Goal: Task Accomplishment & Management: Use online tool/utility

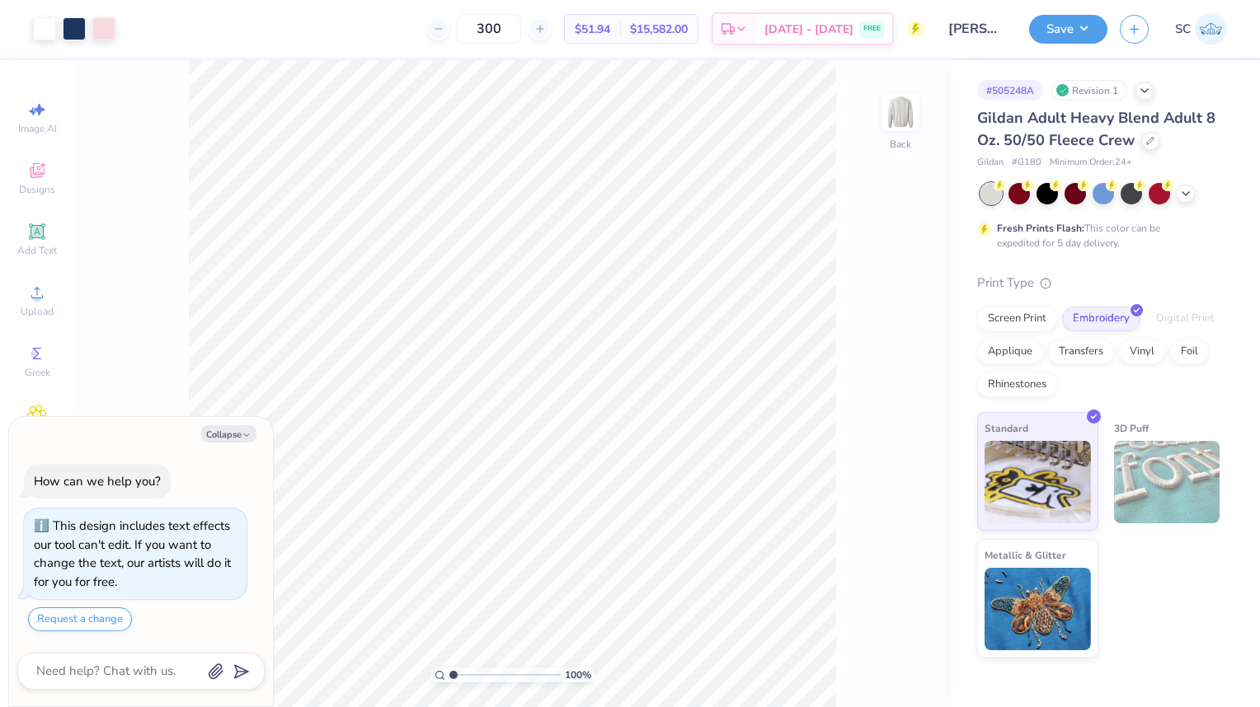
click at [230, 443] on button "Collapse" at bounding box center [228, 433] width 55 height 17
type textarea "x"
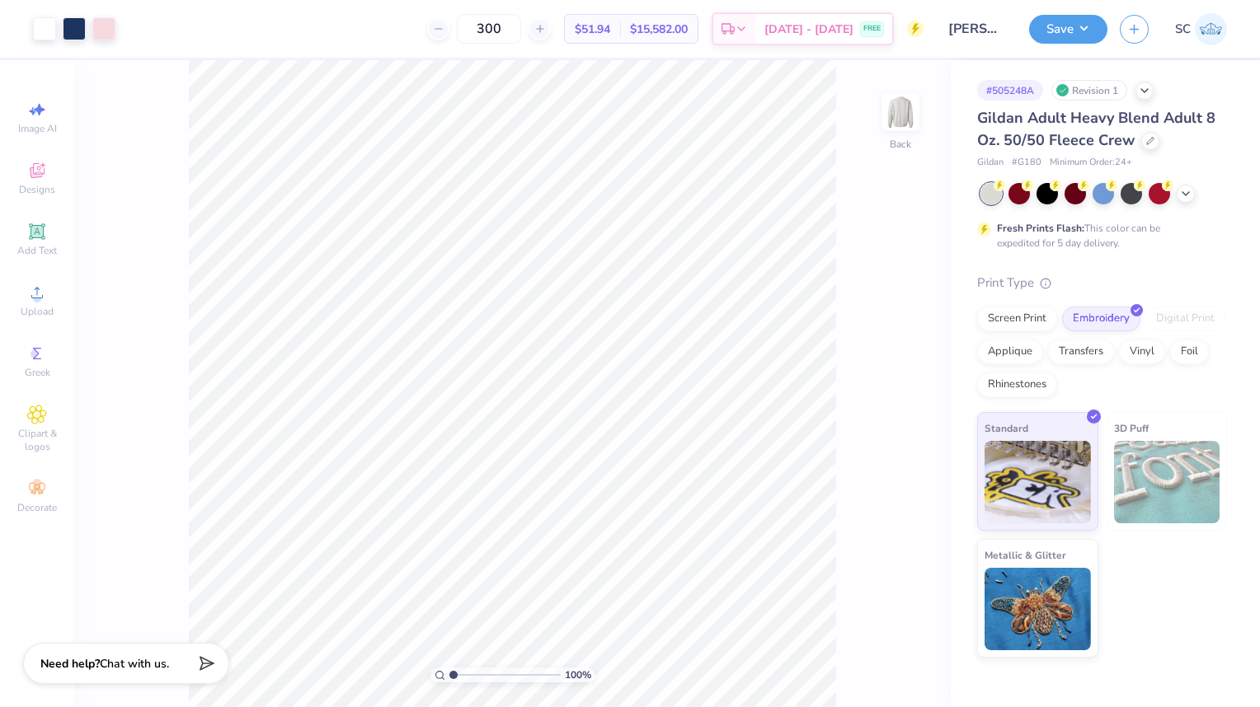
click at [86, 35] on div at bounding box center [74, 28] width 23 height 23
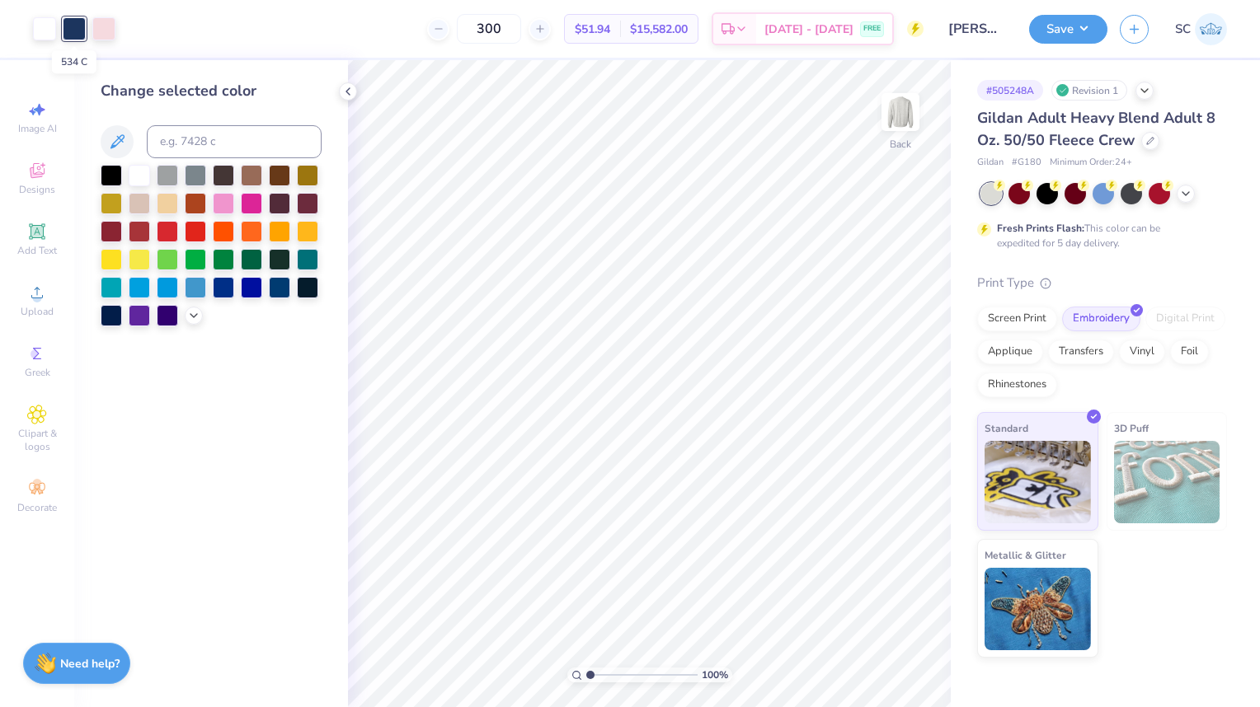
click at [100, 17] on div at bounding box center [103, 28] width 23 height 23
click at [106, 31] on div at bounding box center [103, 28] width 23 height 23
click at [137, 181] on div at bounding box center [139, 175] width 21 height 21
click at [36, 114] on icon at bounding box center [37, 110] width 20 height 20
select select "4"
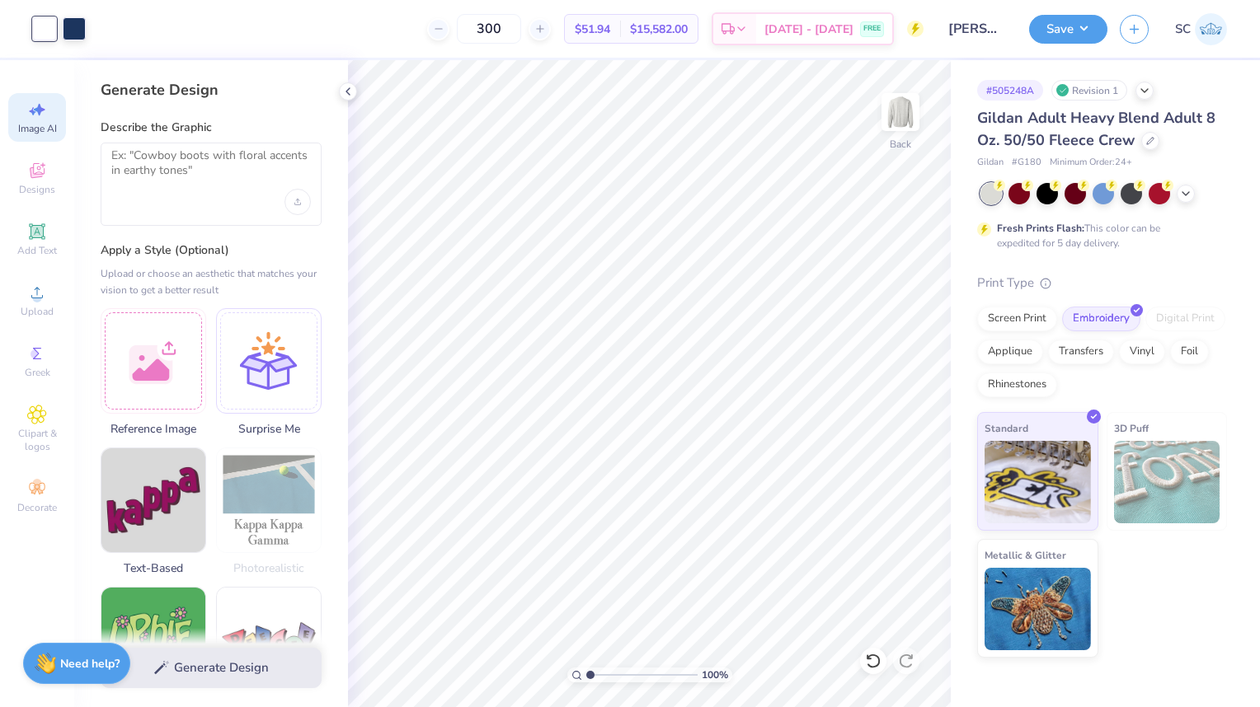
click at [35, 183] on span "Designs" at bounding box center [37, 189] width 36 height 13
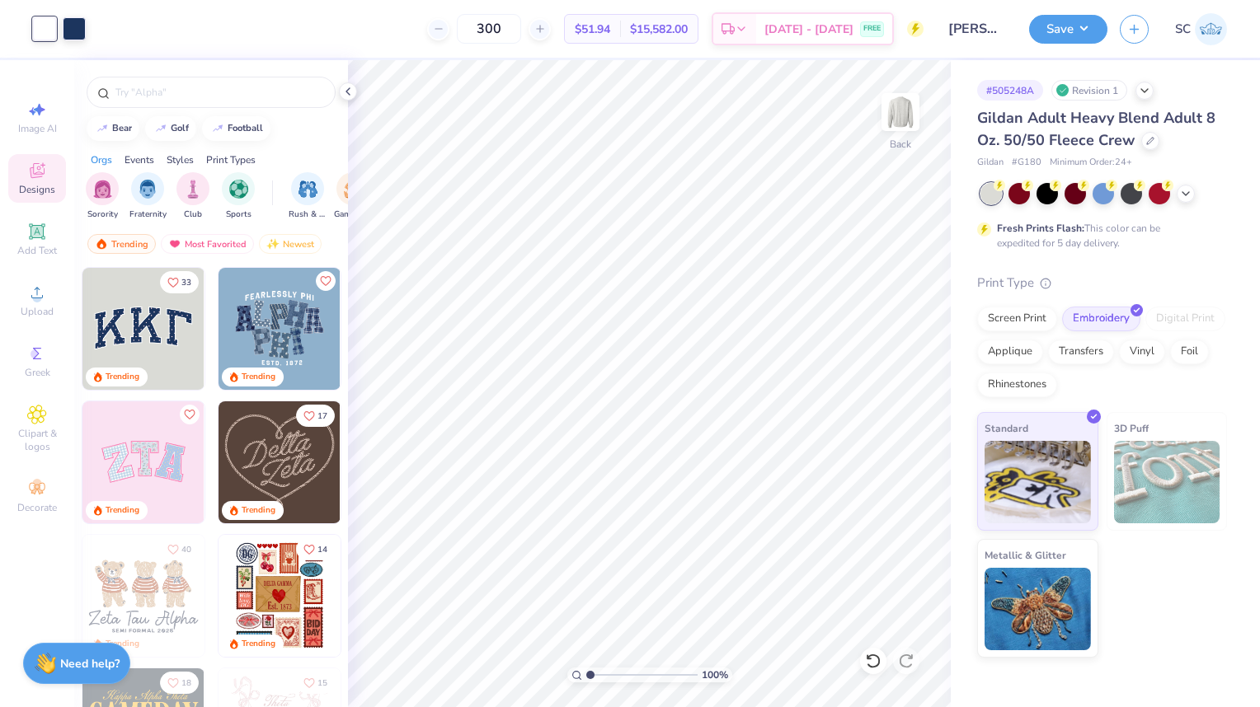
click at [33, 251] on span "Add Text" at bounding box center [37, 250] width 40 height 13
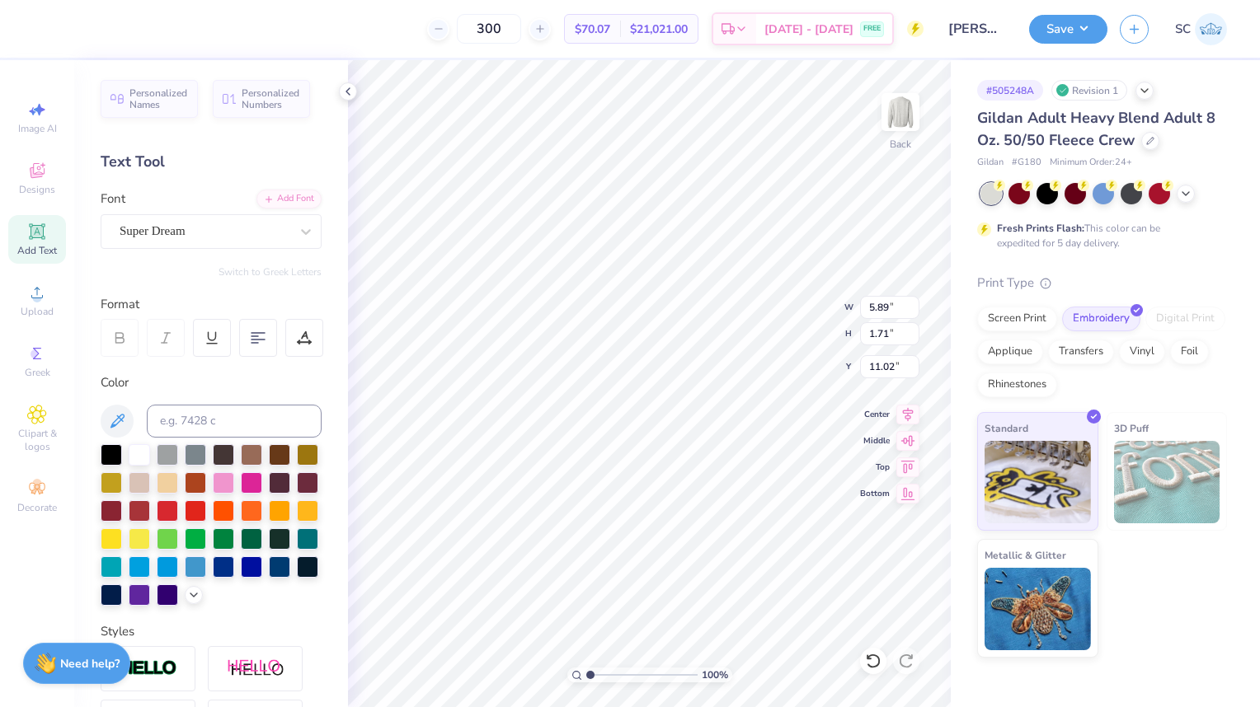
click at [40, 185] on span "Designs" at bounding box center [37, 189] width 36 height 13
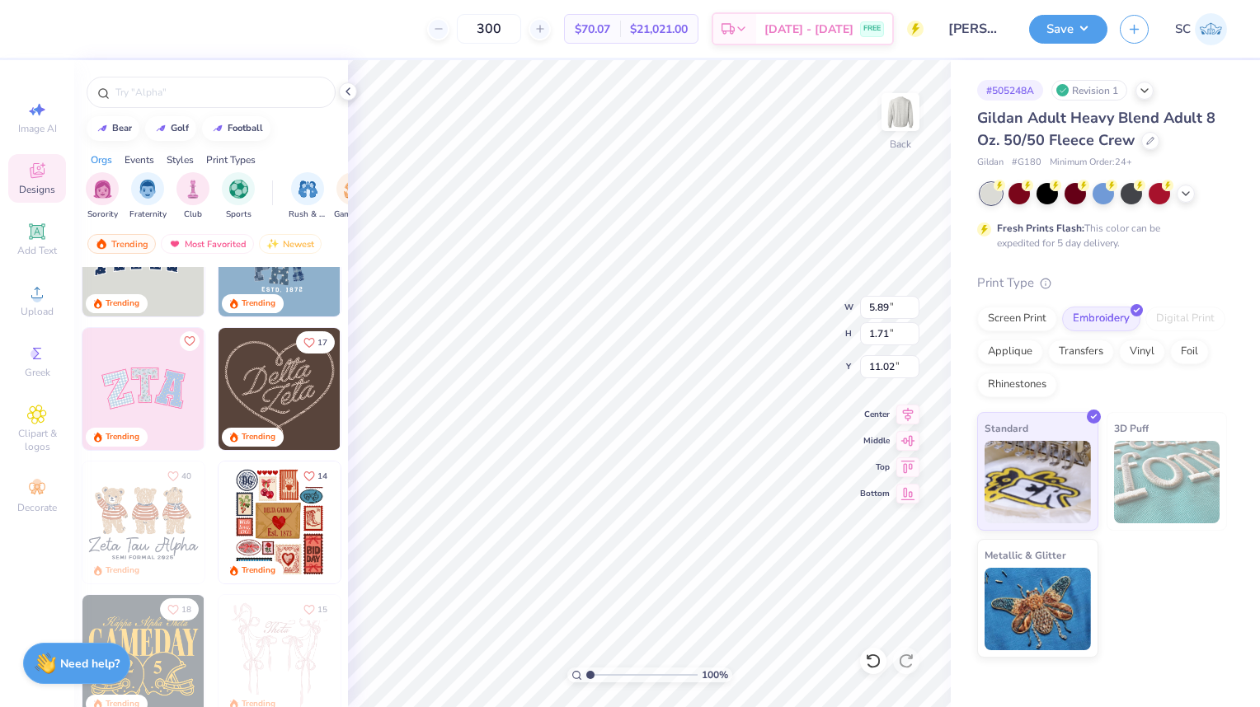
scroll to position [74, 0]
click at [148, 98] on input "text" at bounding box center [219, 92] width 211 height 16
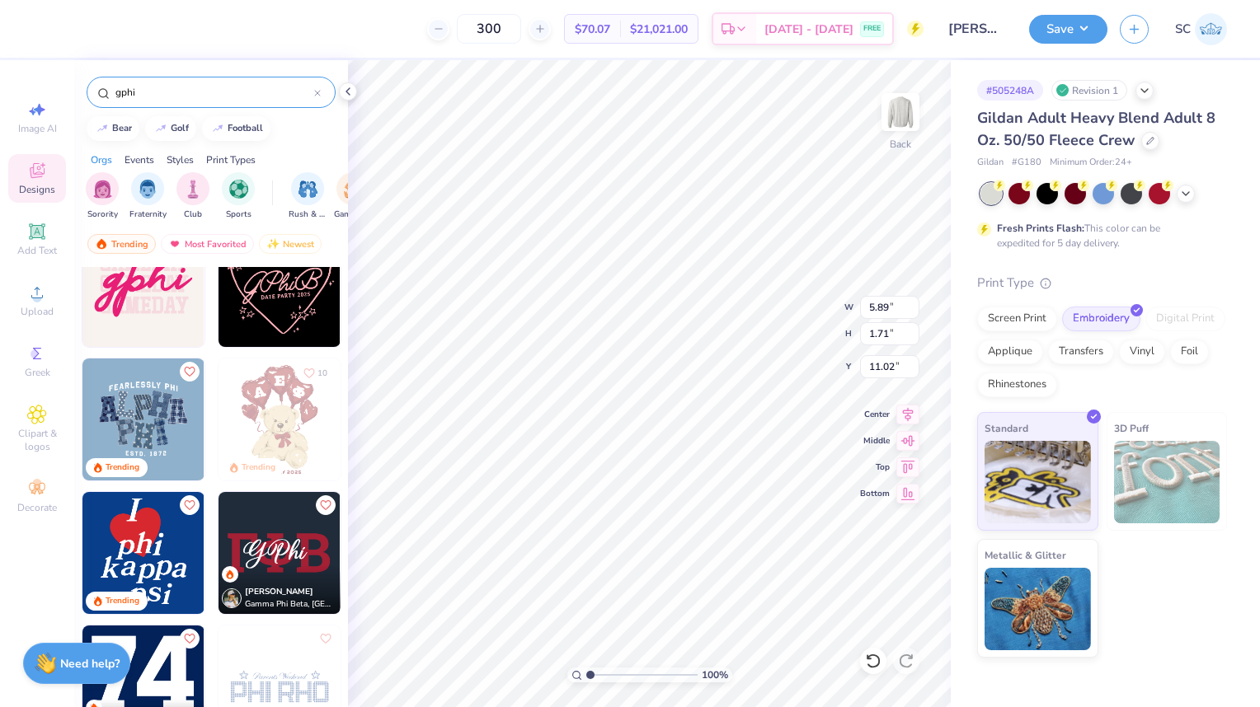
scroll to position [179, 0]
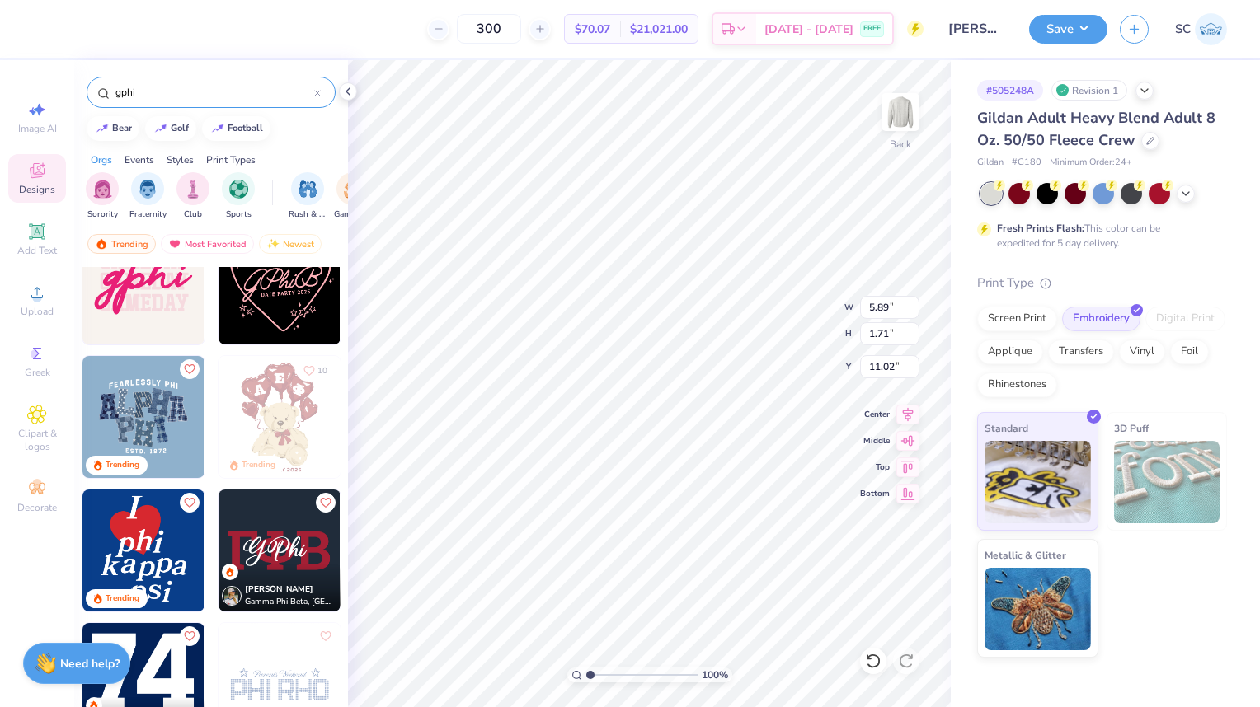
type input "gphi"
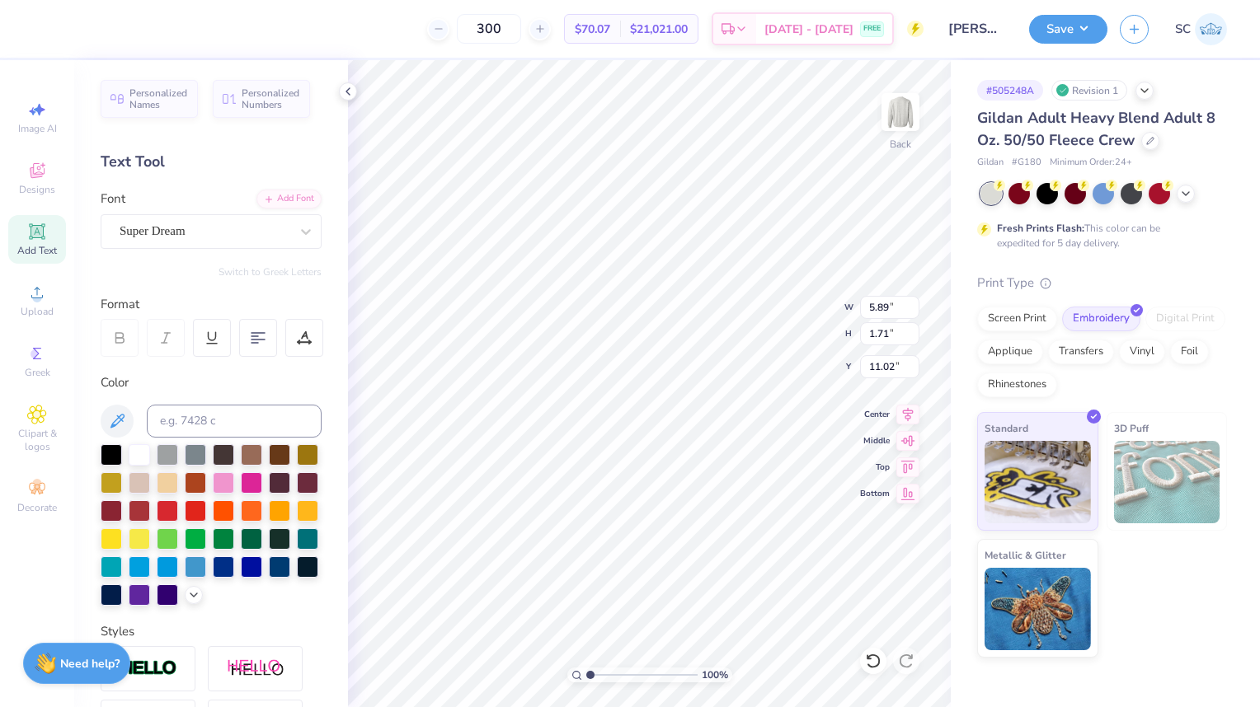
scroll to position [13, 2]
click at [697, 500] on li "Delete" at bounding box center [690, 497] width 129 height 32
click at [32, 184] on span "Designs" at bounding box center [37, 189] width 36 height 13
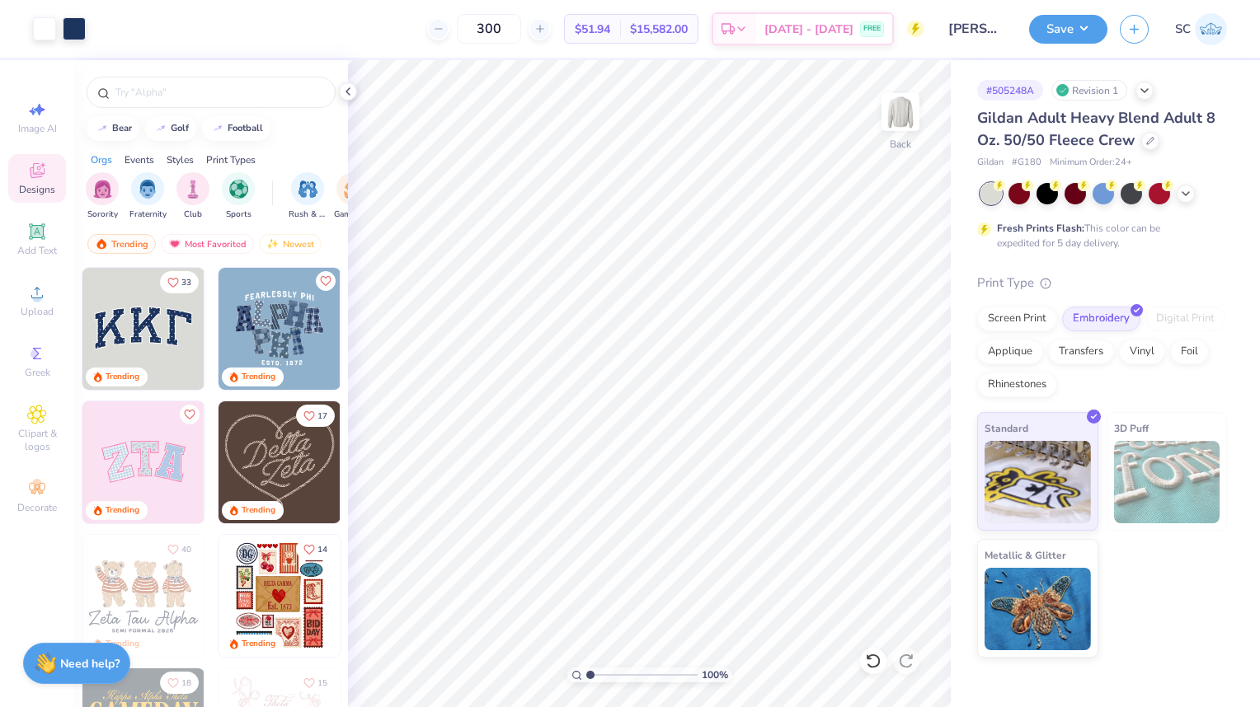
click at [144, 97] on input "text" at bounding box center [219, 92] width 211 height 16
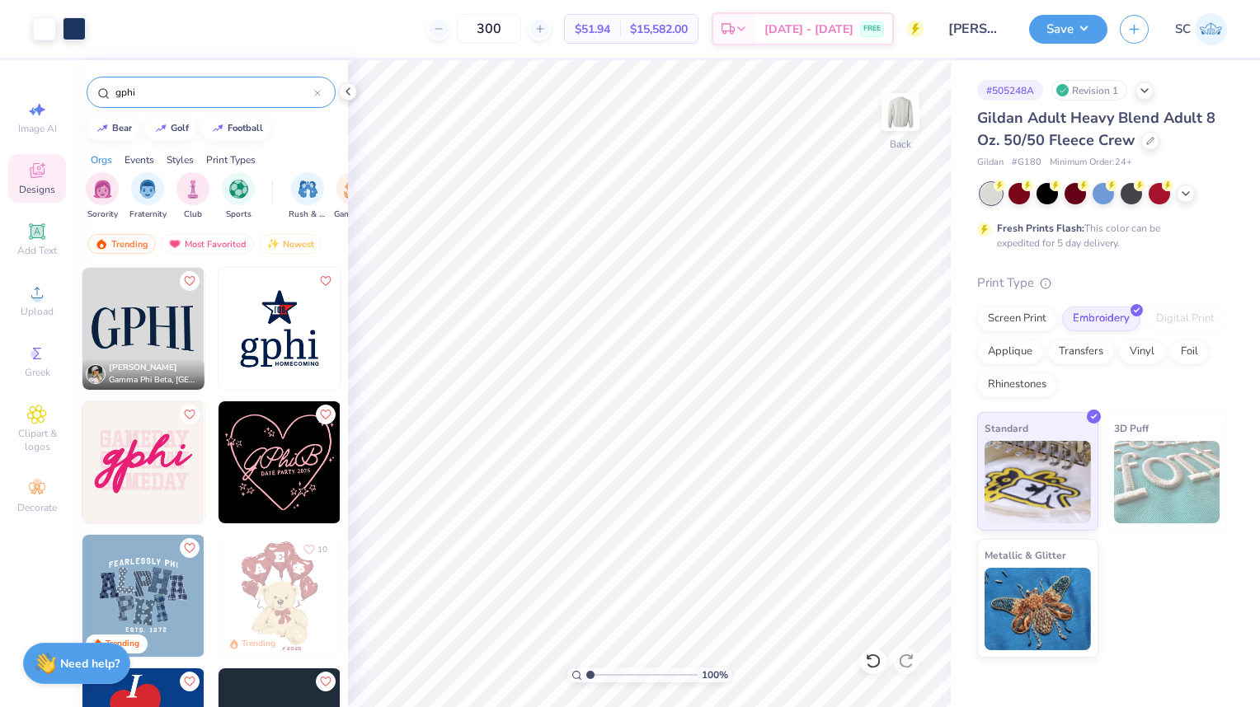
type input "gphi"
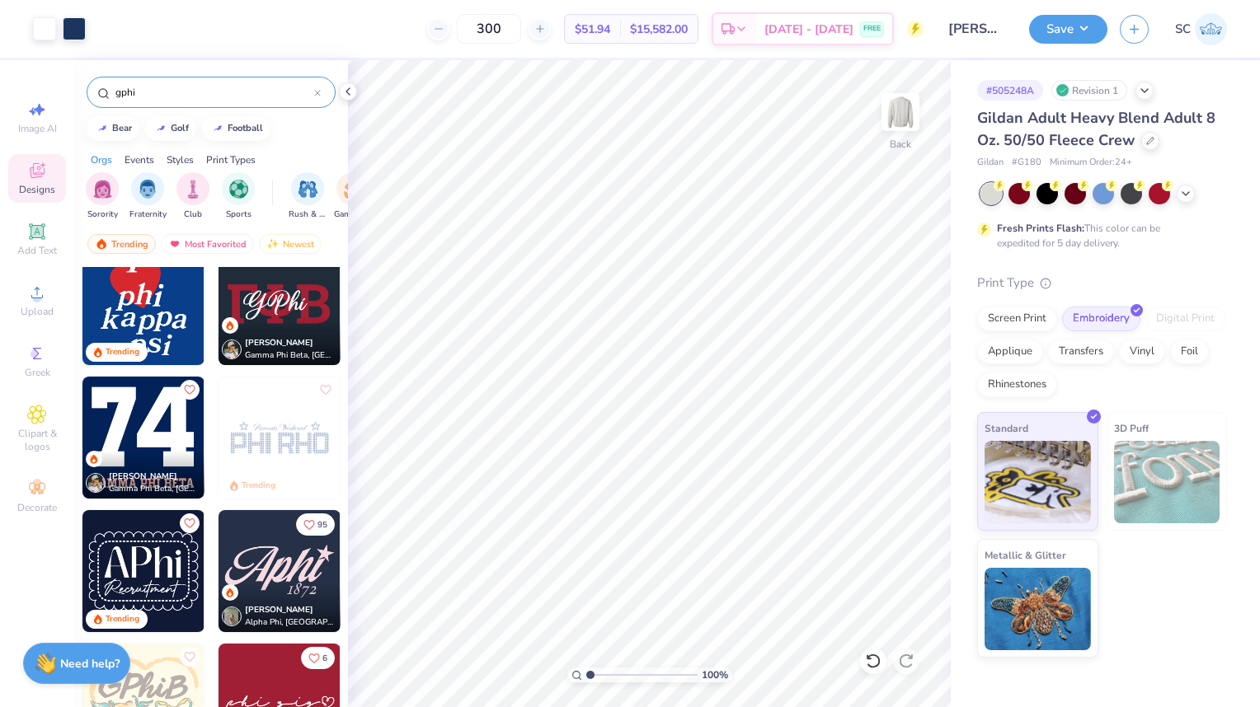
scroll to position [425, 0]
click at [248, 314] on img at bounding box center [279, 304] width 122 height 122
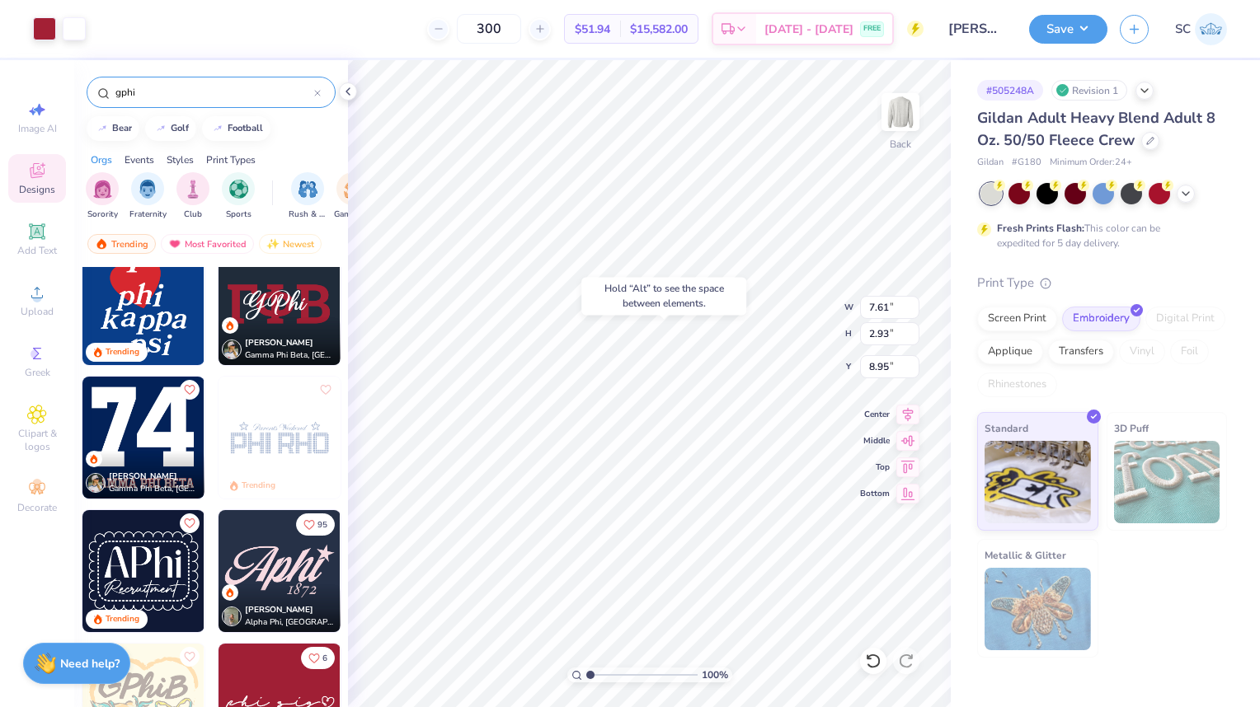
type input "8.95"
type input "11.00"
type input "5.14"
type input "3.00"
type input "6.34"
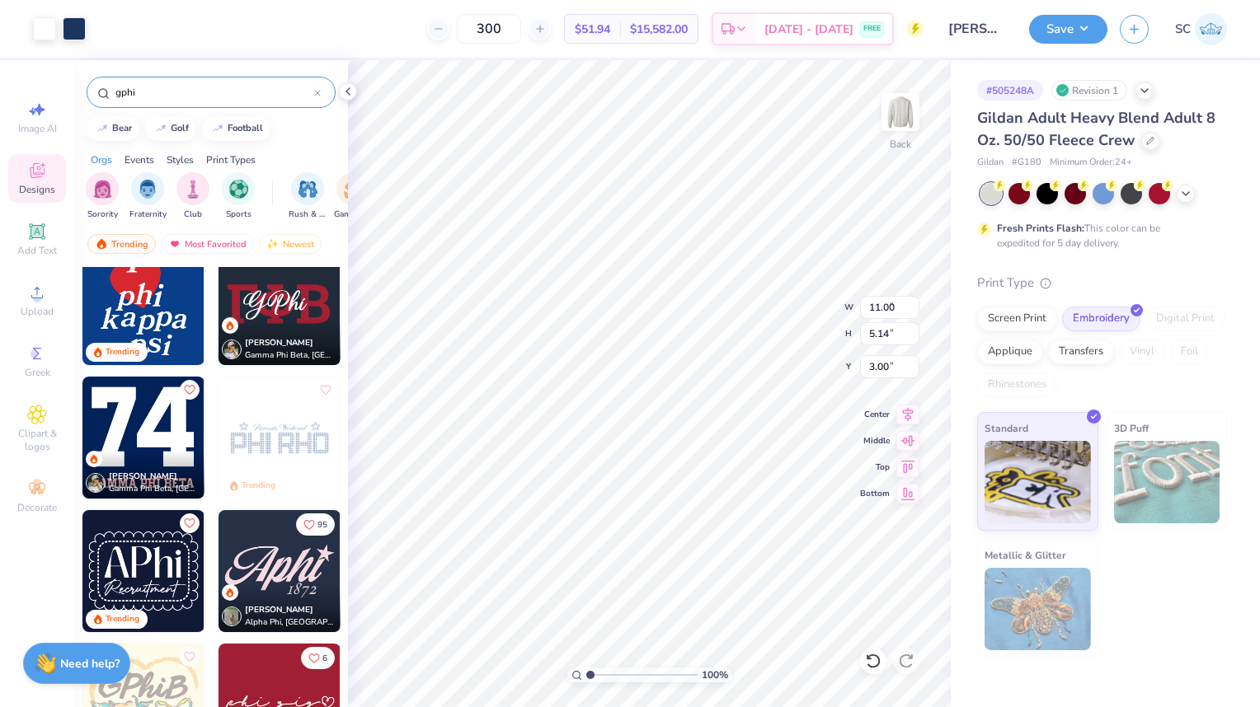
type input "2.96"
type input "5.18"
type input "1"
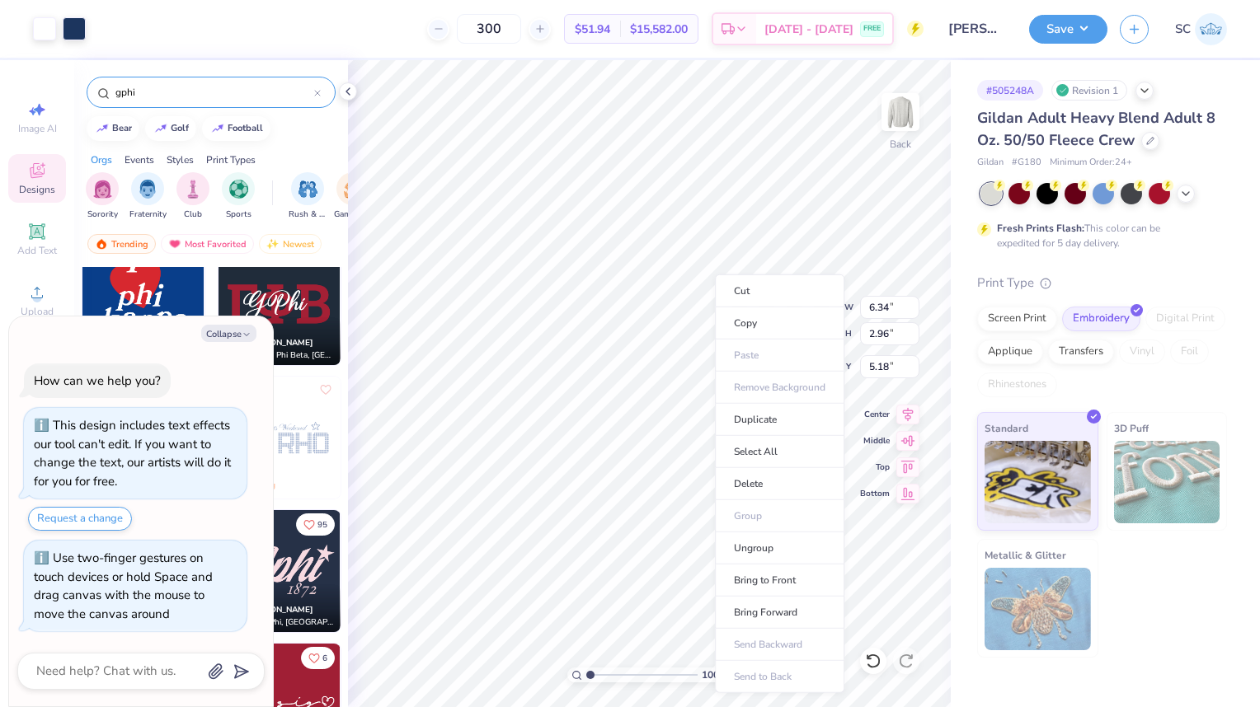
click at [771, 488] on li "Delete" at bounding box center [779, 484] width 129 height 32
click at [40, 25] on div at bounding box center [44, 28] width 23 height 23
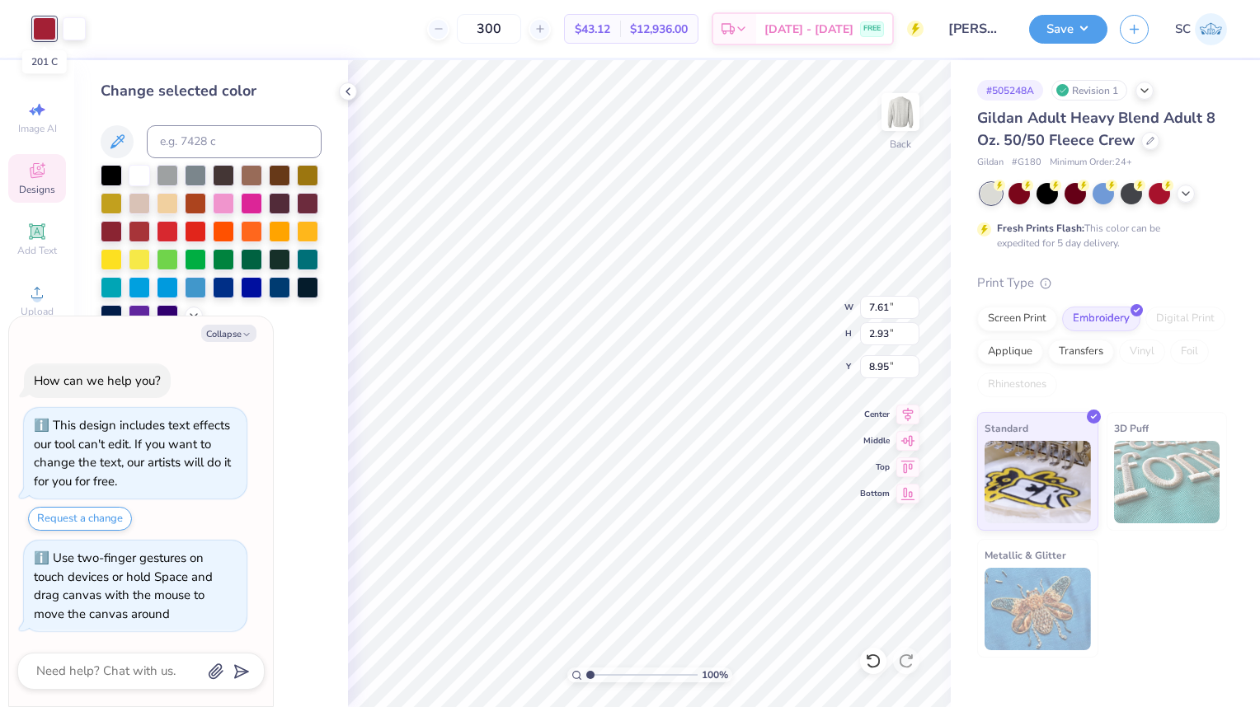
click at [231, 337] on button "Collapse" at bounding box center [228, 333] width 55 height 17
type textarea "x"
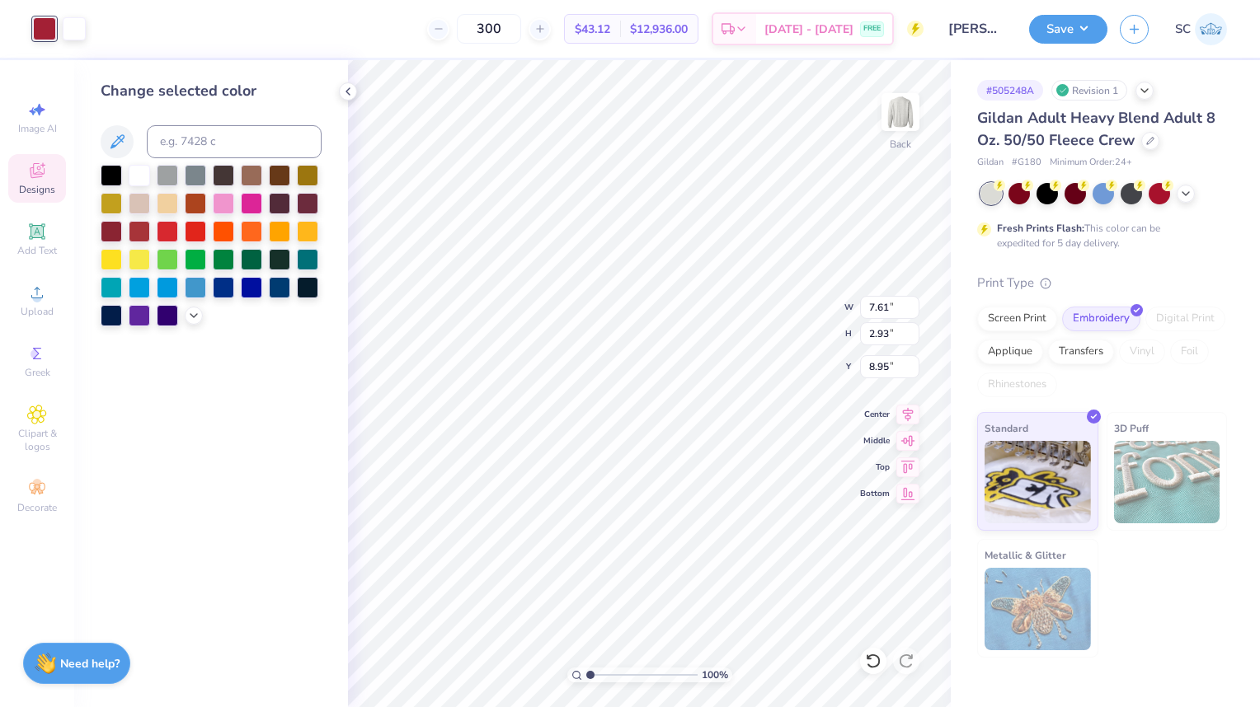
click at [193, 316] on icon at bounding box center [193, 315] width 13 height 13
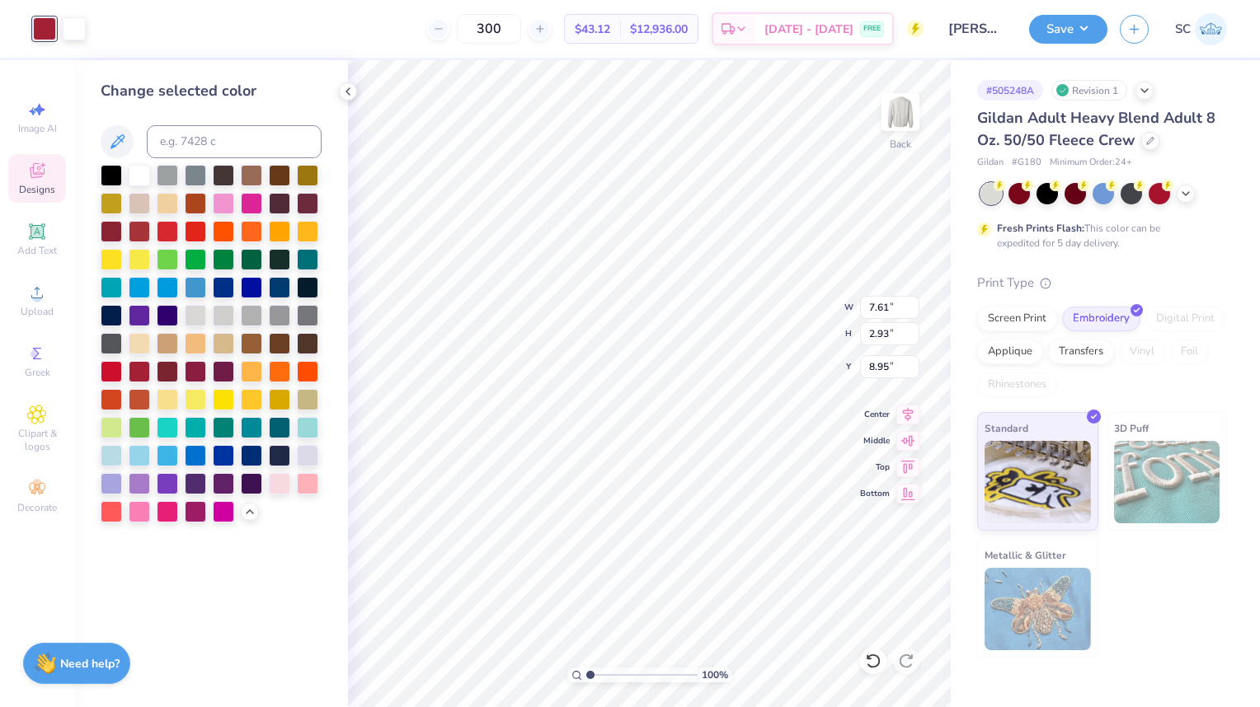
click at [36, 185] on span "Designs" at bounding box center [37, 189] width 36 height 13
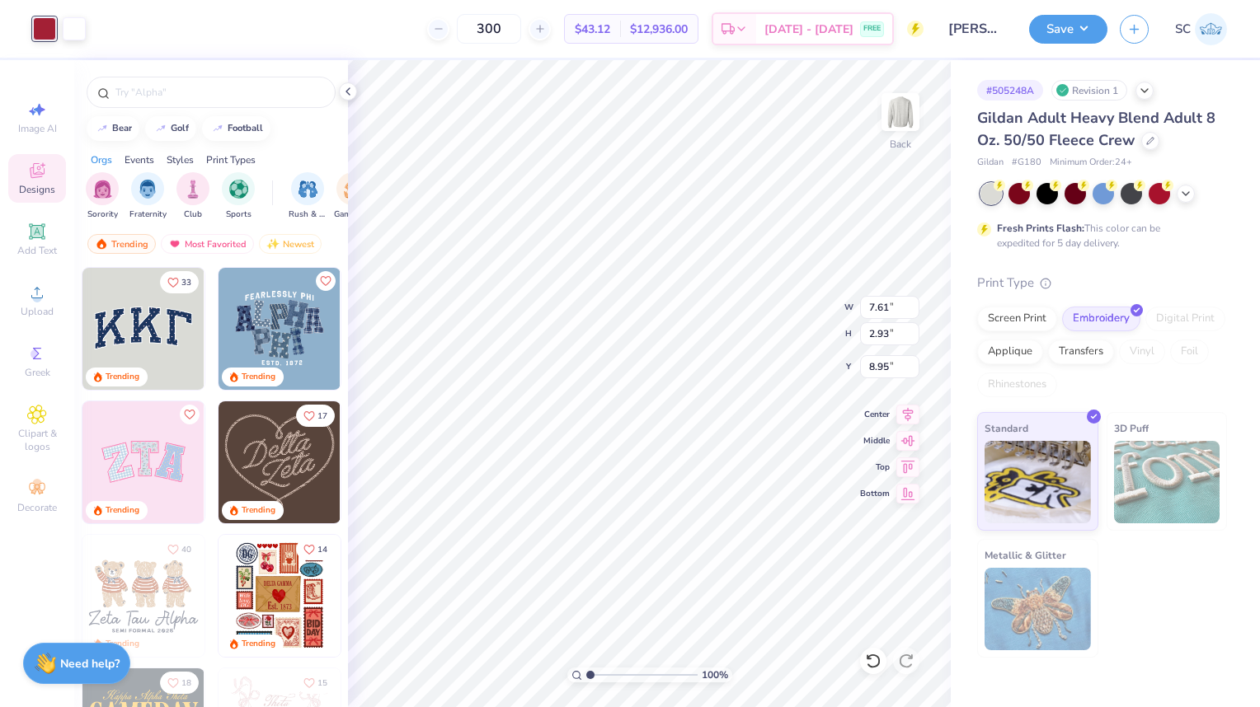
click at [35, 415] on icon at bounding box center [37, 414] width 8 height 8
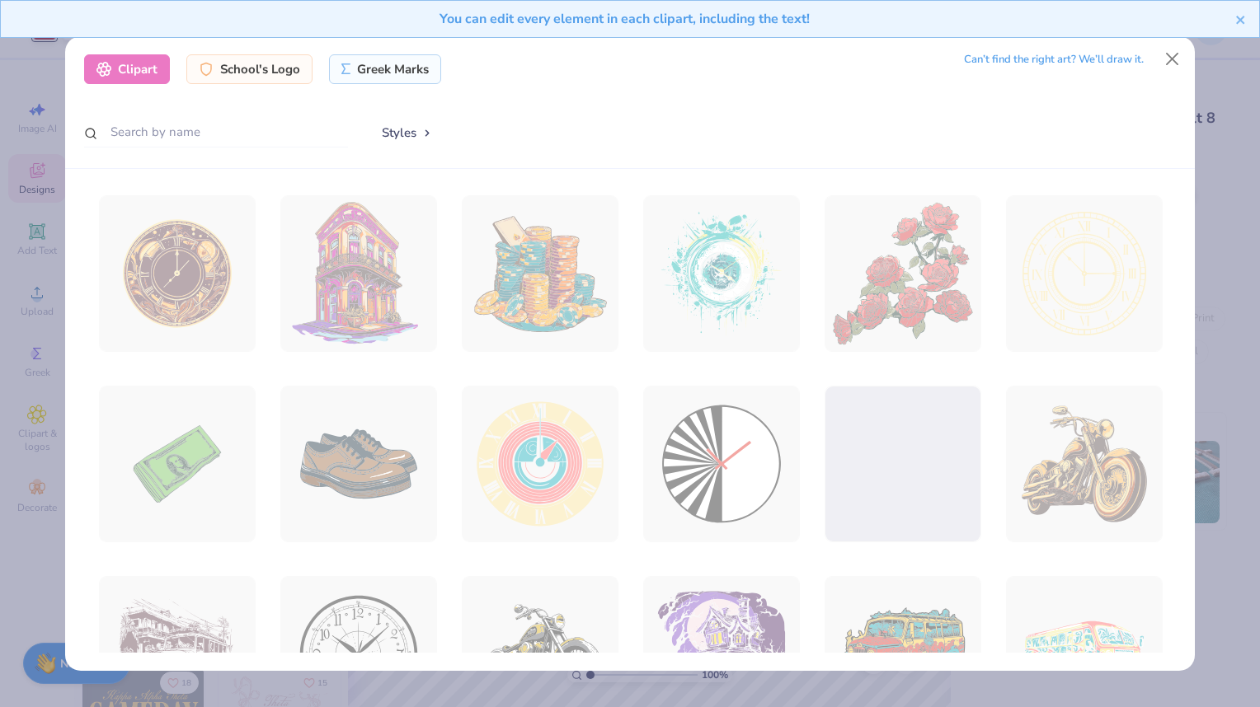
click at [29, 514] on div "Clipart School's Logo Greek Marks Can’t find the right art? We’ll draw it. Styl…" at bounding box center [630, 353] width 1260 height 707
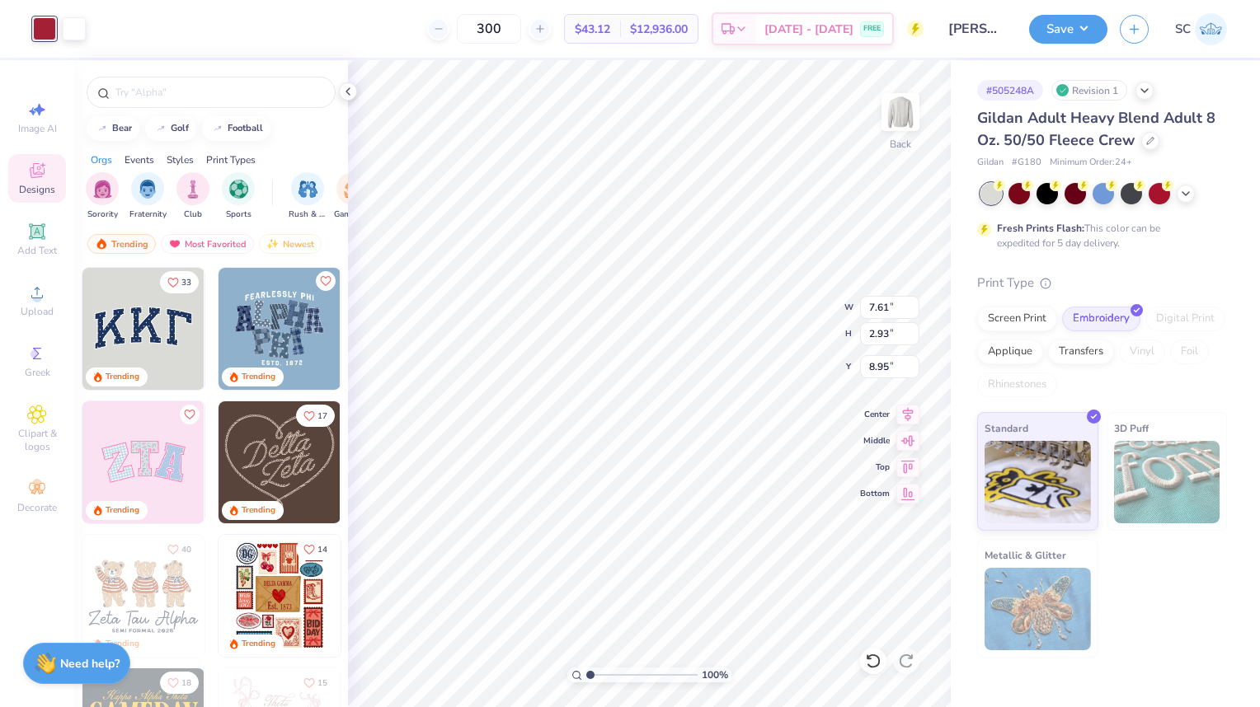
click at [34, 114] on icon at bounding box center [37, 110] width 20 height 20
select select "4"
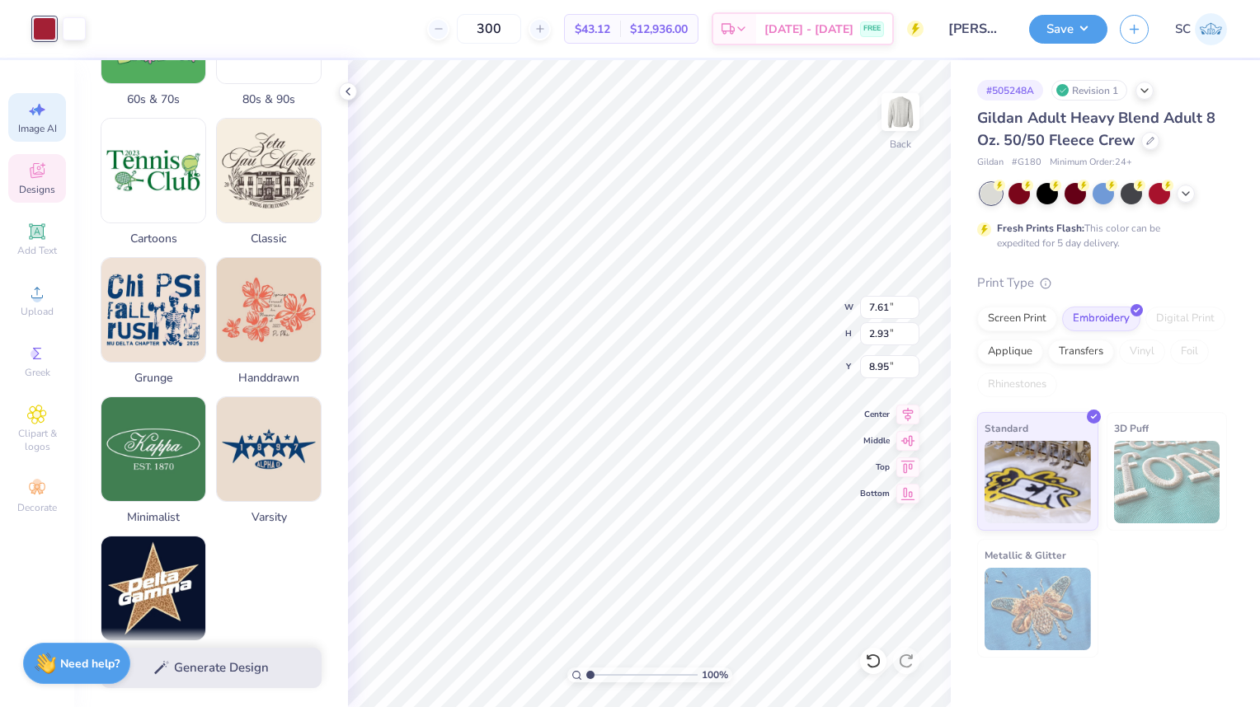
scroll to position [595, 0]
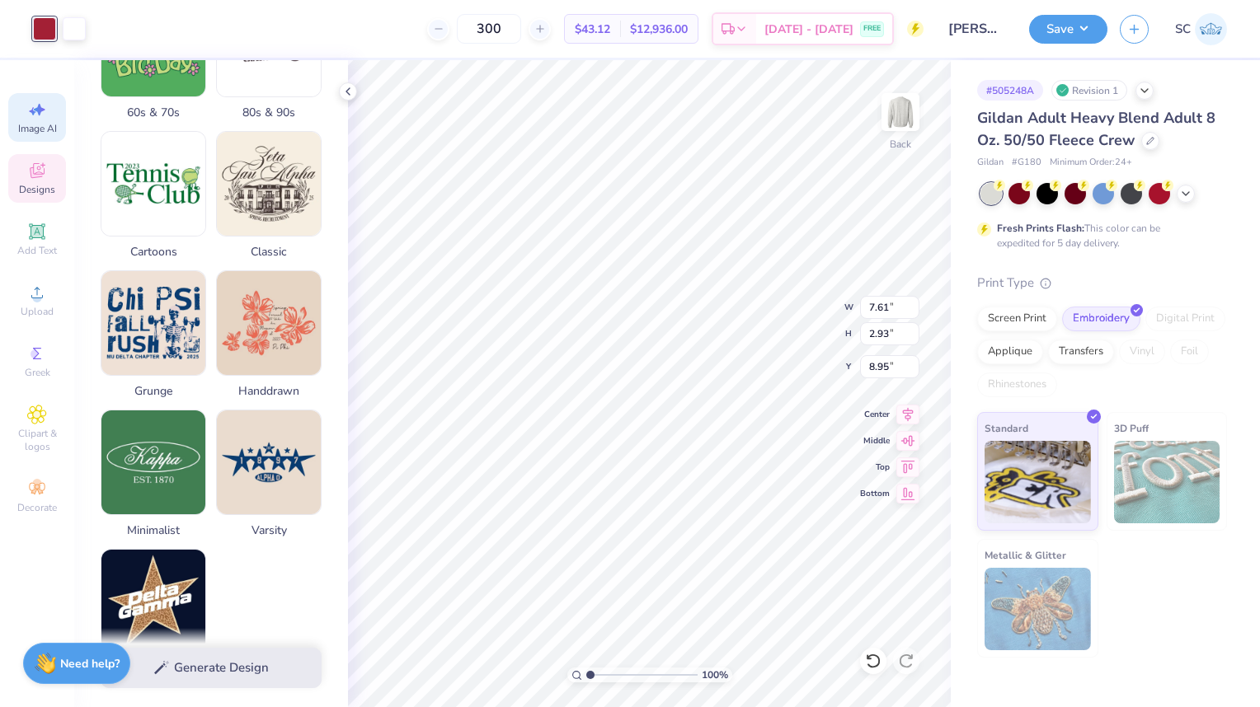
click at [144, 432] on img at bounding box center [153, 462] width 104 height 104
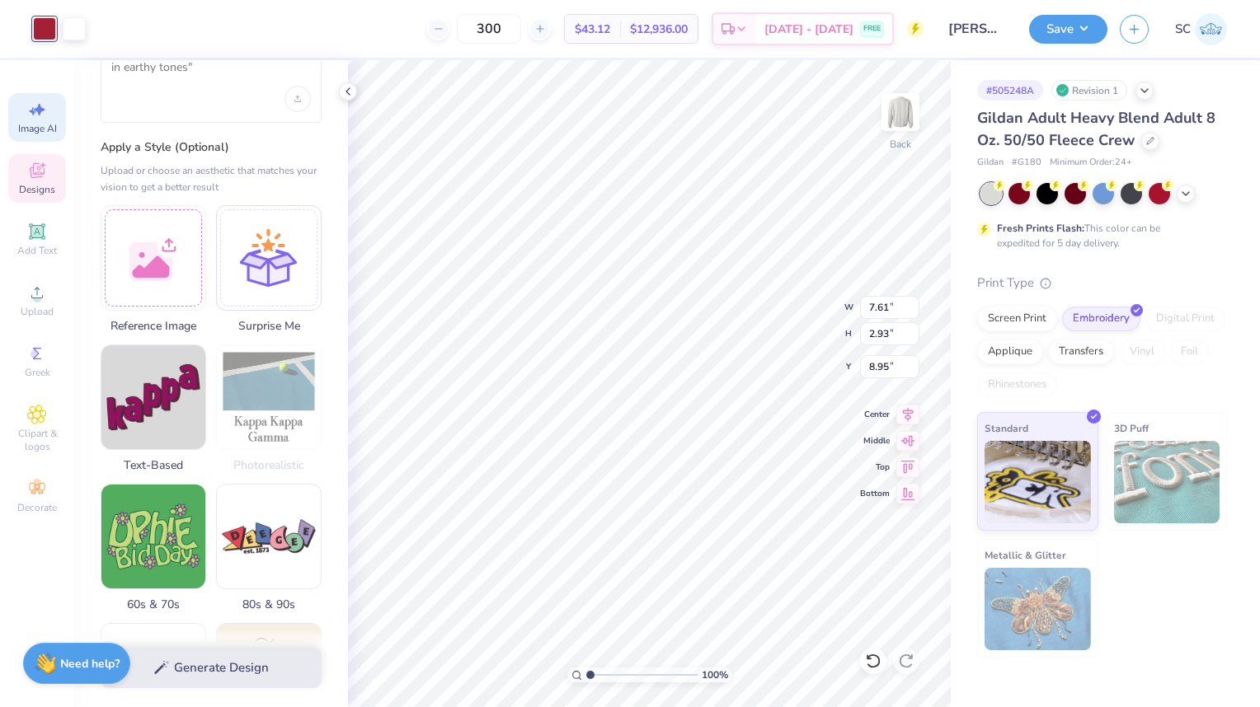
scroll to position [79, 0]
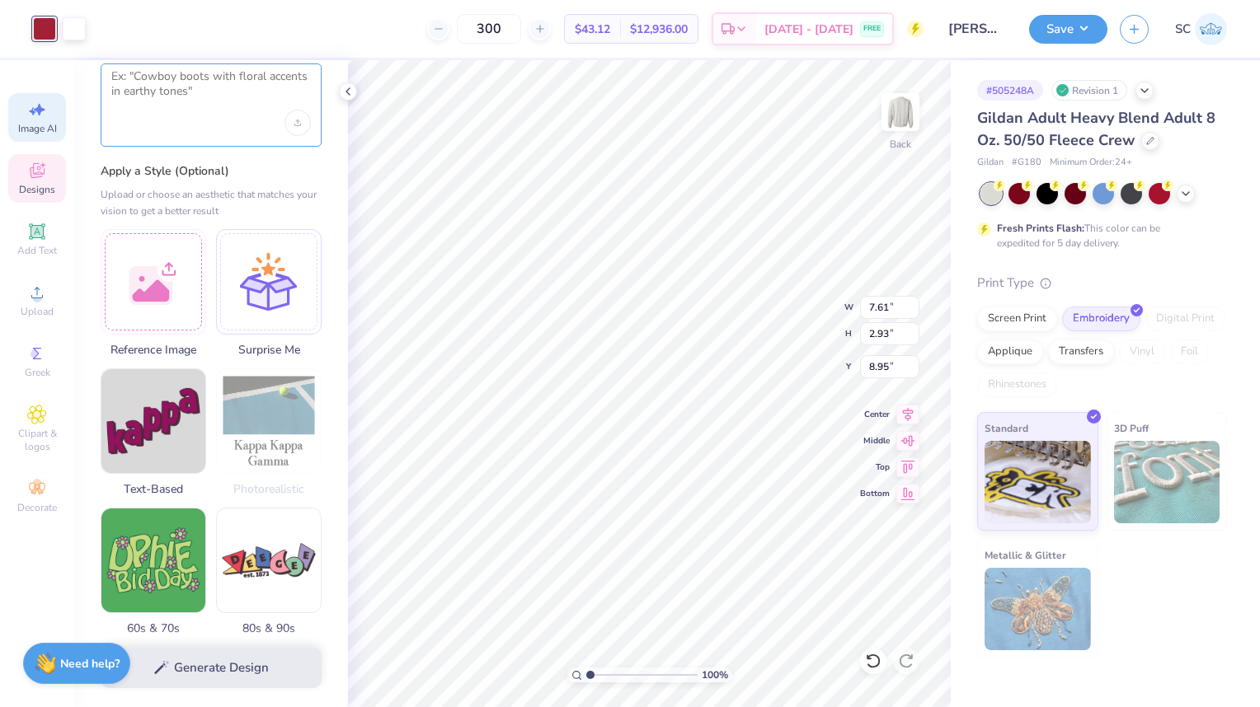
click at [157, 106] on textarea at bounding box center [210, 89] width 199 height 41
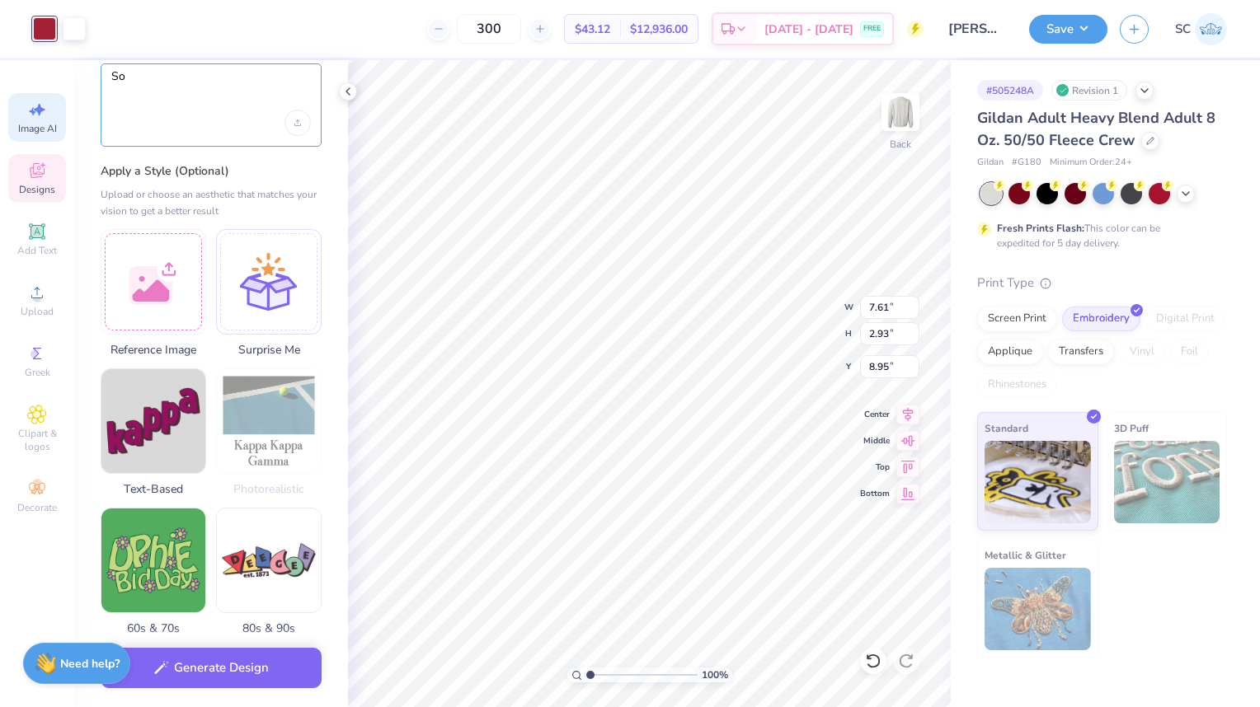
type textarea "S"
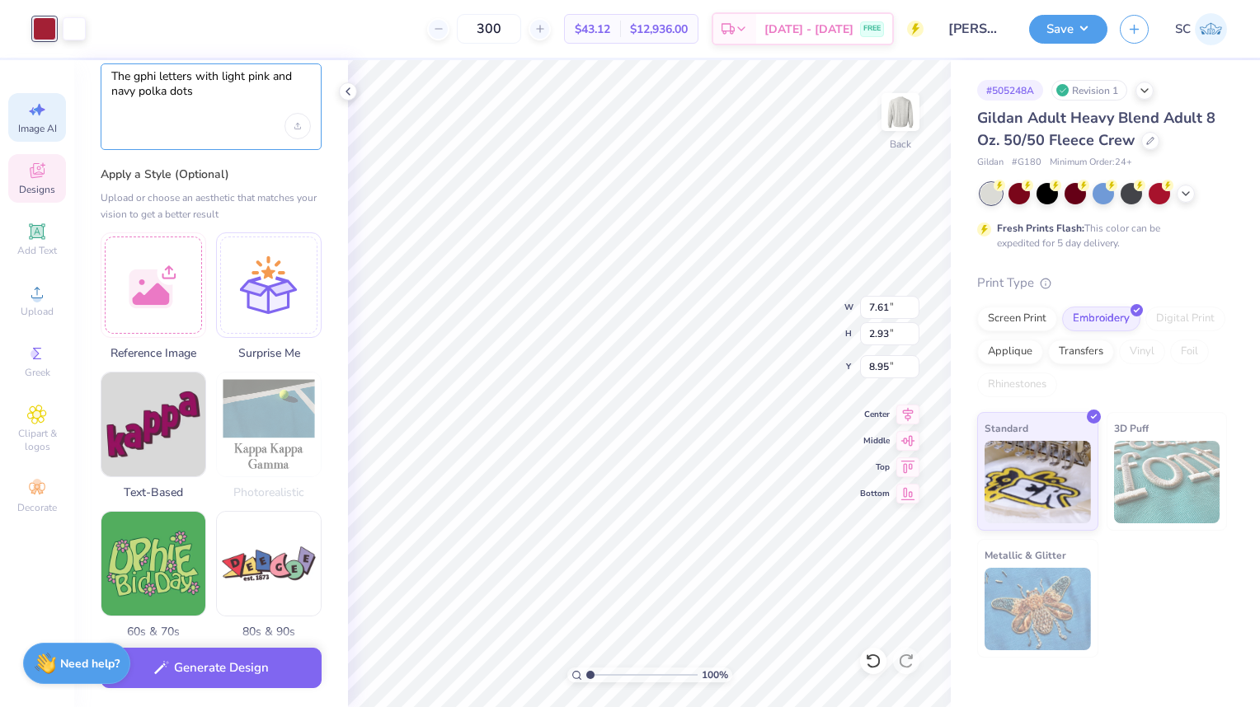
scroll to position [0, 0]
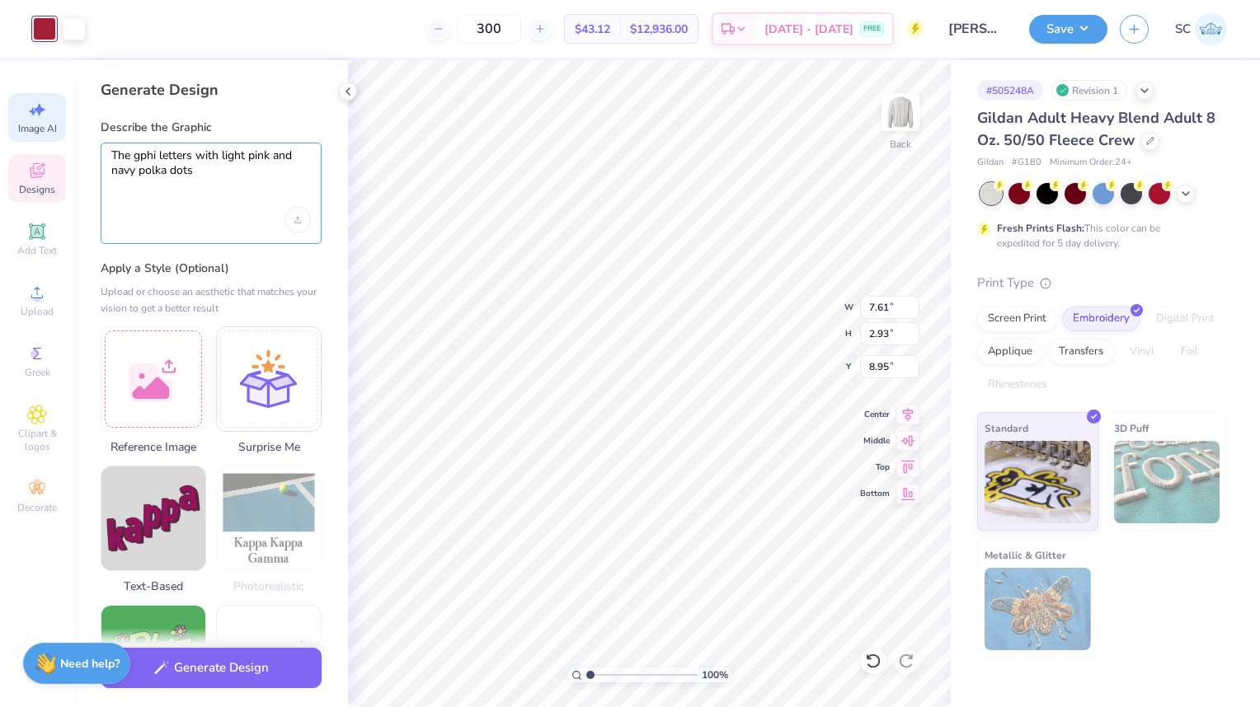
type textarea "The gphi letters with light pink and navy polka dots"
click at [251, 666] on button "Generate Design" at bounding box center [211, 668] width 221 height 40
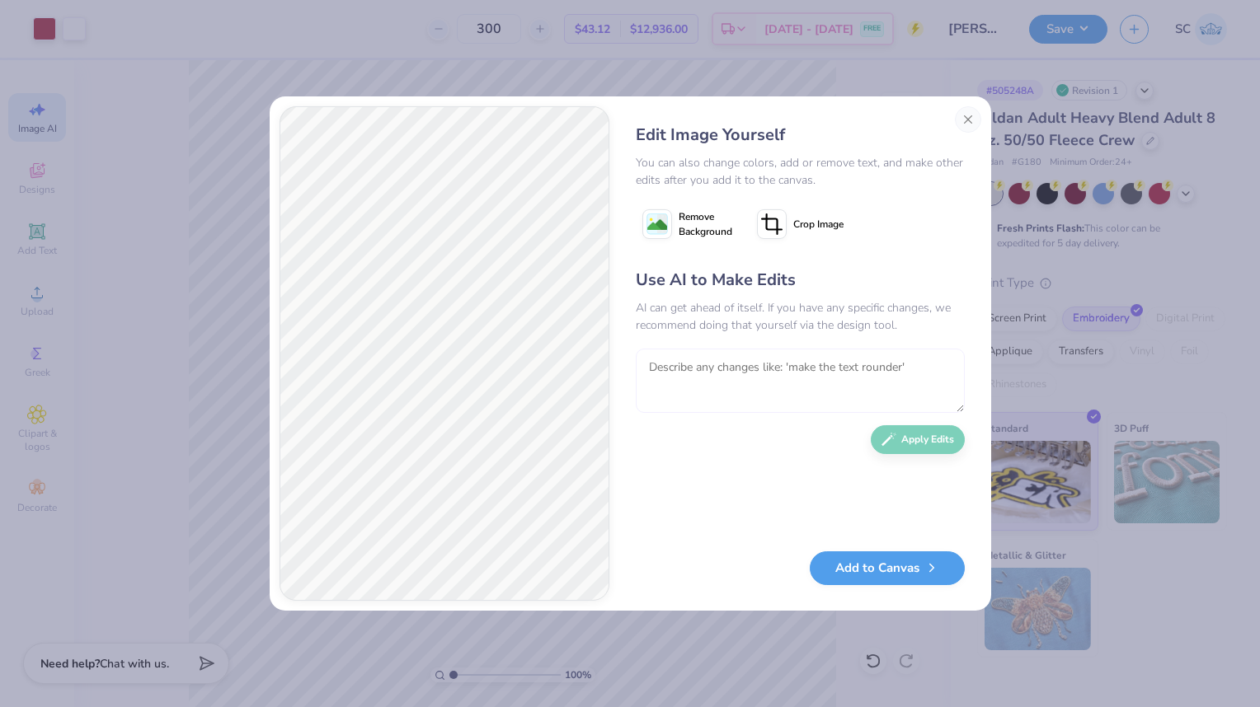
click at [742, 373] on textarea at bounding box center [800, 381] width 329 height 64
click at [718, 373] on textarea "To enrich screen reader interactions, please activate Accessibility in Grammarl…" at bounding box center [800, 381] width 329 height 64
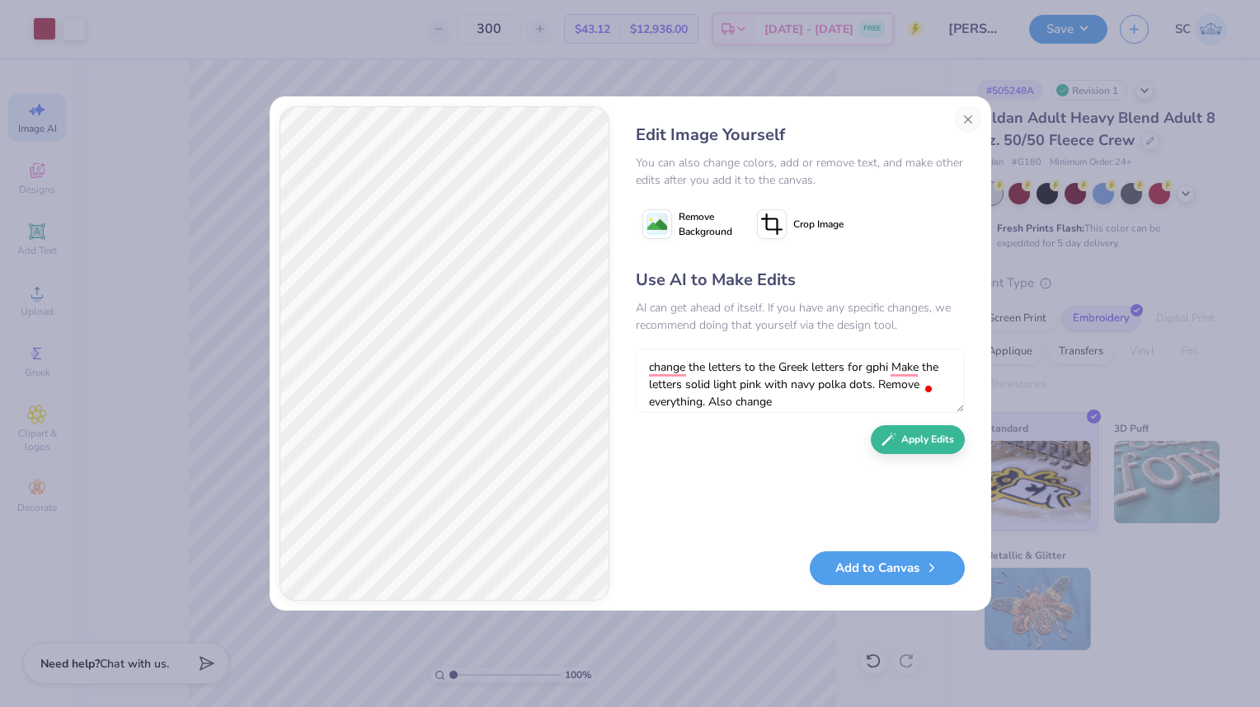
click at [809, 401] on textarea "change the letters to the Greek letters for gphi Make the letters solid light p…" at bounding box center [800, 381] width 329 height 64
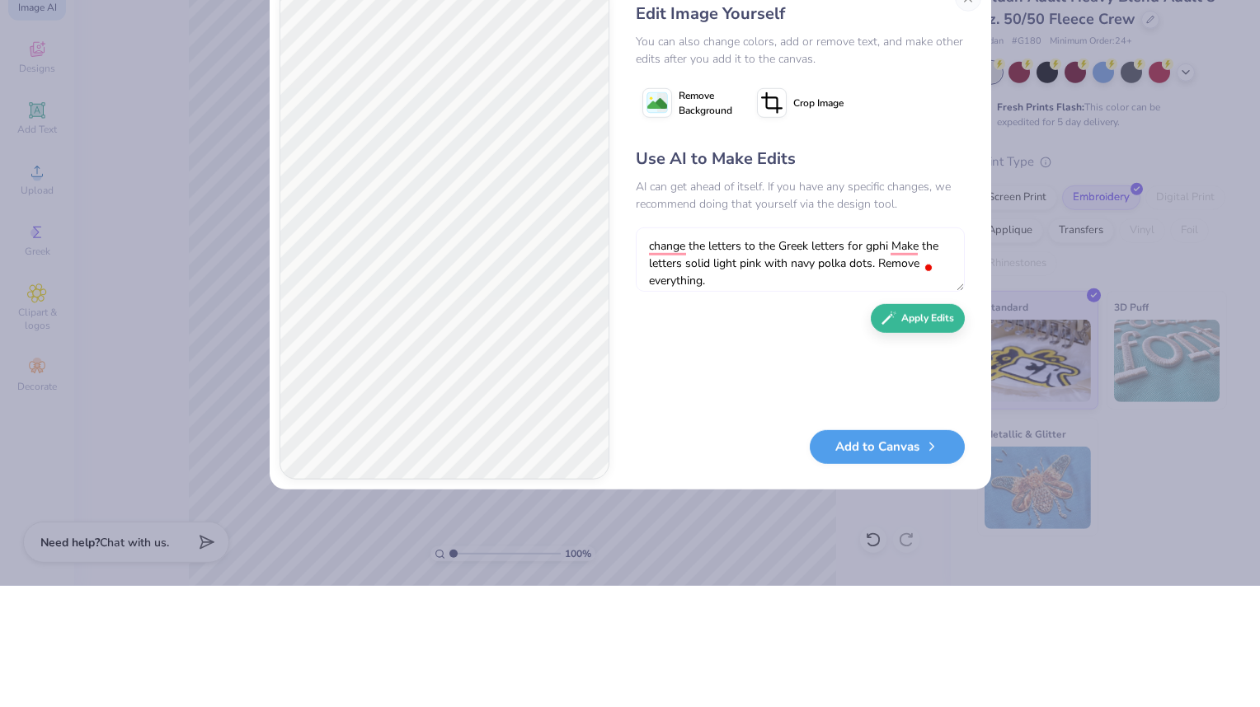
type textarea "change the letters to the Greek letters for gphi Make the letters solid light p…"
click at [905, 448] on button "Apply Edits" at bounding box center [917, 439] width 94 height 29
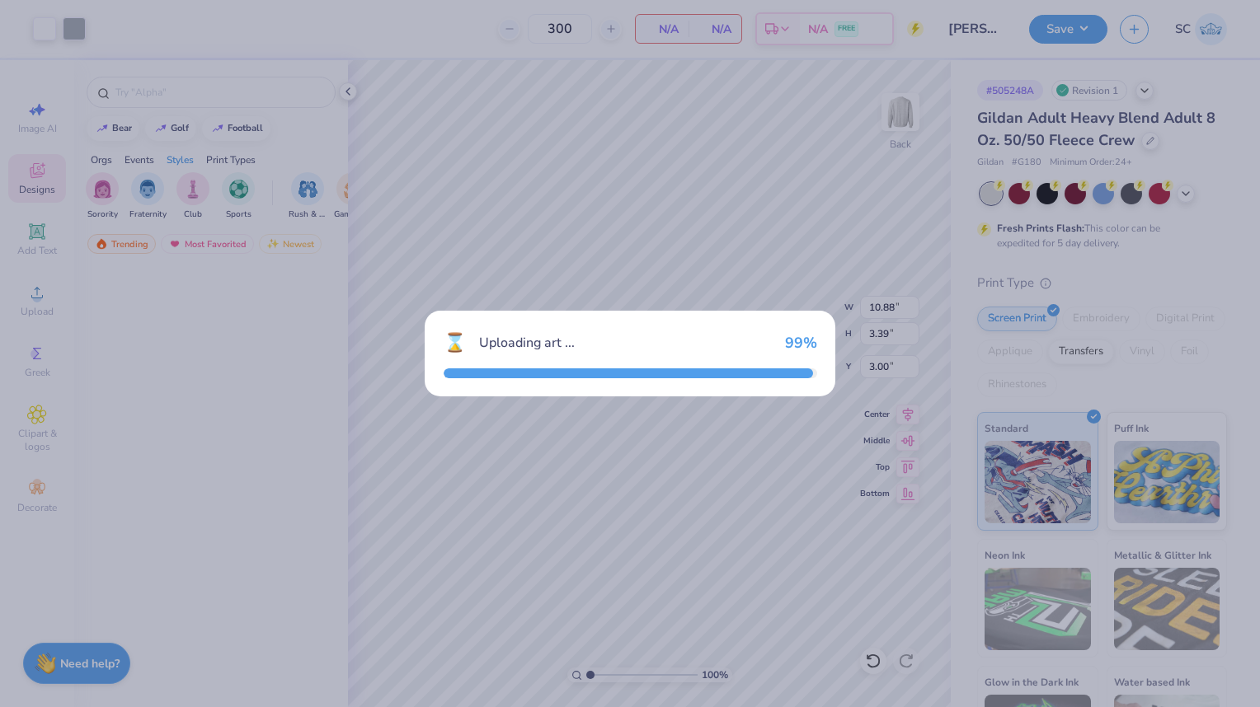
scroll to position [3519, 0]
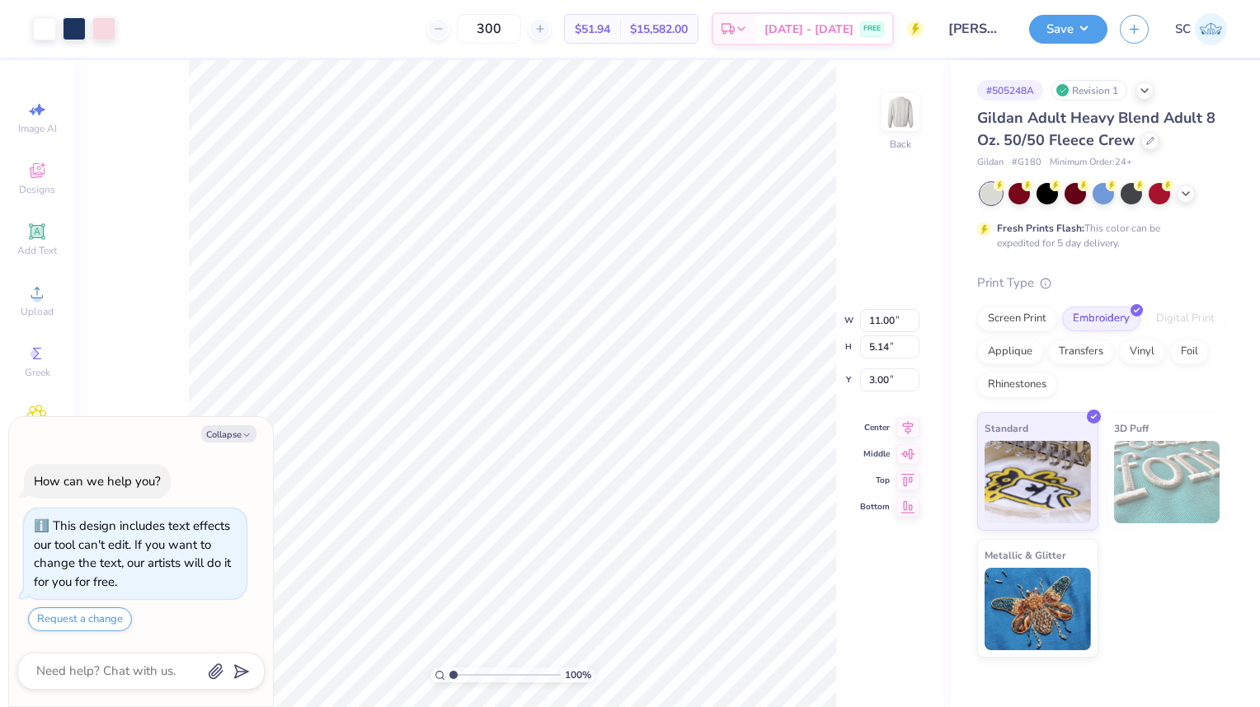
click at [76, 26] on div at bounding box center [74, 28] width 23 height 23
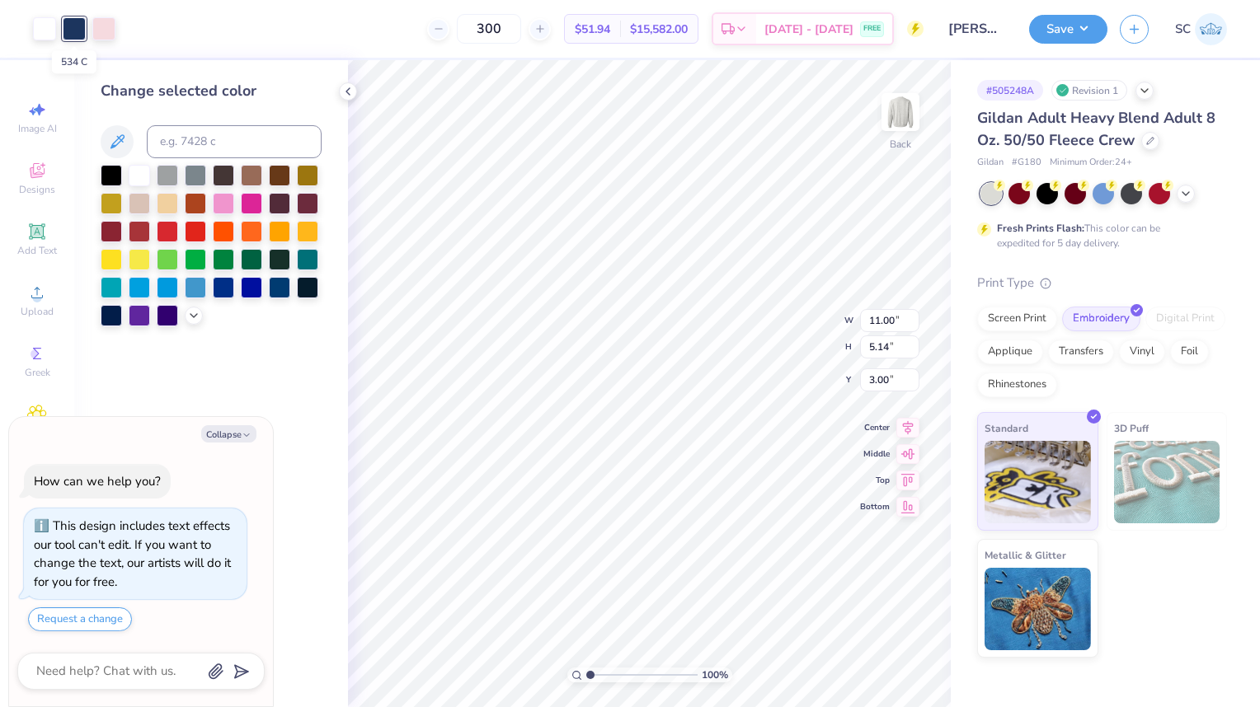
click at [112, 184] on div at bounding box center [111, 175] width 21 height 21
click at [103, 34] on div at bounding box center [103, 28] width 23 height 23
click at [116, 193] on div at bounding box center [111, 203] width 21 height 21
click at [76, 37] on div at bounding box center [74, 28] width 23 height 23
click at [185, 318] on div at bounding box center [211, 246] width 221 height 162
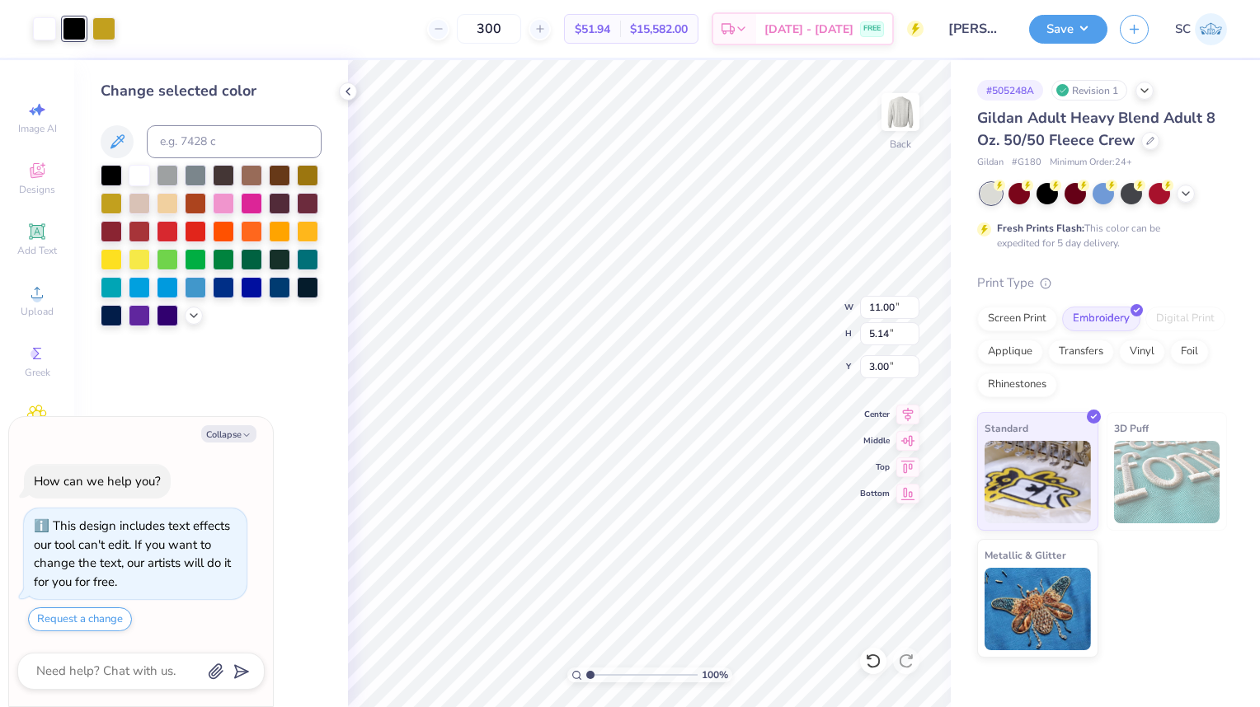
click at [188, 321] on icon at bounding box center [193, 315] width 13 height 13
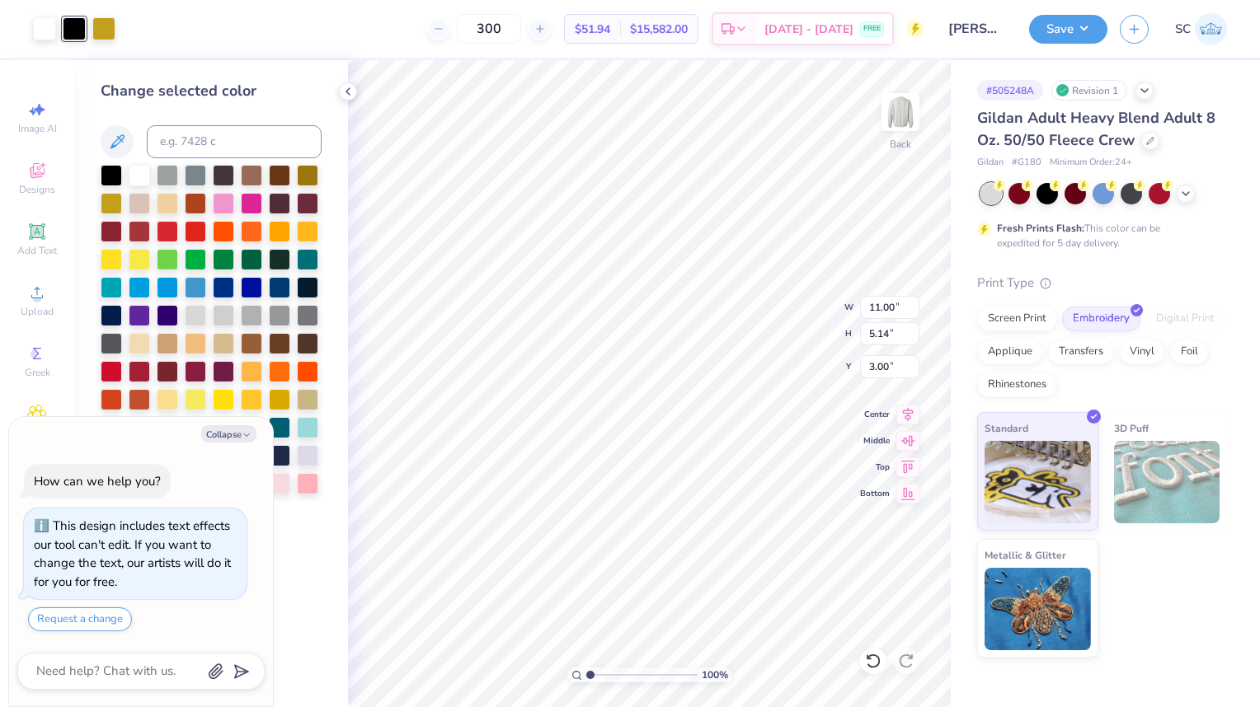
click at [230, 434] on button "Collapse" at bounding box center [228, 433] width 55 height 17
type textarea "x"
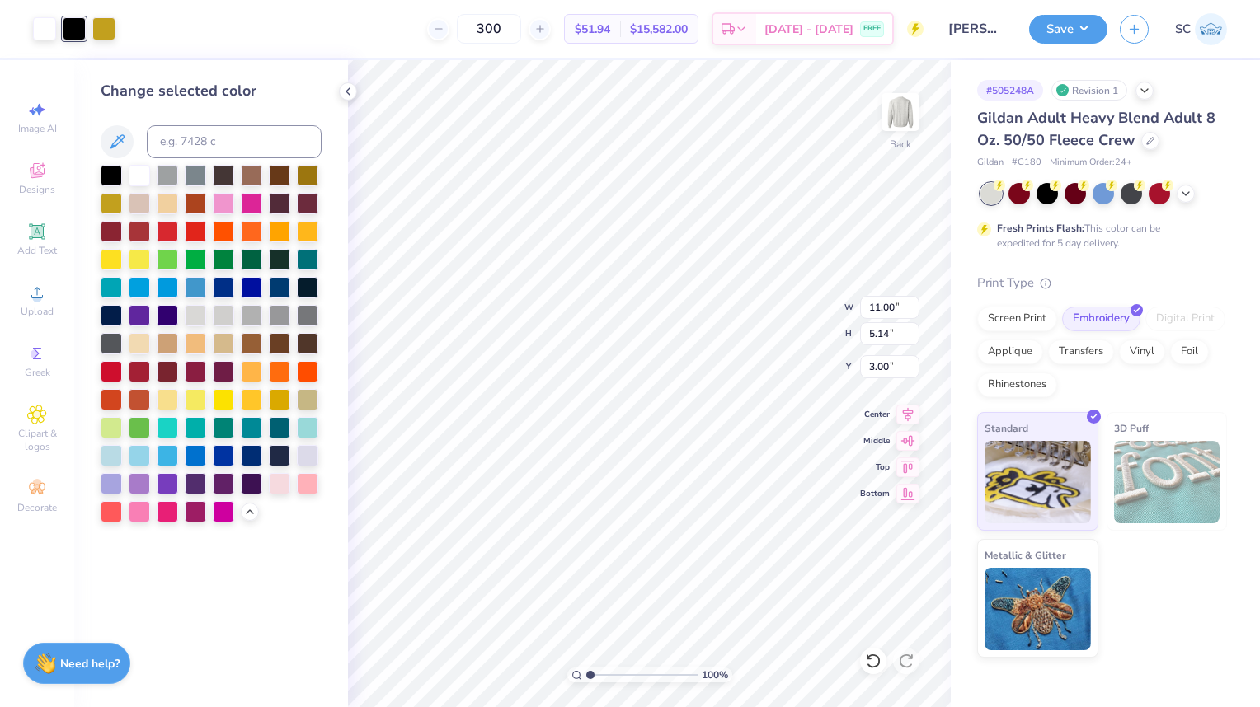
click at [269, 481] on div at bounding box center [279, 483] width 21 height 21
click at [96, 26] on div at bounding box center [103, 28] width 23 height 23
click at [106, 318] on div at bounding box center [111, 315] width 21 height 21
click at [144, 180] on div at bounding box center [139, 175] width 21 height 21
click at [1183, 201] on div at bounding box center [1185, 194] width 18 height 18
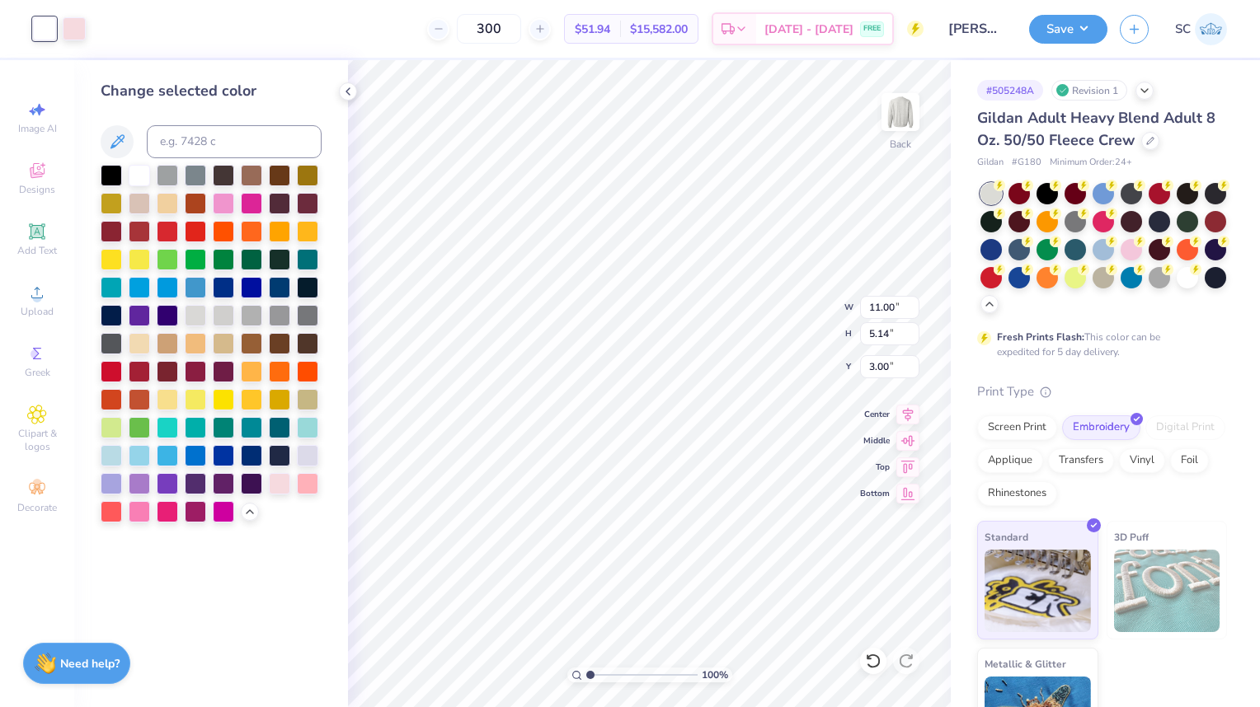
click at [1204, 289] on div at bounding box center [1214, 277] width 21 height 21
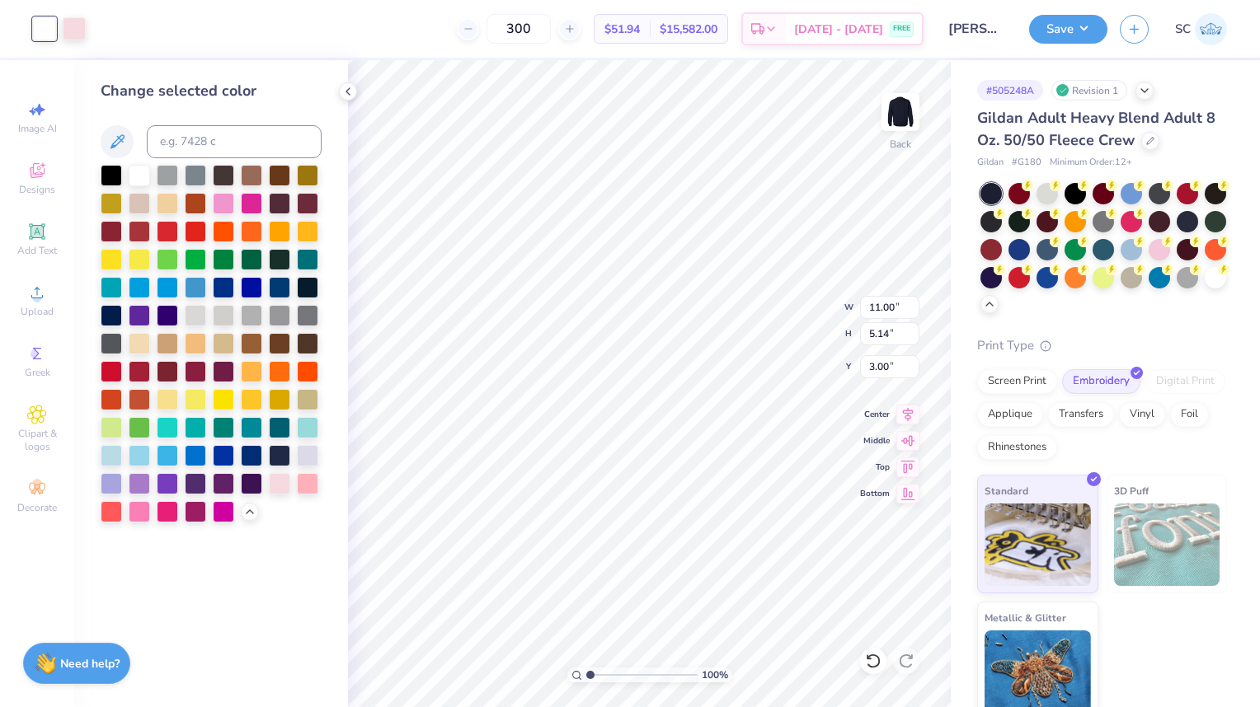
click at [1025, 190] on icon at bounding box center [1028, 185] width 6 height 8
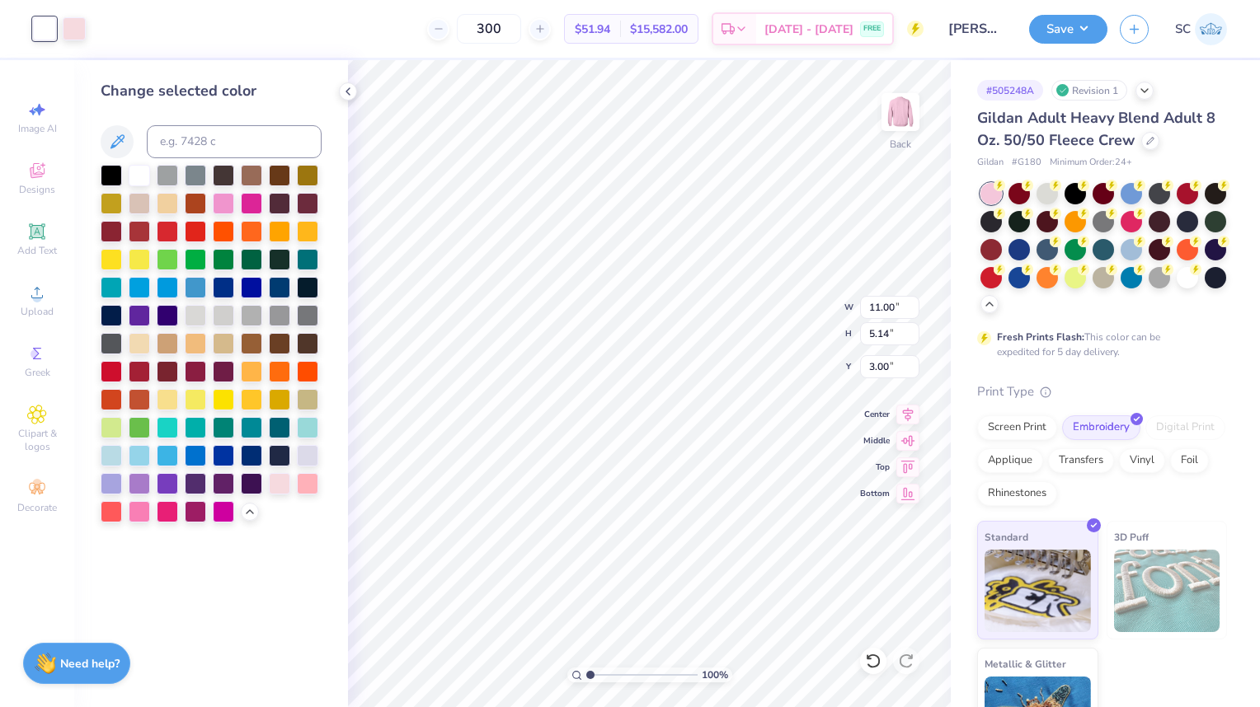
click at [73, 34] on div at bounding box center [74, 28] width 23 height 23
click at [109, 321] on div at bounding box center [111, 315] width 21 height 21
click at [1204, 260] on div at bounding box center [1214, 249] width 21 height 21
click at [990, 200] on div at bounding box center [990, 193] width 21 height 21
click at [1204, 289] on div at bounding box center [1214, 277] width 21 height 21
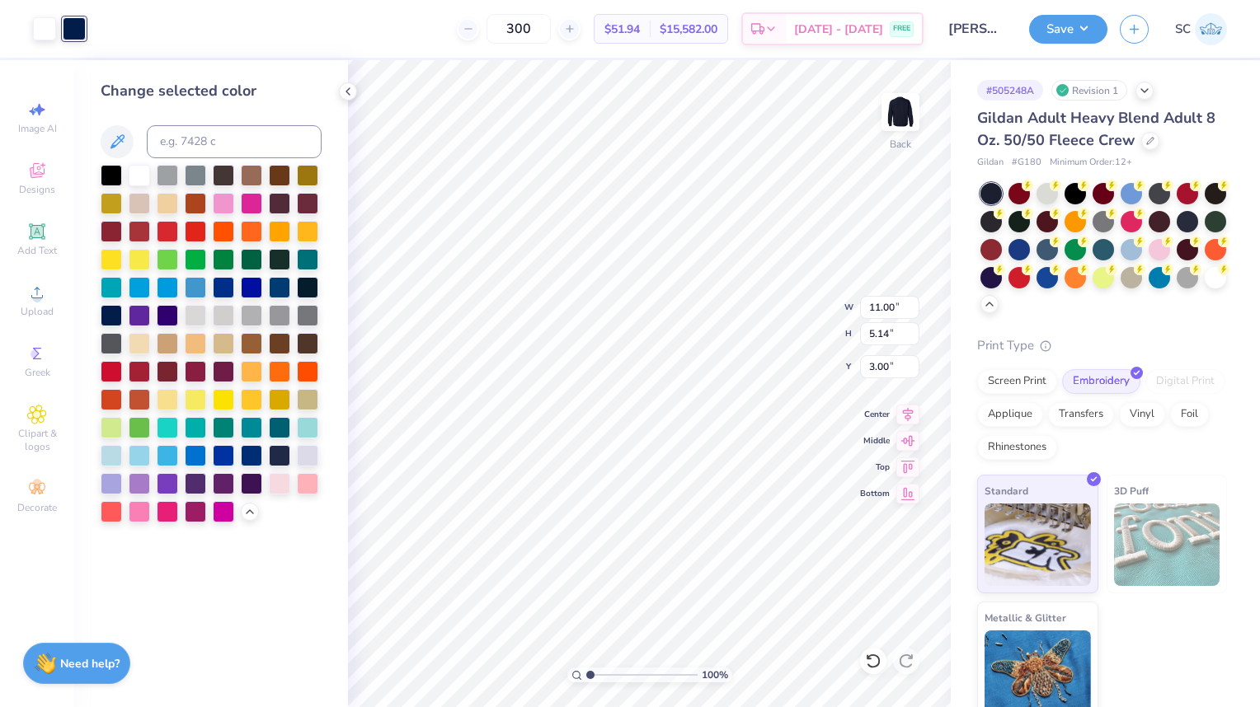
click at [988, 193] on div at bounding box center [990, 193] width 21 height 21
click at [270, 492] on div at bounding box center [279, 483] width 21 height 21
click at [37, 33] on div at bounding box center [44, 28] width 23 height 23
click at [107, 320] on div at bounding box center [111, 315] width 21 height 21
click at [155, 30] on div "300 $51.94 Per Item $15,582.00 Total Est. Delivery Aug 23 - 26 FREE" at bounding box center [510, 29] width 825 height 58
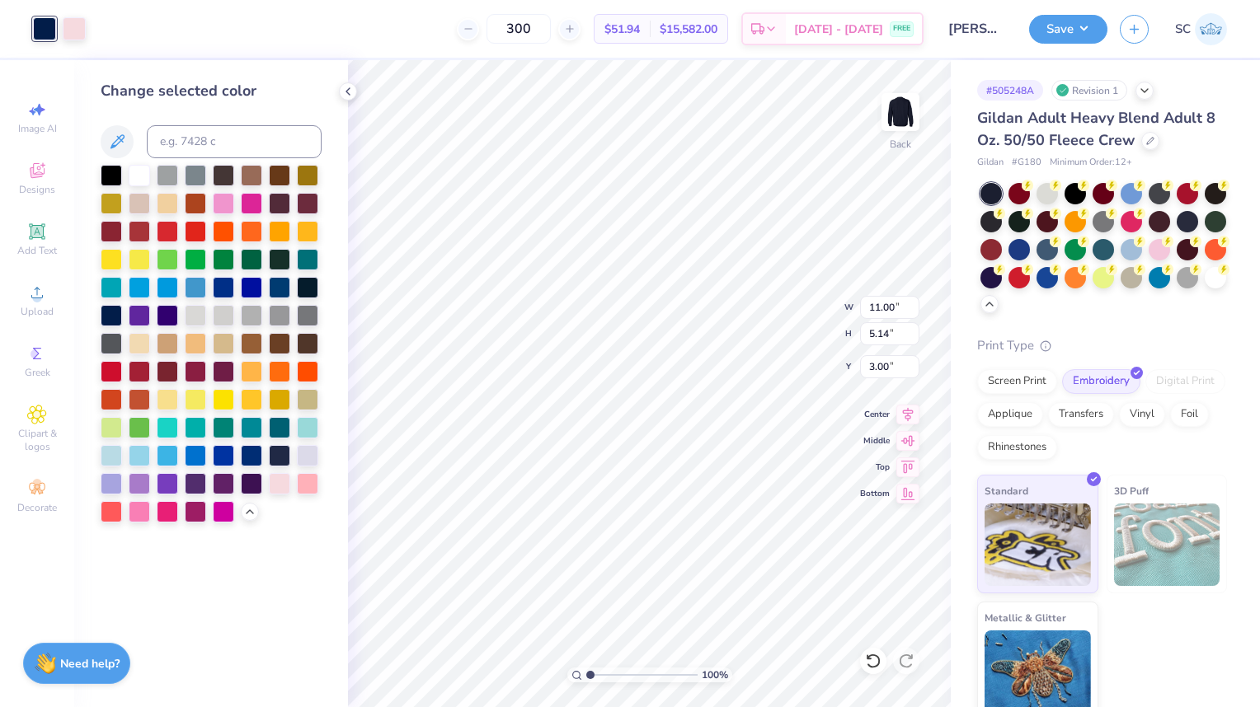
type input "9.67"
type input "4.52"
type input "3.00"
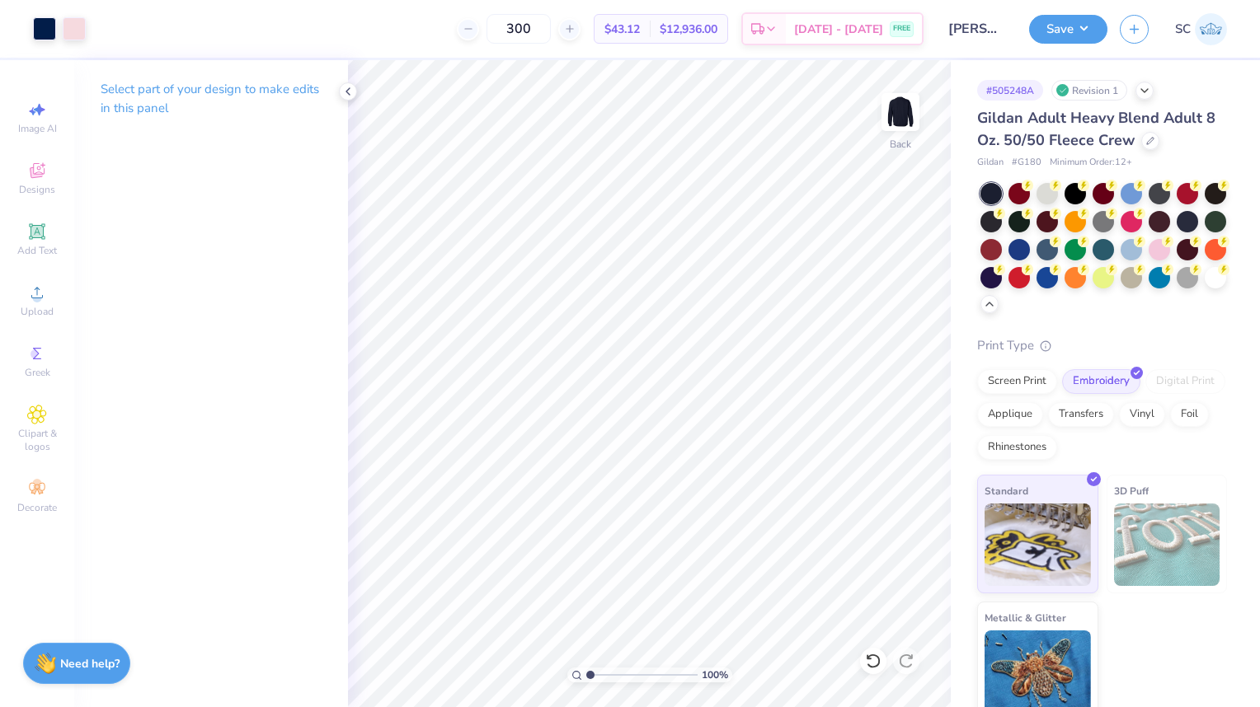
click at [1077, 36] on button "Save" at bounding box center [1068, 29] width 78 height 29
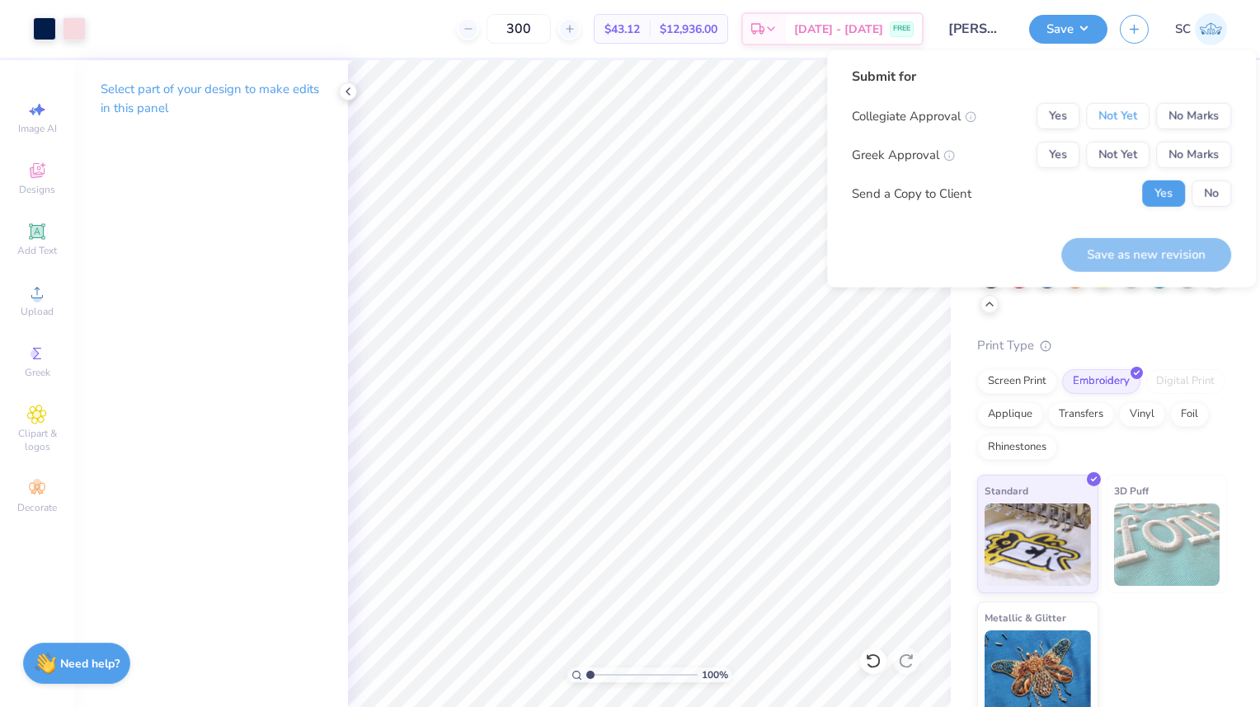
click at [1118, 114] on button "Not Yet" at bounding box center [1117, 116] width 63 height 26
click at [1109, 165] on button "Not Yet" at bounding box center [1117, 155] width 63 height 26
click at [1176, 256] on button "Save as new revision" at bounding box center [1146, 254] width 170 height 34
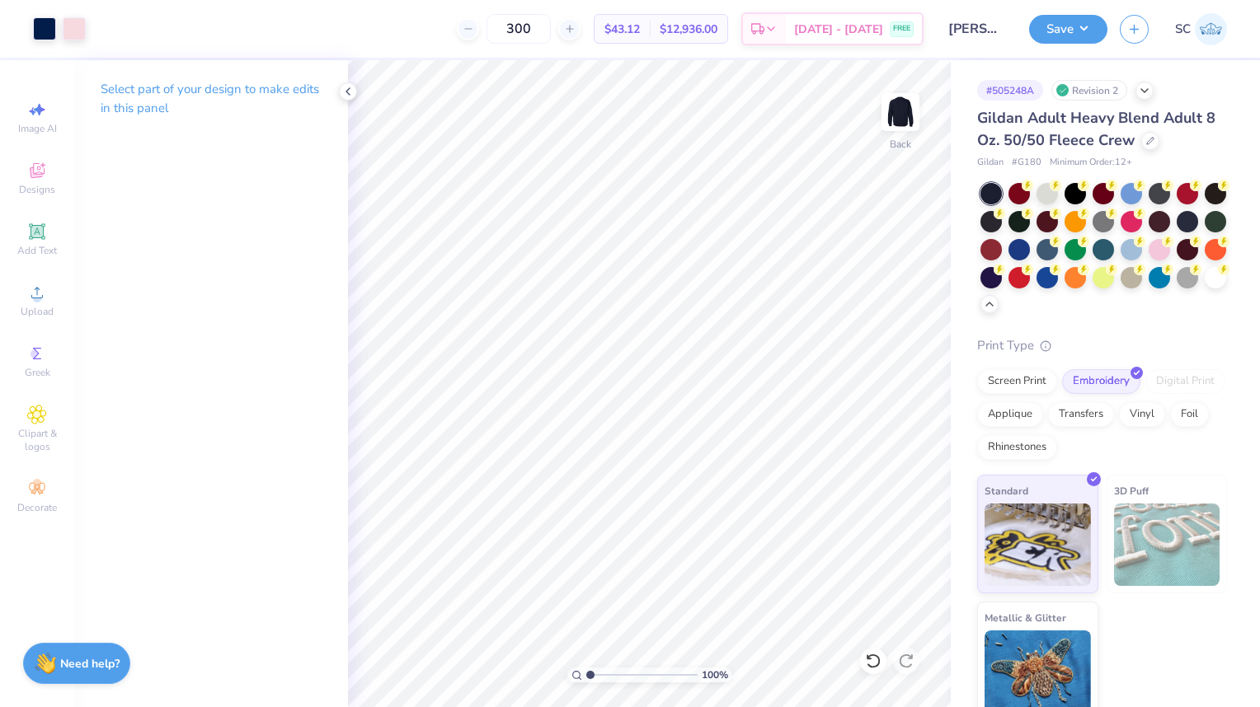
click at [1029, 387] on div "Screen Print" at bounding box center [1017, 381] width 80 height 25
click at [1029, 388] on div "Screen Print" at bounding box center [1017, 381] width 80 height 25
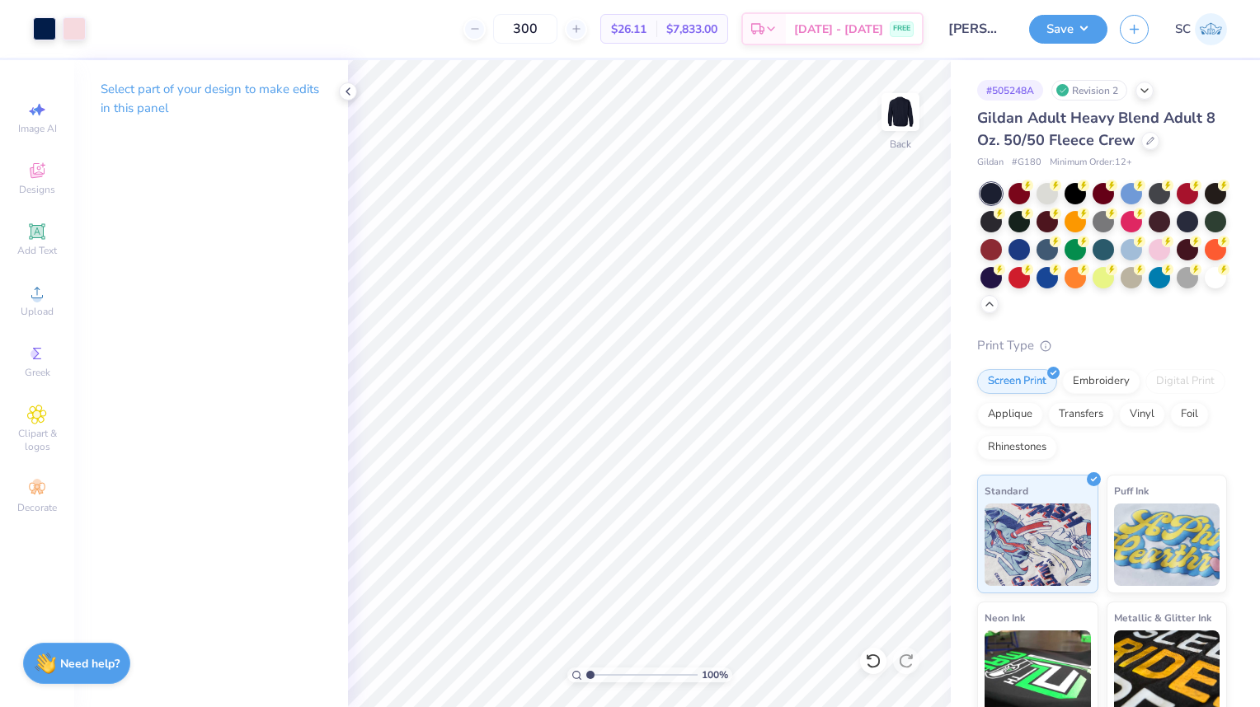
click at [1142, 520] on img at bounding box center [1167, 545] width 106 height 82
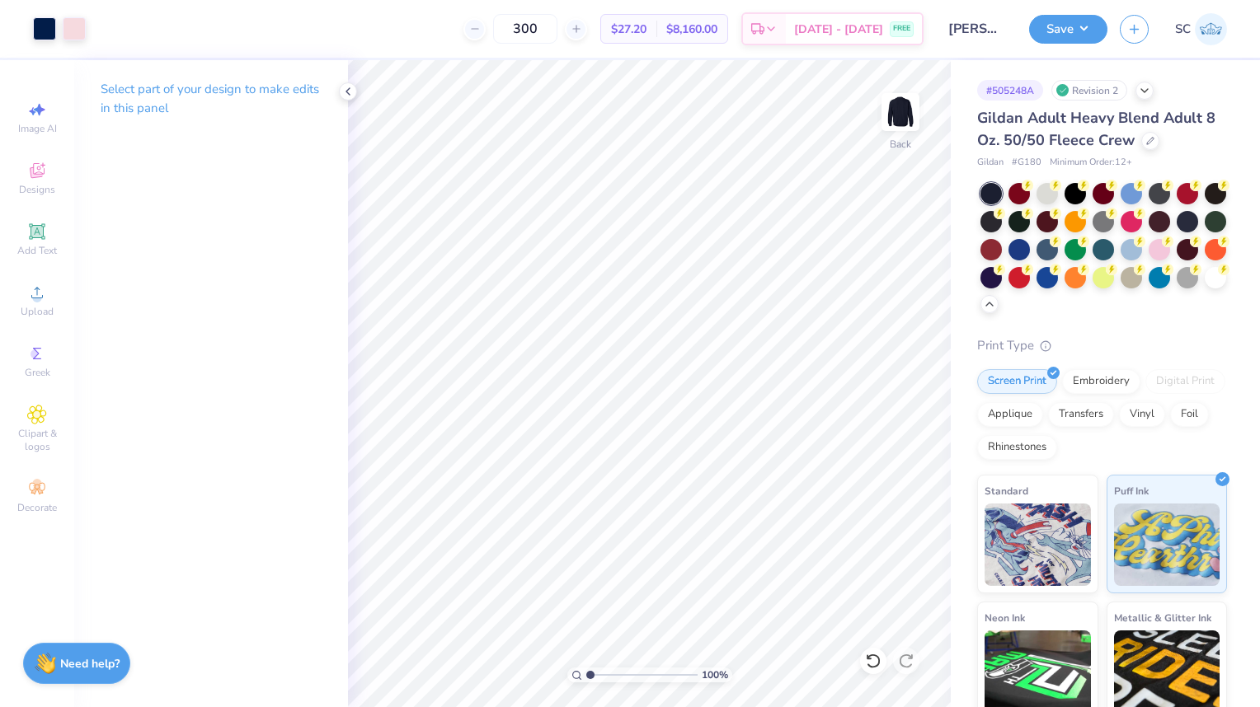
click at [557, 35] on input "300" at bounding box center [525, 29] width 64 height 30
type input "3"
type input "250"
click at [345, 35] on div "250 $27.90 Per Item $6,975.00 Total Est. Delivery Aug 23 - 26 FREE" at bounding box center [510, 29] width 825 height 58
click at [1044, 495] on div "Standard" at bounding box center [1037, 534] width 121 height 119
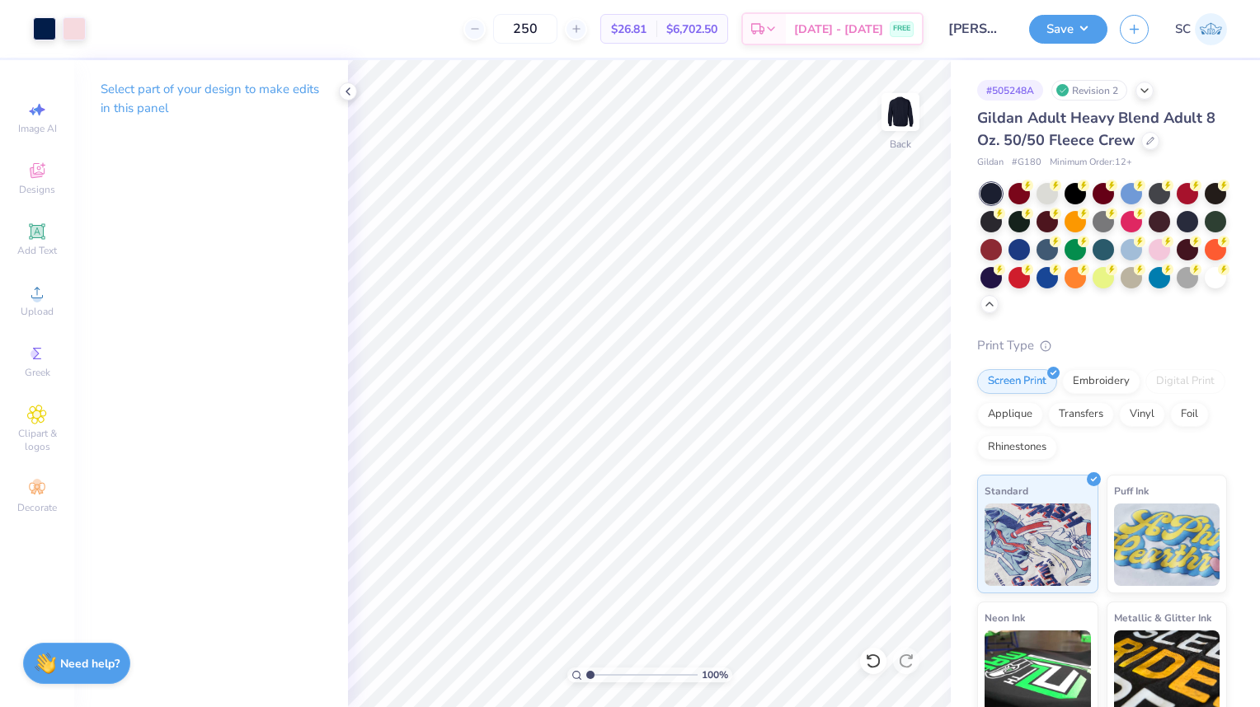
click at [1043, 413] on div "Applique" at bounding box center [1010, 414] width 66 height 25
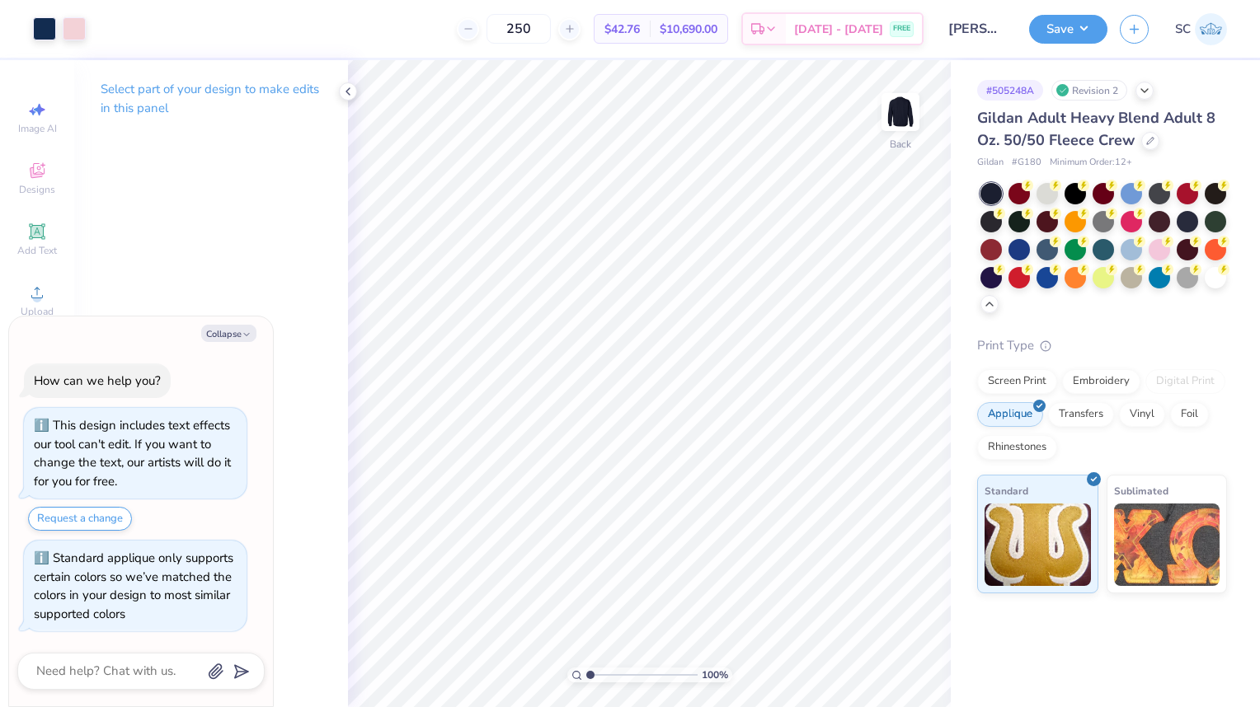
click at [1088, 389] on div "Embroidery" at bounding box center [1101, 381] width 78 height 25
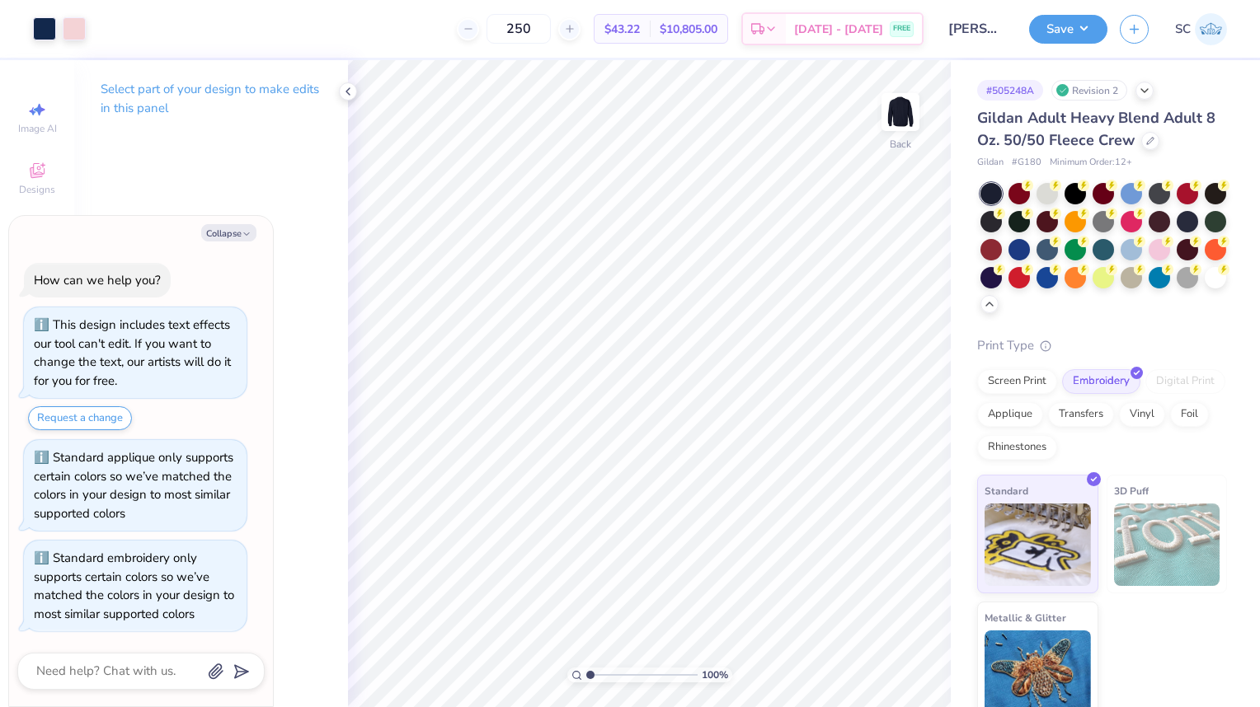
click at [1019, 392] on div "Screen Print" at bounding box center [1017, 381] width 80 height 25
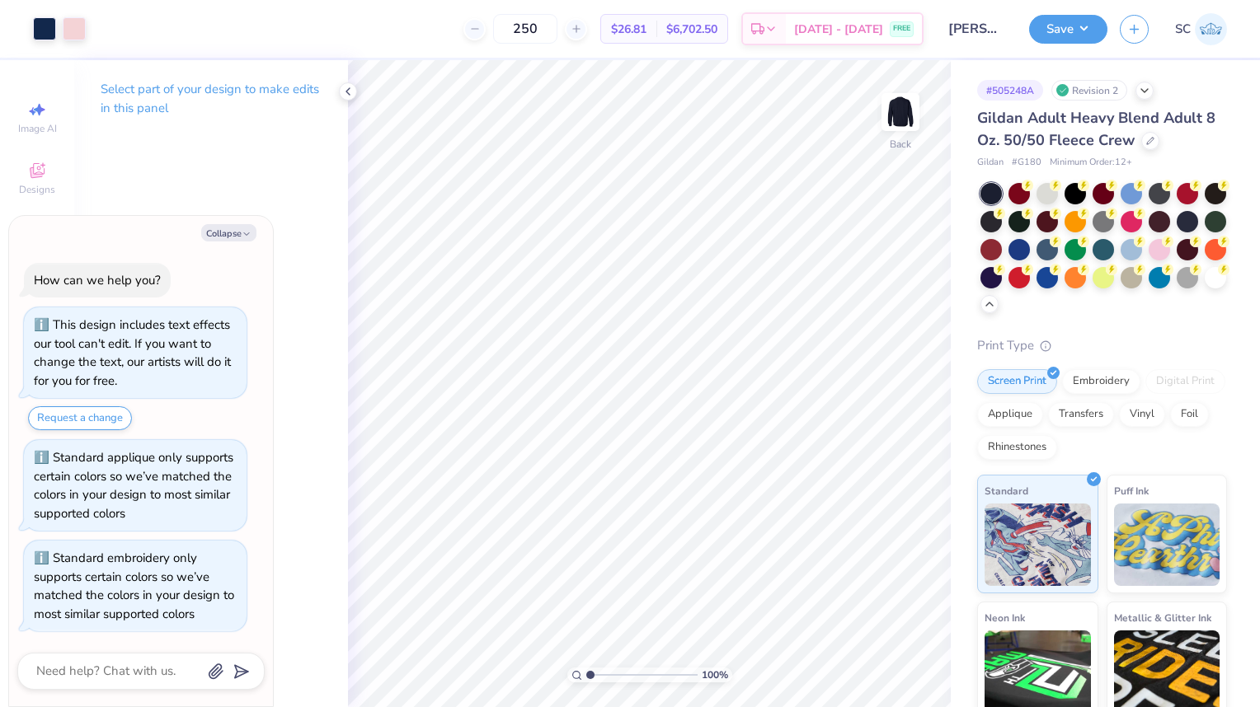
click at [232, 236] on button "Collapse" at bounding box center [228, 232] width 55 height 17
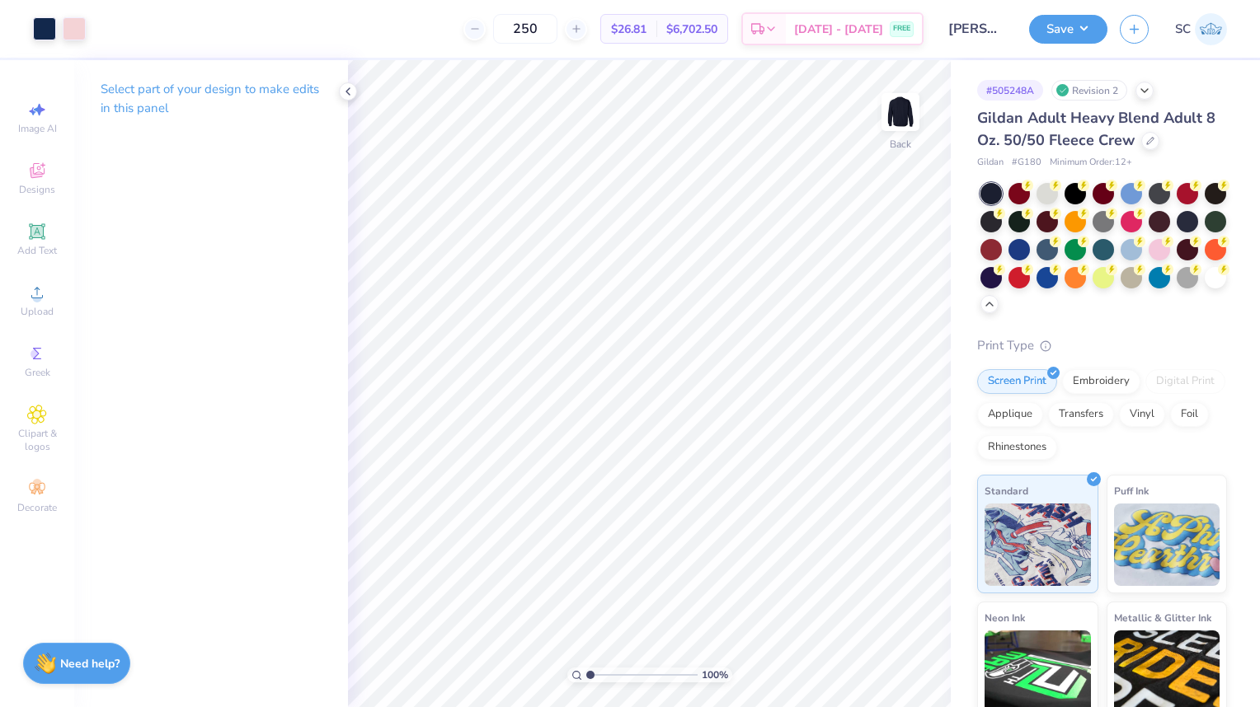
click at [41, 35] on div at bounding box center [44, 28] width 23 height 23
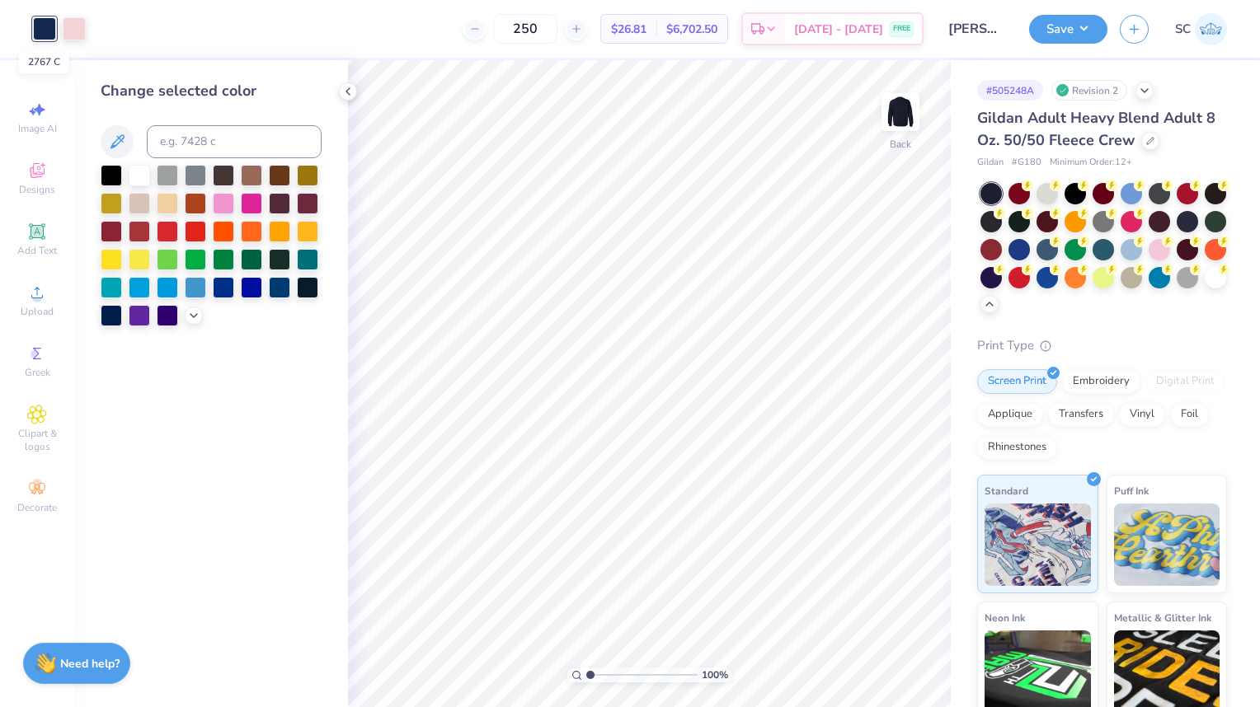
click at [115, 43] on div "250 $26.81 Per Item $6,702.50 Total Est. Delivery Aug 23 - 26 FREE" at bounding box center [510, 29] width 825 height 58
click at [341, 100] on div "Change selected color" at bounding box center [211, 383] width 274 height 647
click at [349, 91] on icon at bounding box center [347, 91] width 13 height 13
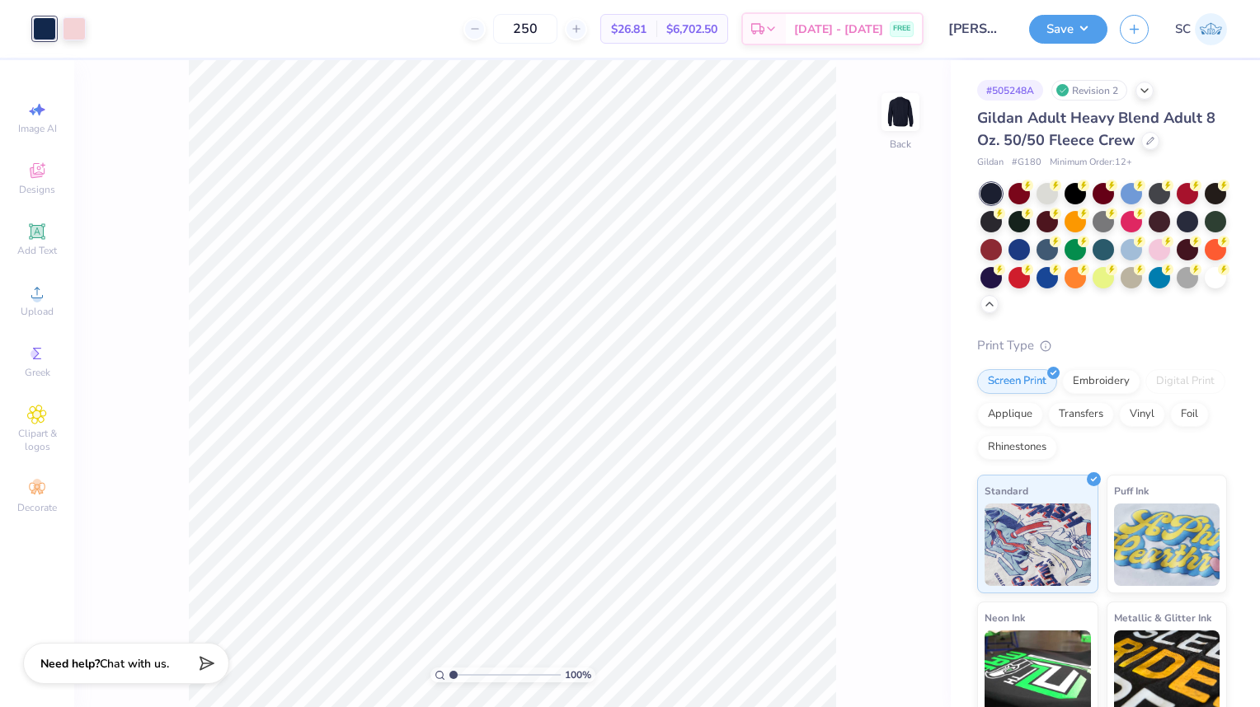
click at [1118, 392] on div "Embroidery" at bounding box center [1101, 381] width 78 height 25
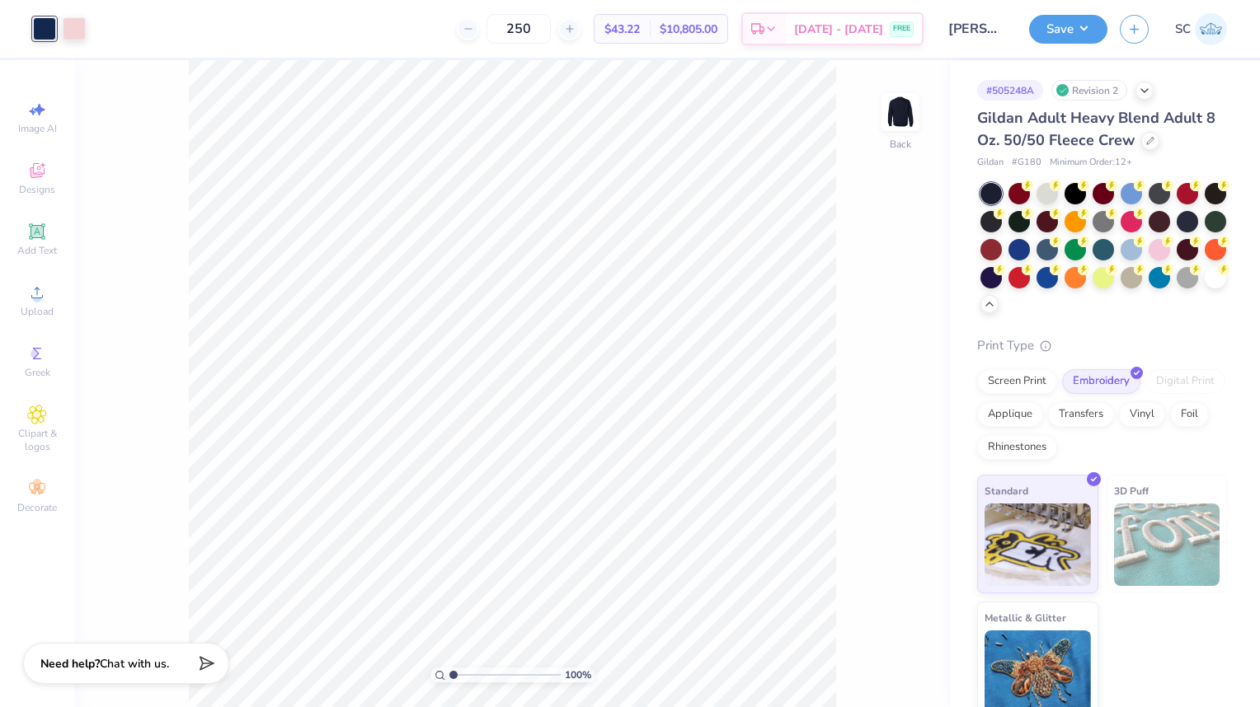
click at [1114, 427] on div "Transfers" at bounding box center [1081, 414] width 66 height 25
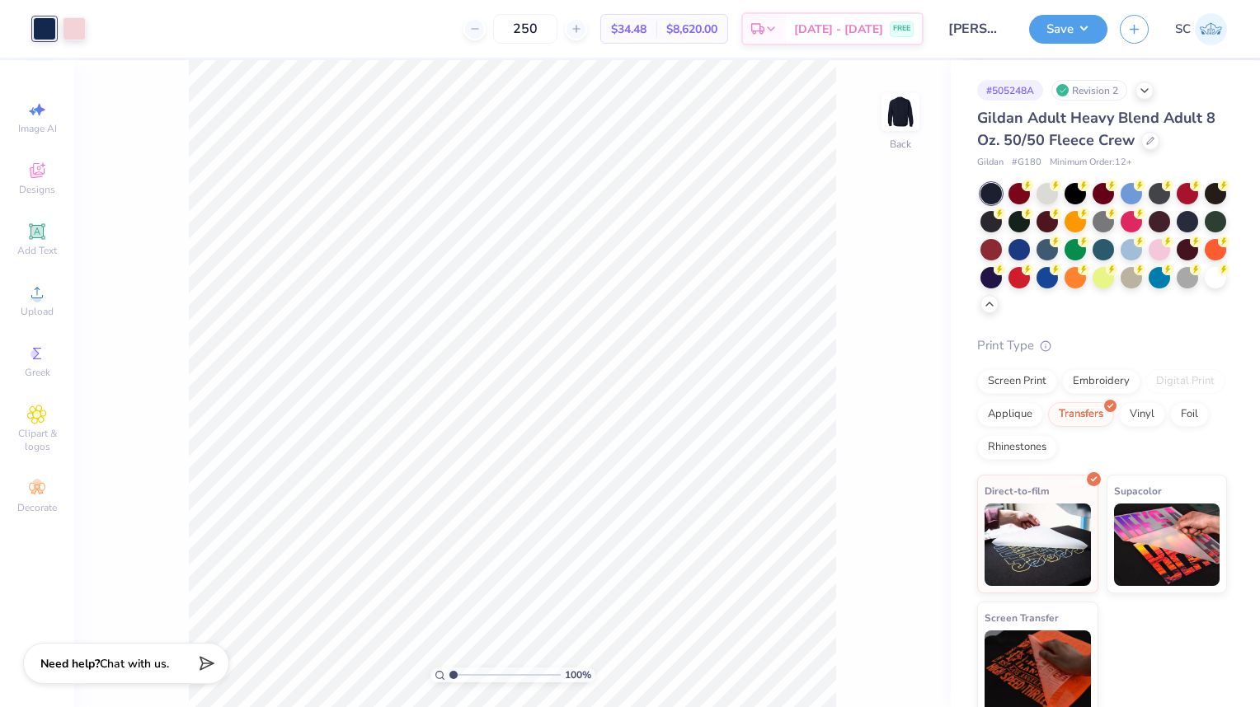
click at [1147, 518] on img at bounding box center [1167, 545] width 106 height 82
click at [1025, 506] on img at bounding box center [1037, 545] width 106 height 82
click at [1184, 533] on img at bounding box center [1167, 545] width 106 height 82
click at [1058, 638] on img at bounding box center [1037, 672] width 106 height 82
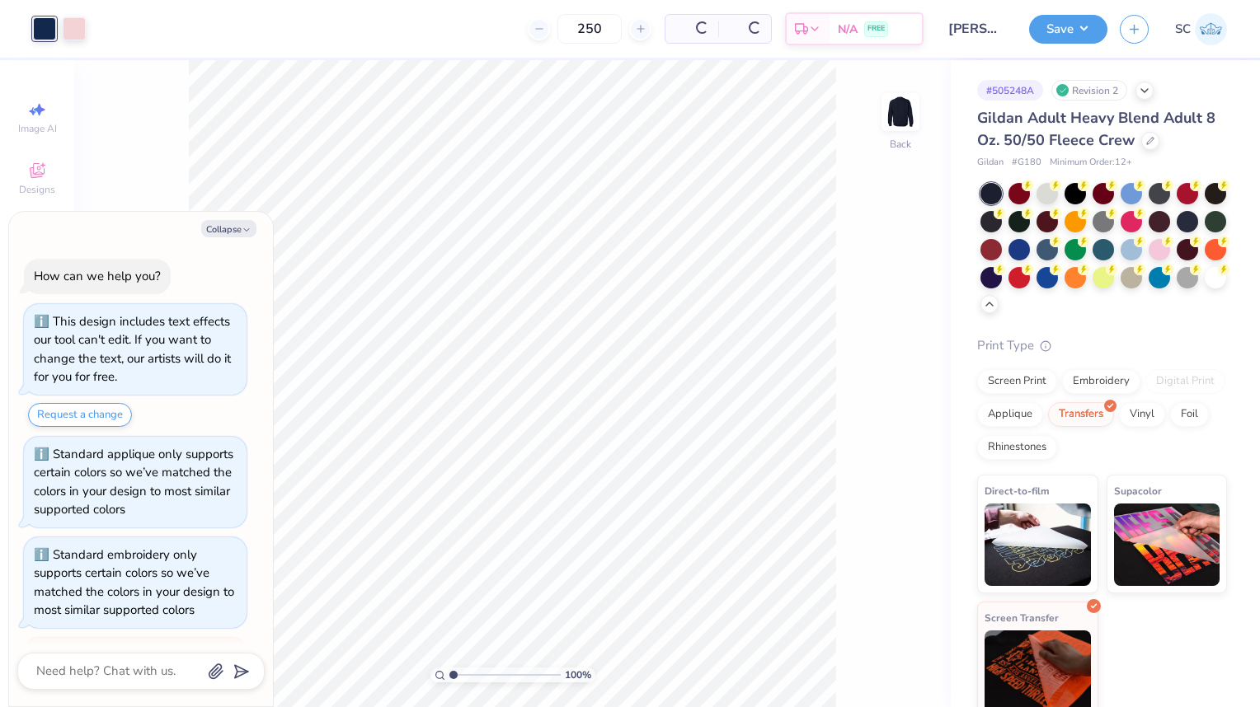
scroll to position [158, 0]
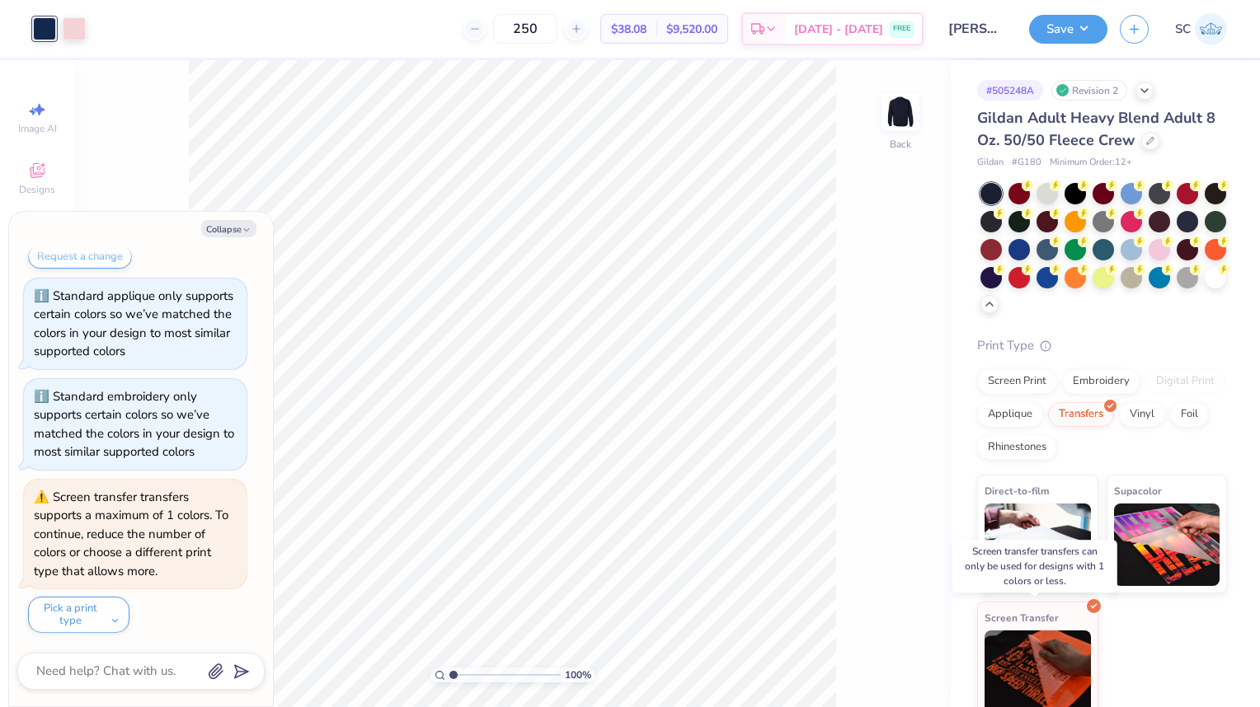
click at [1049, 518] on img at bounding box center [1037, 545] width 106 height 82
click at [229, 245] on div "Collapse How can we help you? This design includes text effects our tool can't …" at bounding box center [141, 459] width 264 height 495
click at [1114, 417] on div "Transfers" at bounding box center [1081, 414] width 66 height 25
click at [1119, 427] on div "Vinyl" at bounding box center [1142, 414] width 46 height 25
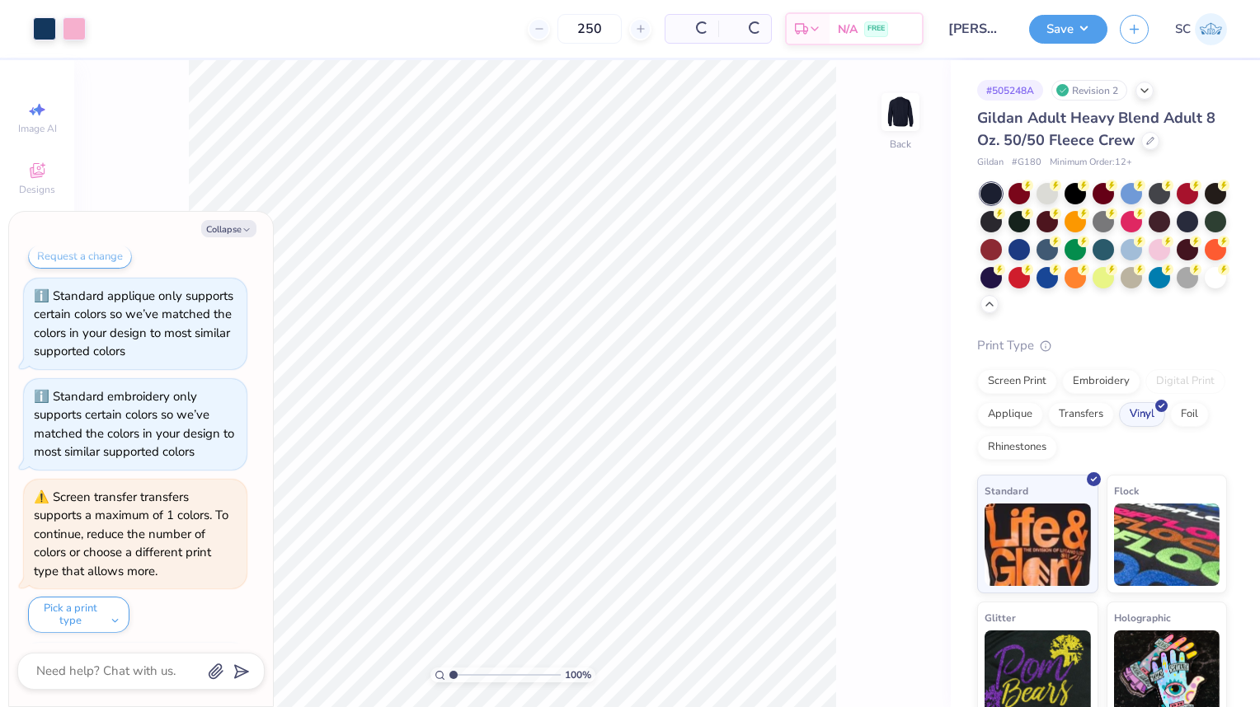
scroll to position [422, 0]
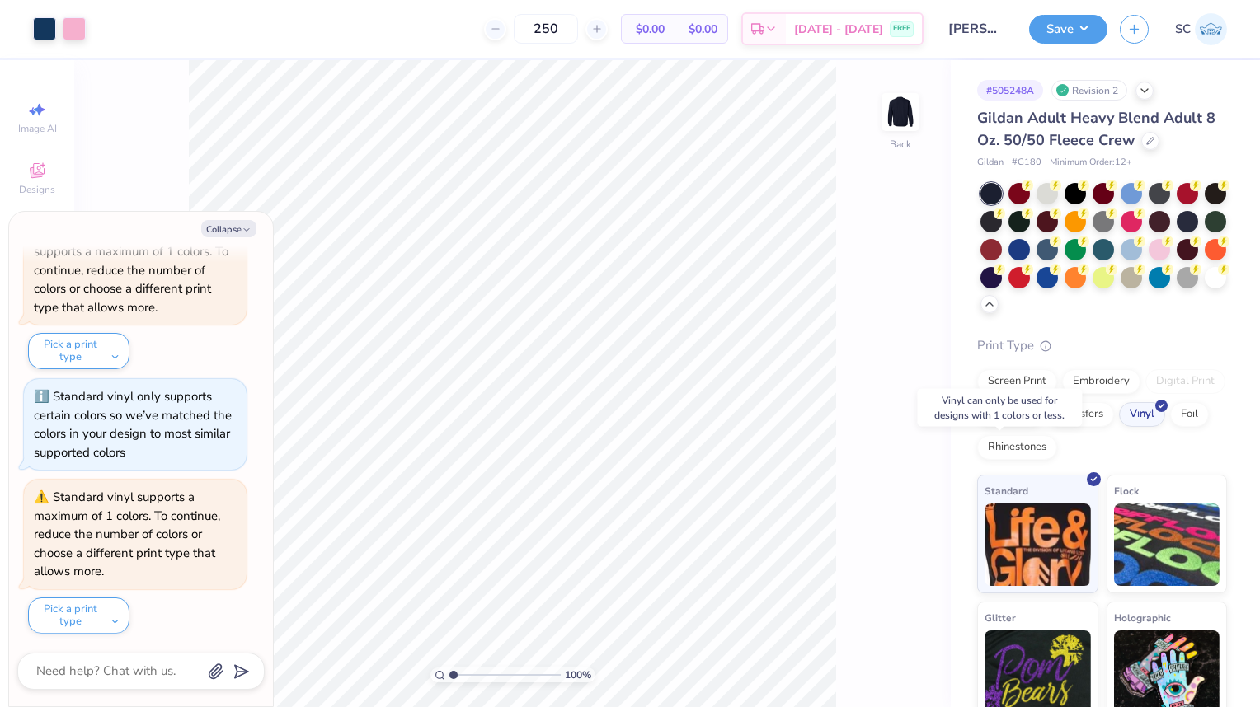
click at [1170, 427] on div "Foil" at bounding box center [1189, 414] width 39 height 25
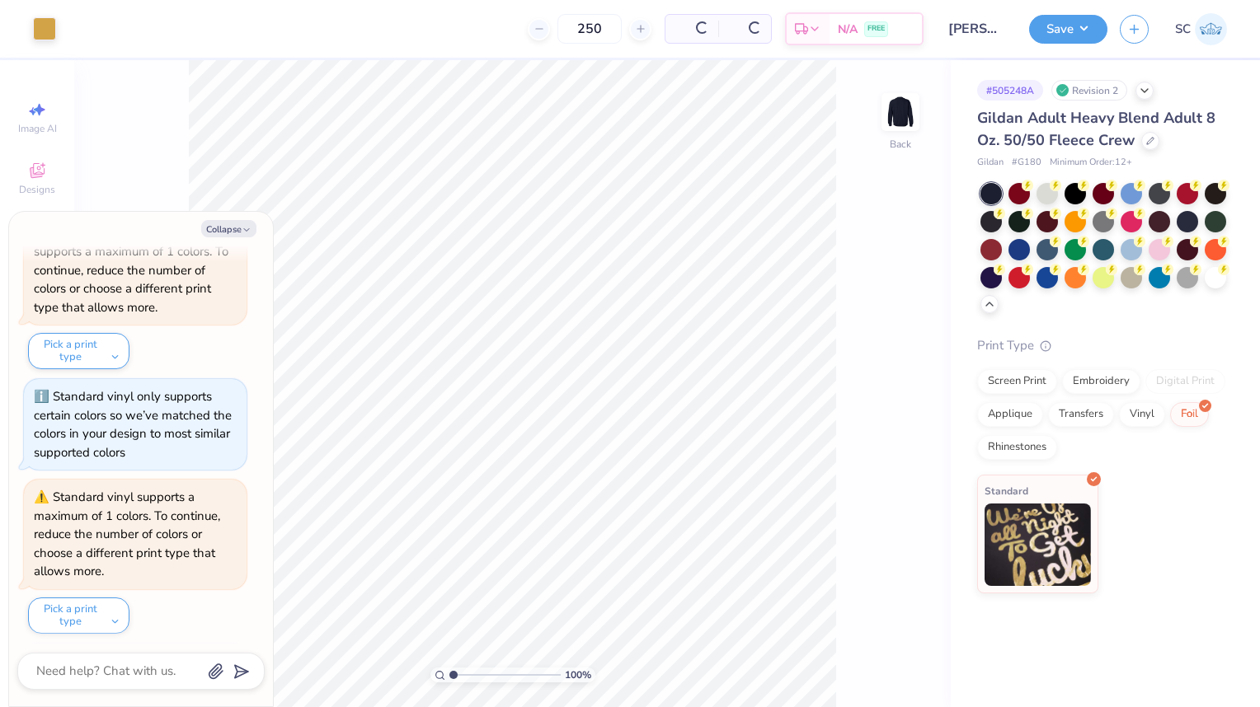
scroll to position [686, 0]
click at [1023, 378] on div "Screen Print" at bounding box center [1017, 381] width 80 height 25
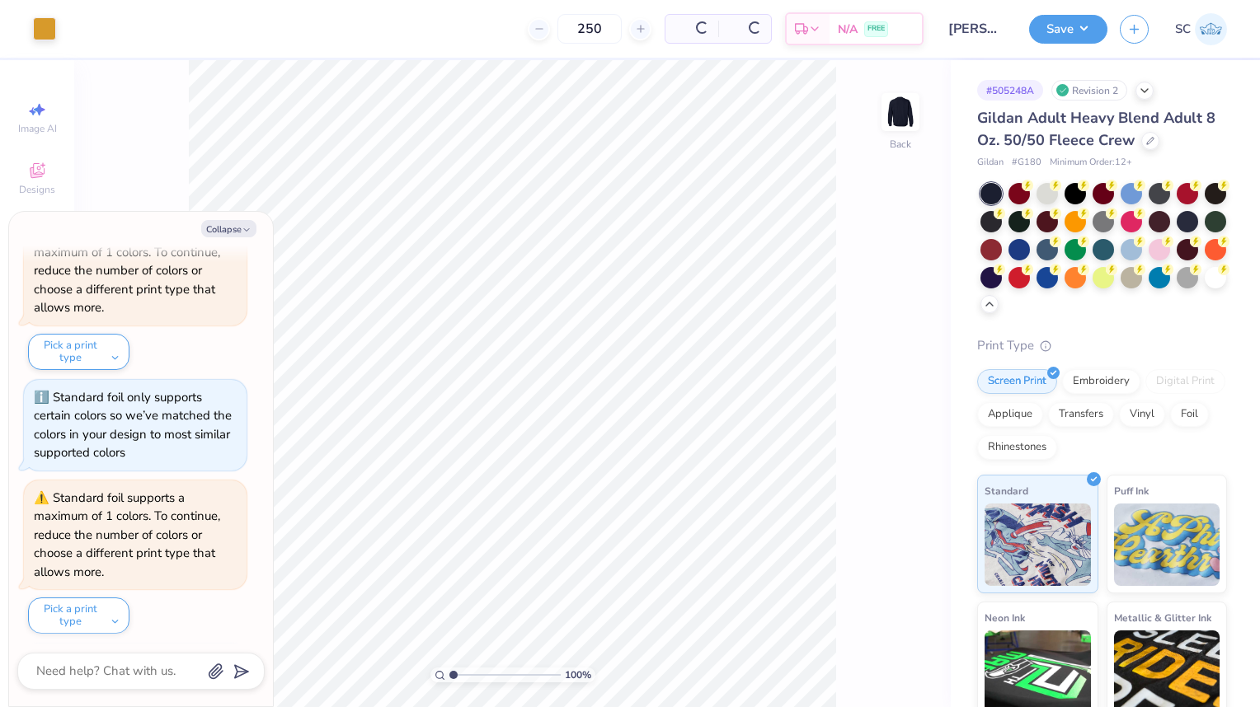
scroll to position [786, 0]
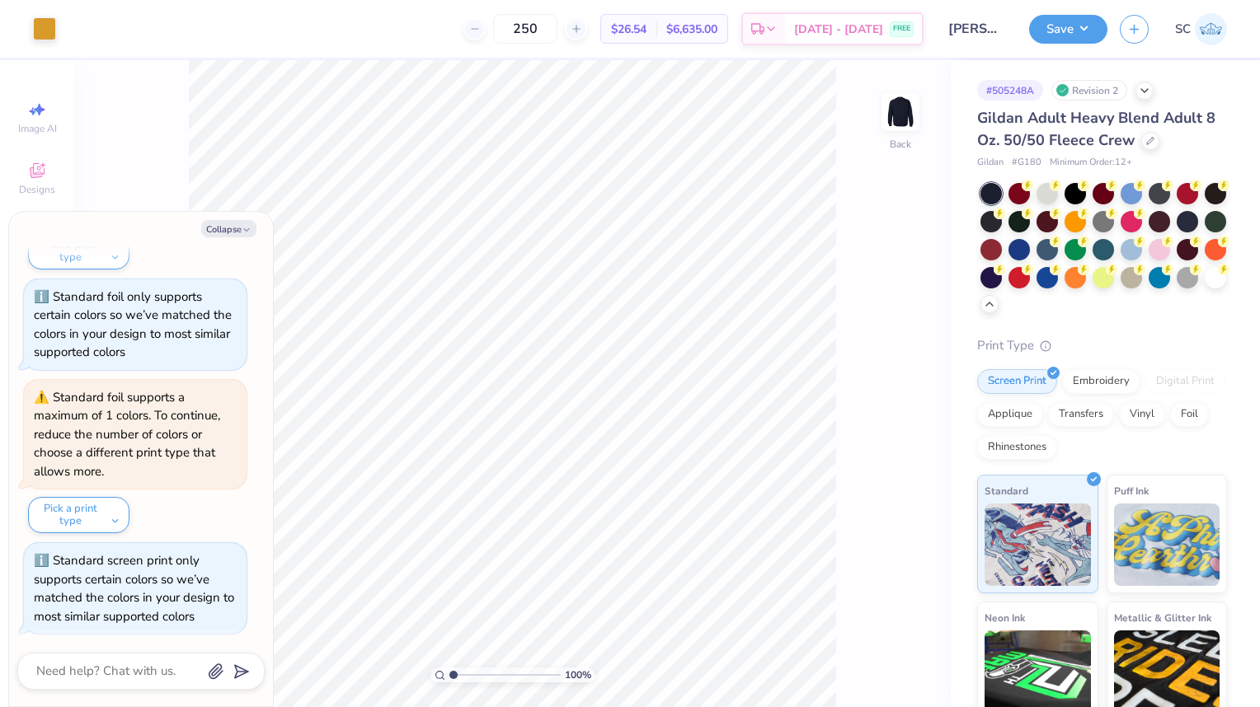
click at [1106, 387] on div "Embroidery" at bounding box center [1101, 381] width 78 height 25
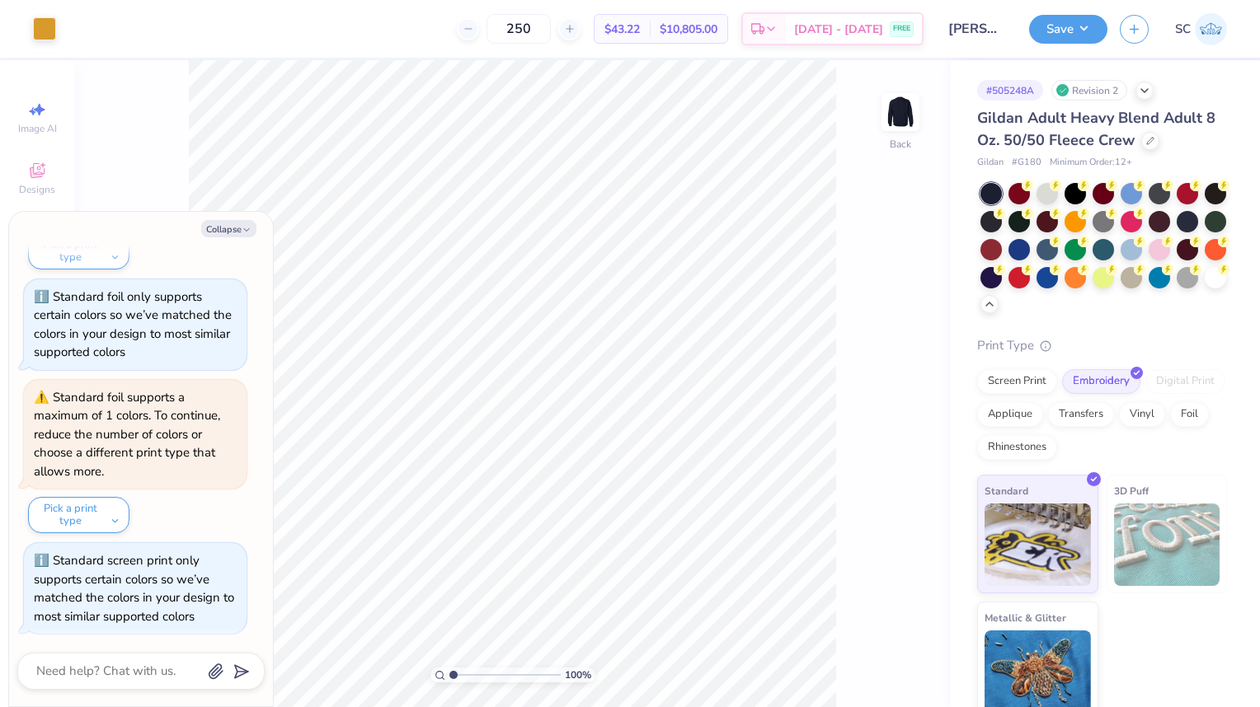
click at [1026, 394] on div "Screen Print" at bounding box center [1017, 381] width 80 height 25
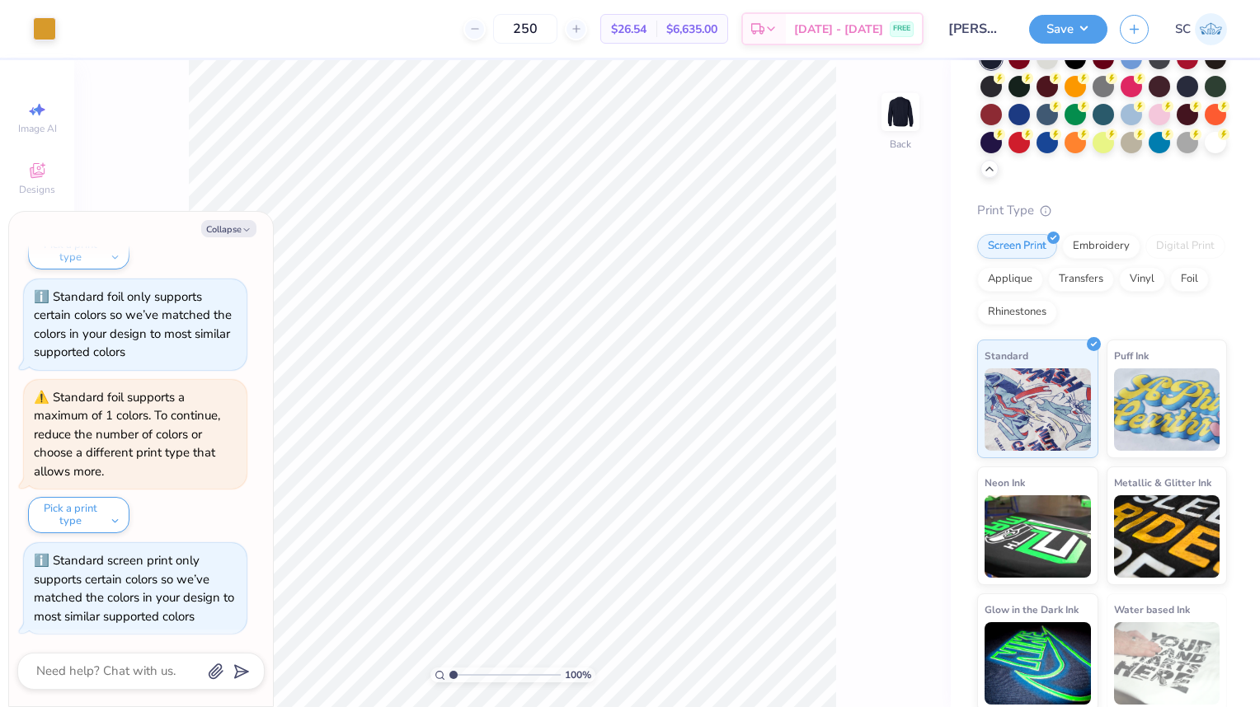
scroll to position [143, 0]
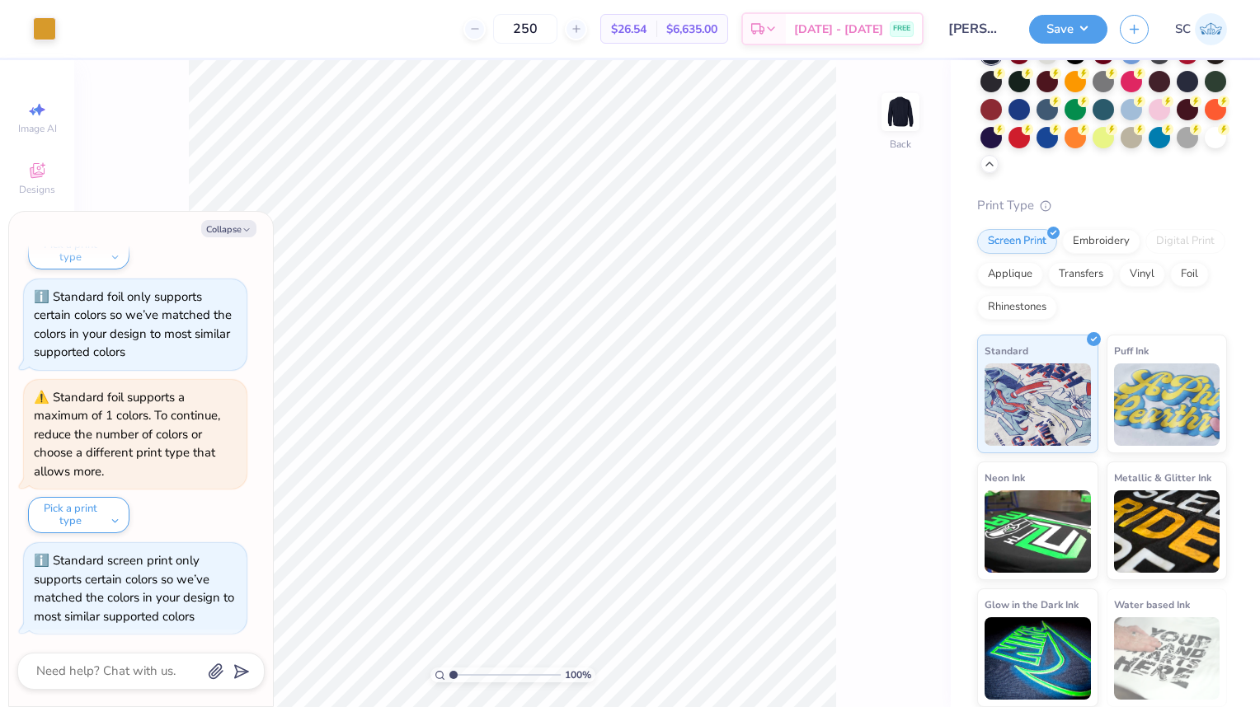
click at [1168, 614] on div "Water based Ink" at bounding box center [1166, 648] width 121 height 119
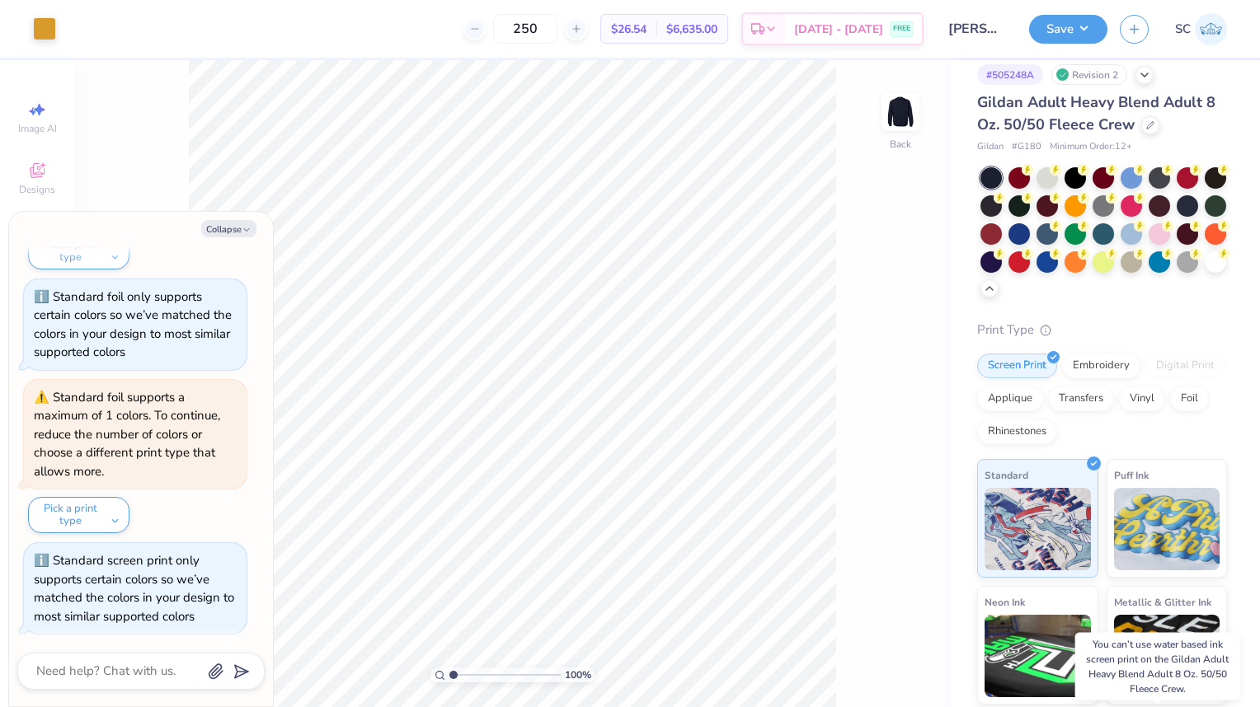
scroll to position [0, 0]
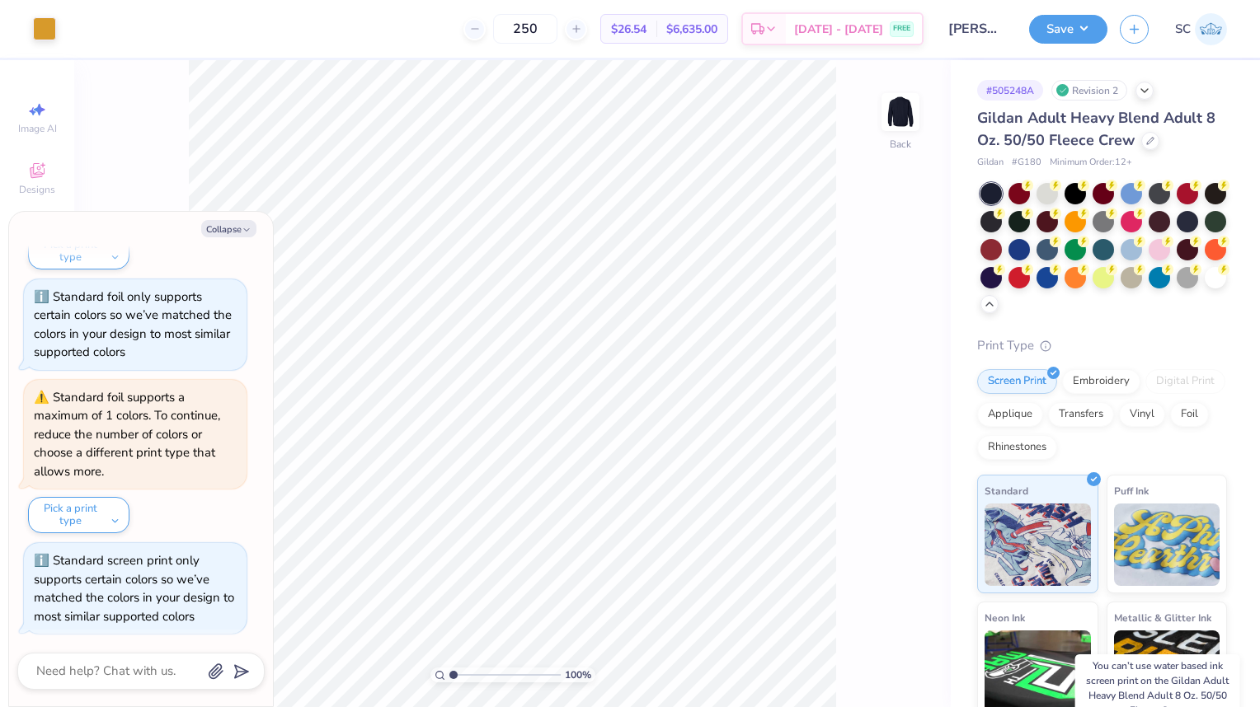
click at [230, 233] on button "Collapse" at bounding box center [228, 228] width 55 height 17
type textarea "x"
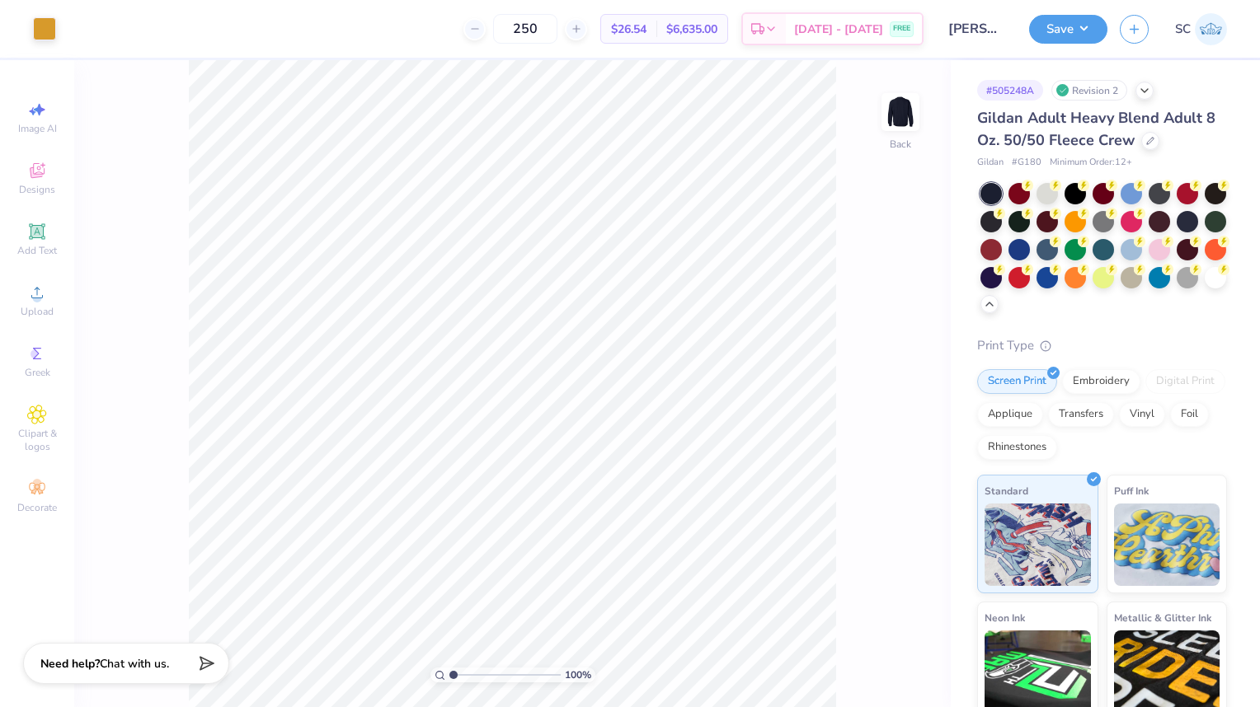
click at [50, 33] on div at bounding box center [44, 28] width 23 height 23
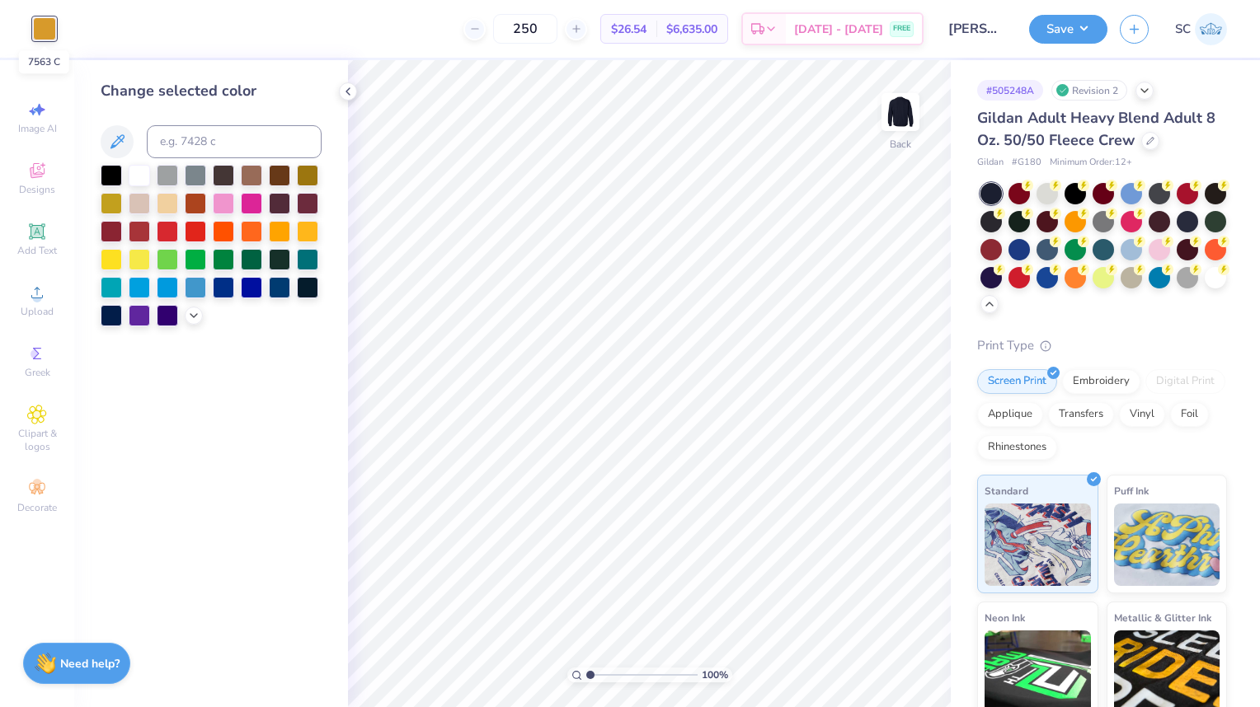
click at [189, 323] on div at bounding box center [194, 316] width 18 height 18
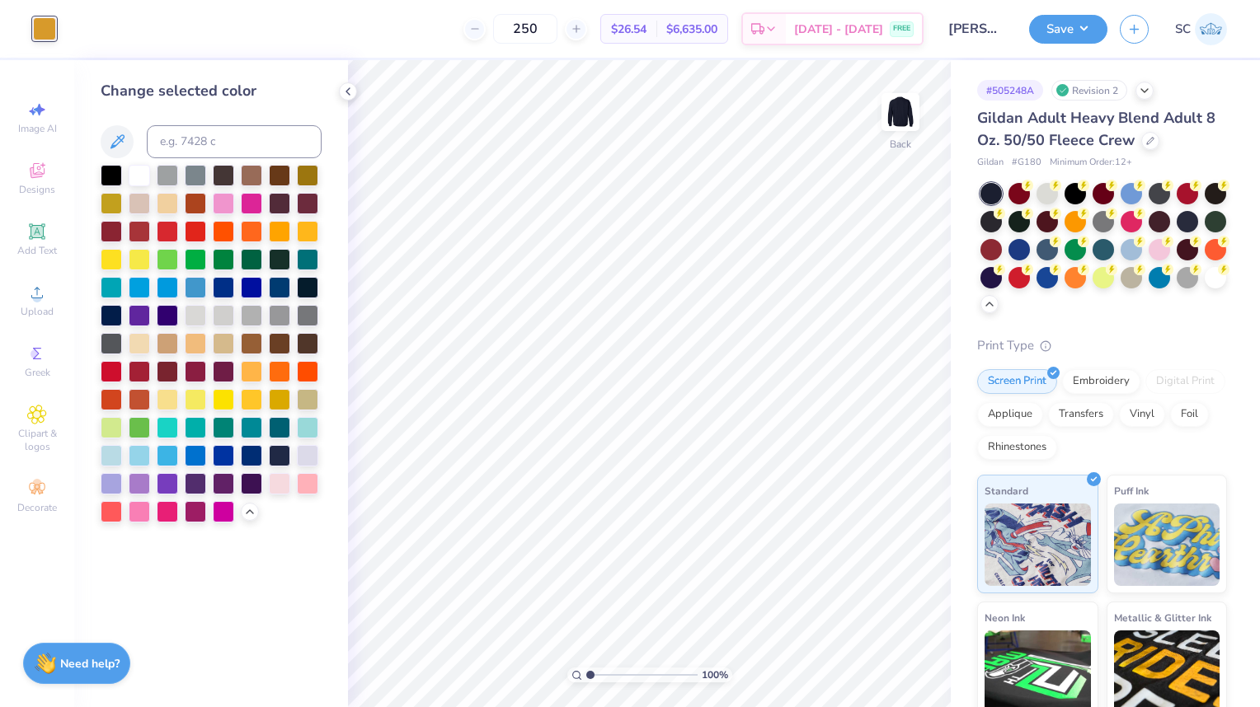
click at [274, 482] on div at bounding box center [279, 483] width 21 height 21
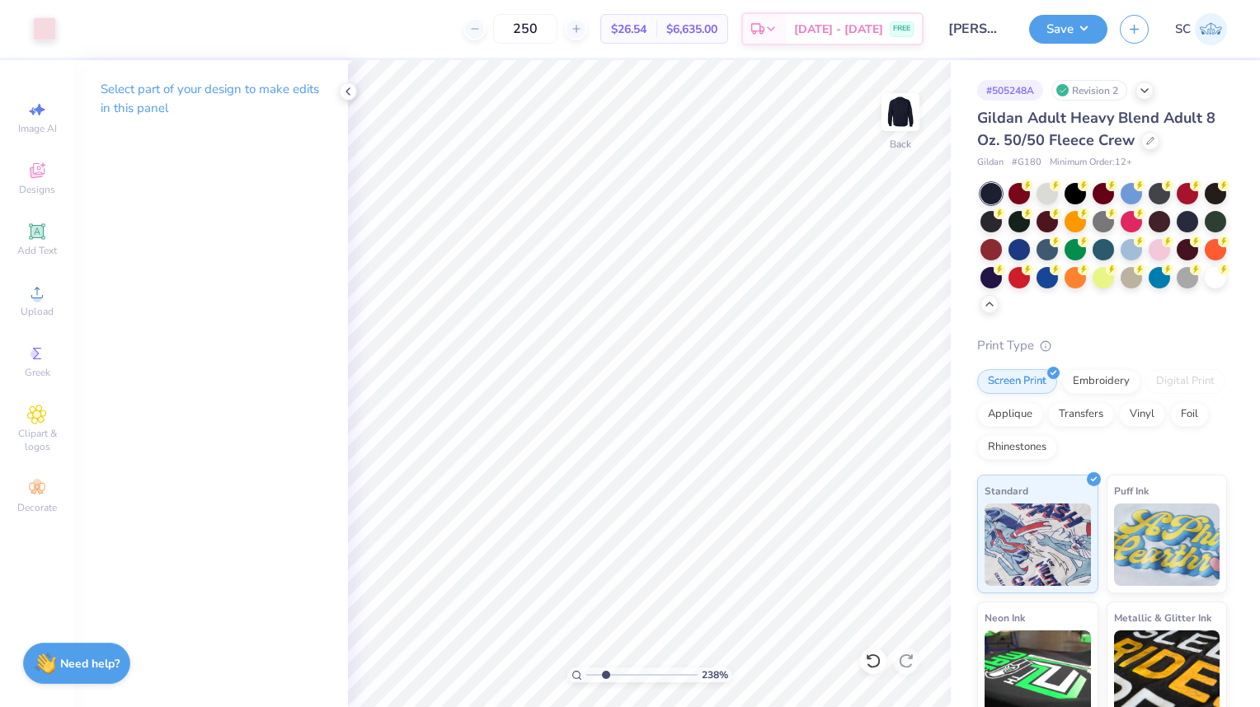
click at [864, 666] on div at bounding box center [873, 661] width 26 height 26
click at [877, 663] on icon at bounding box center [873, 661] width 16 height 16
click at [876, 666] on icon at bounding box center [873, 661] width 14 height 15
type input "2.38243394644941"
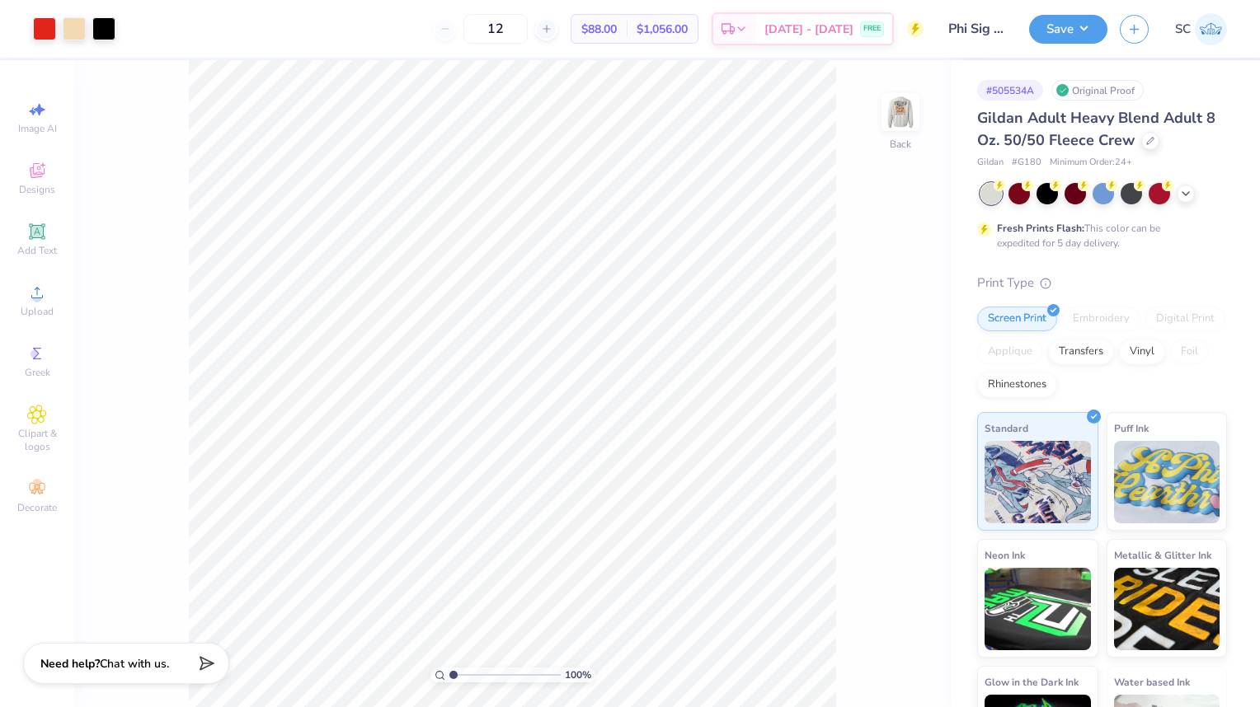
click at [902, 115] on img at bounding box center [900, 112] width 33 height 33
click at [891, 97] on img at bounding box center [900, 112] width 33 height 33
click at [44, 503] on span "Decorate" at bounding box center [37, 507] width 40 height 13
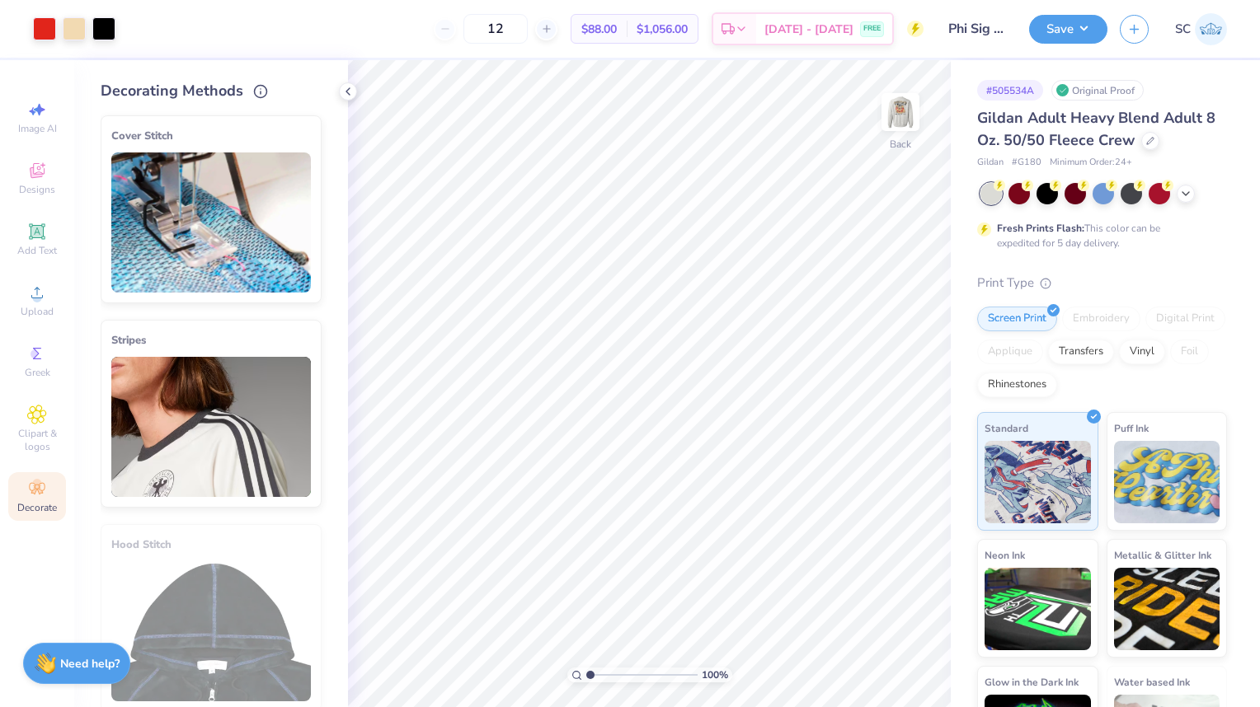
click at [30, 443] on span "Clipart & logos" at bounding box center [37, 440] width 58 height 26
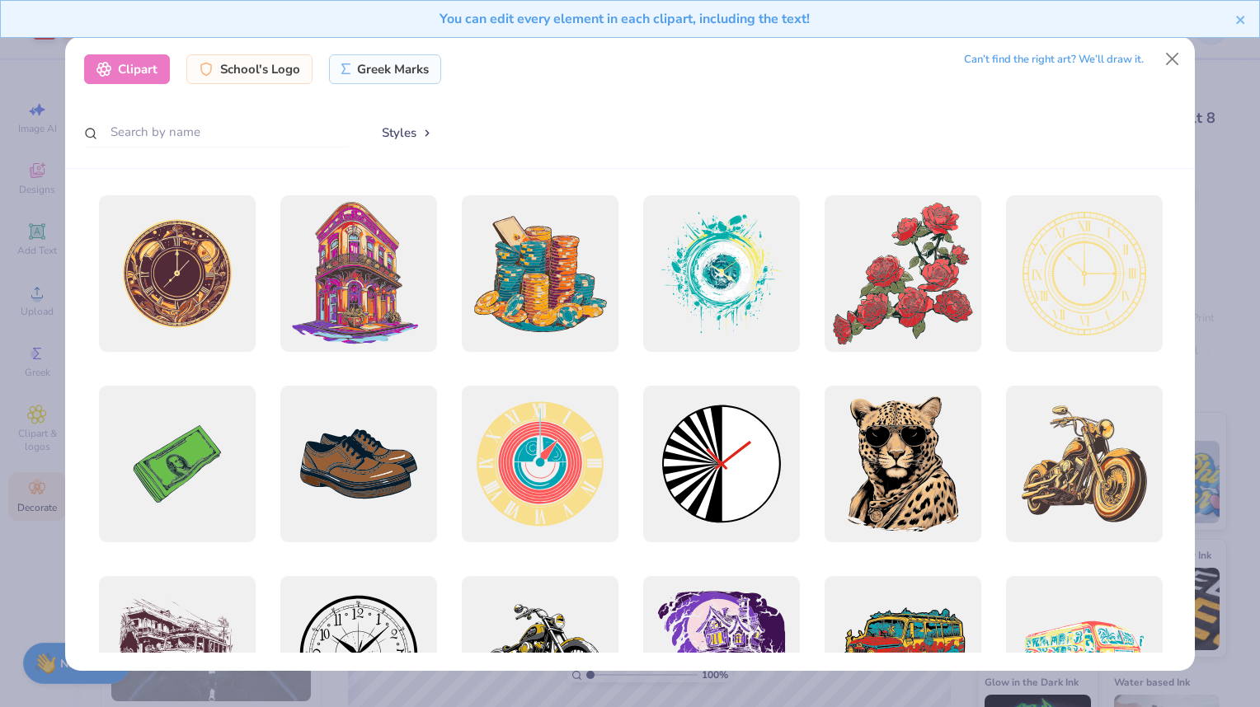
click at [1104, 58] on div "Can’t find the right art? We’ll draw it." at bounding box center [1054, 59] width 180 height 29
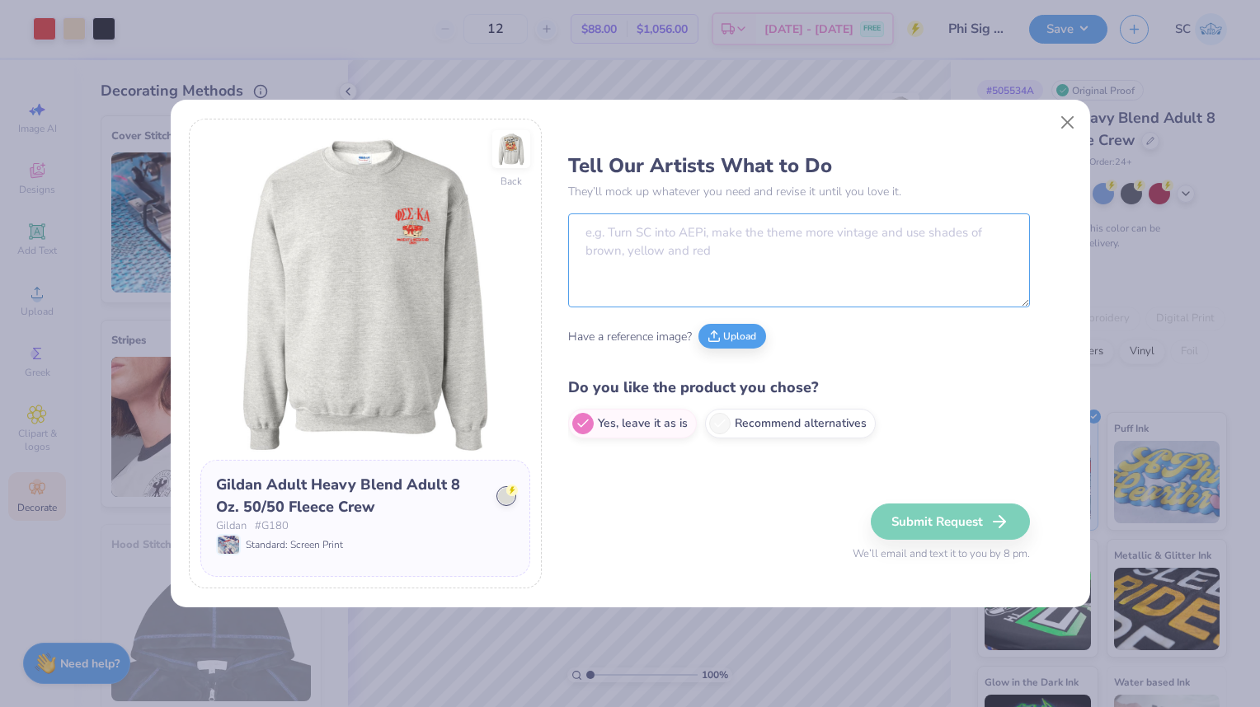
click at [877, 264] on textarea at bounding box center [799, 260] width 462 height 94
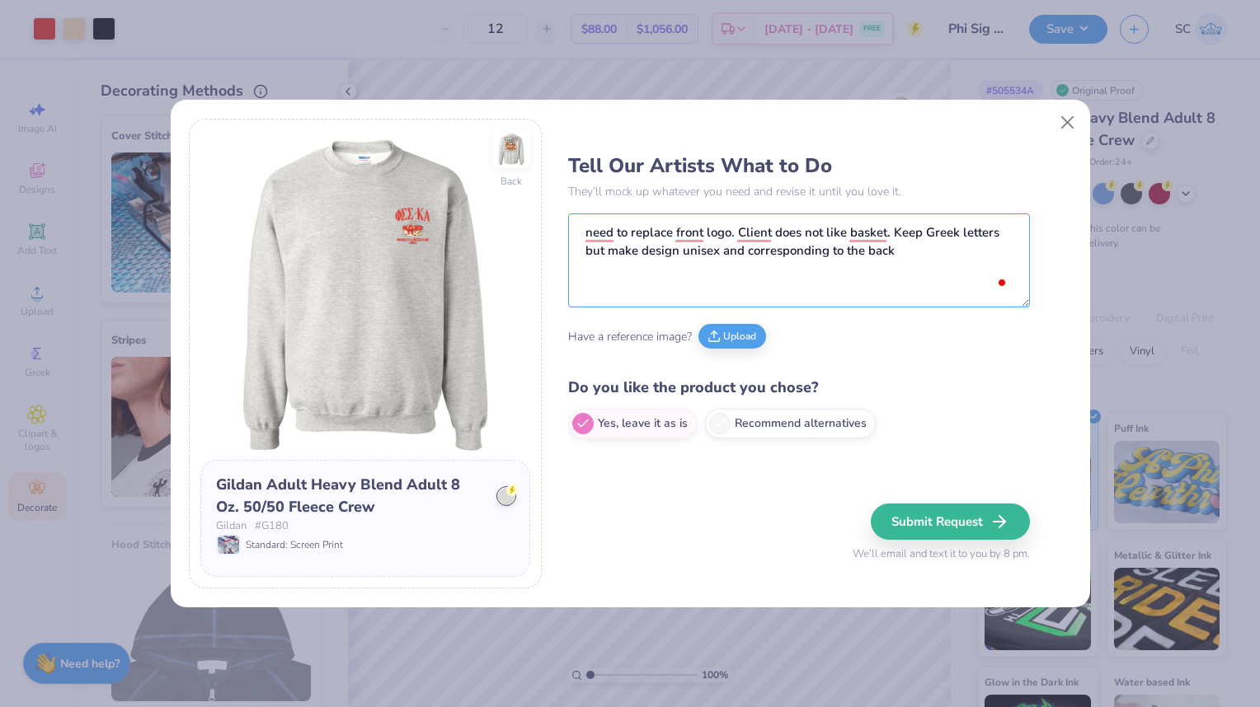
type textarea "need to replace front logo. Client does not like basket. Keep Greek letters but…"
click at [938, 350] on div "Have a reference image? Upload" at bounding box center [799, 336] width 462 height 45
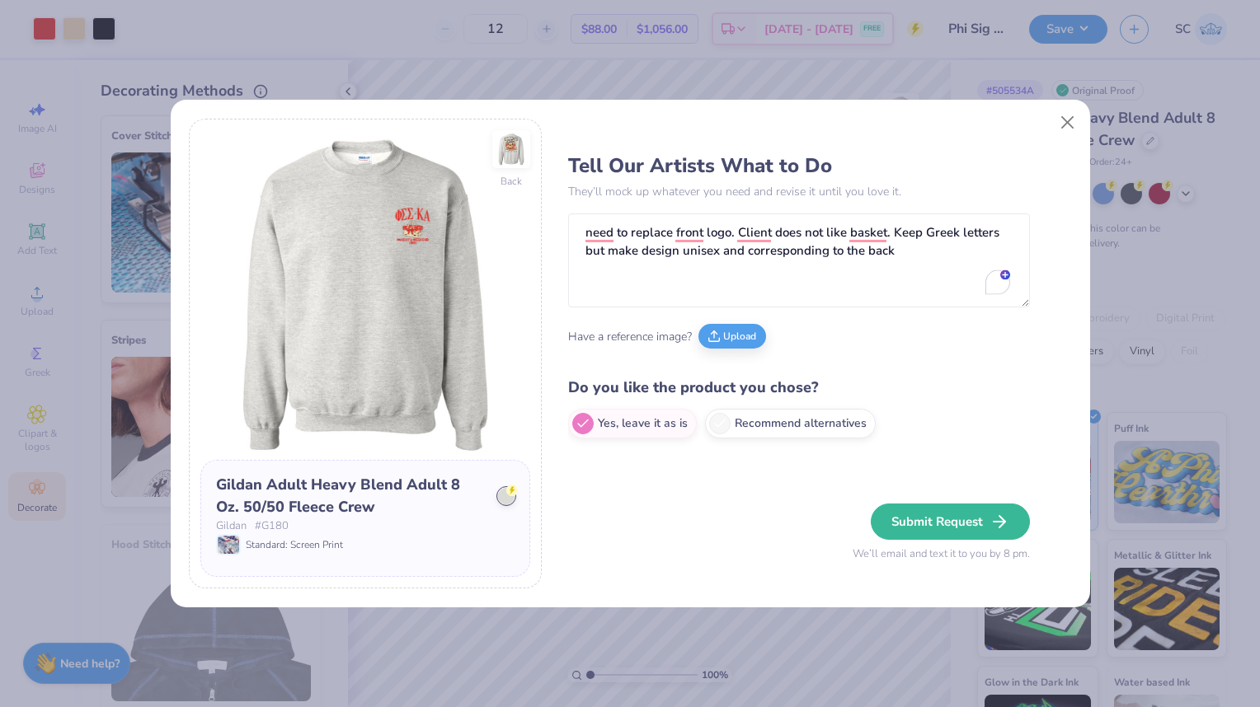
click at [1002, 526] on icon "button" at bounding box center [999, 522] width 20 height 20
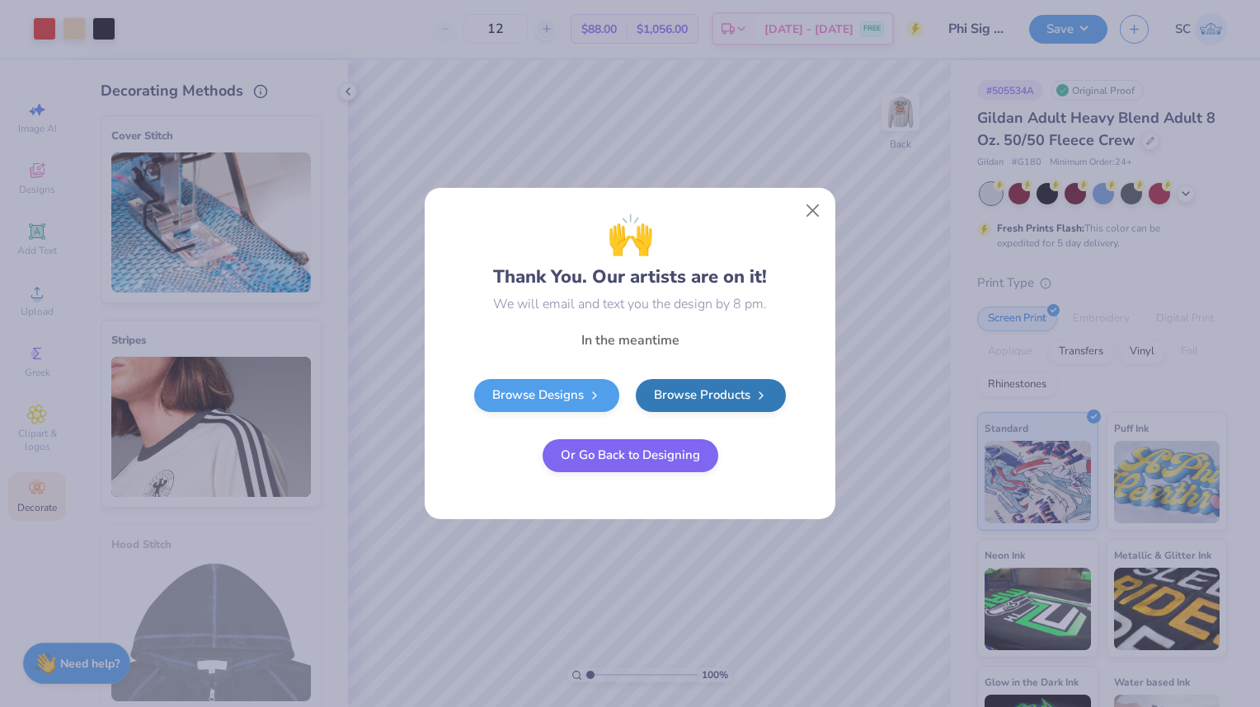
click at [672, 467] on button "Or Go Back to Designing" at bounding box center [630, 455] width 176 height 33
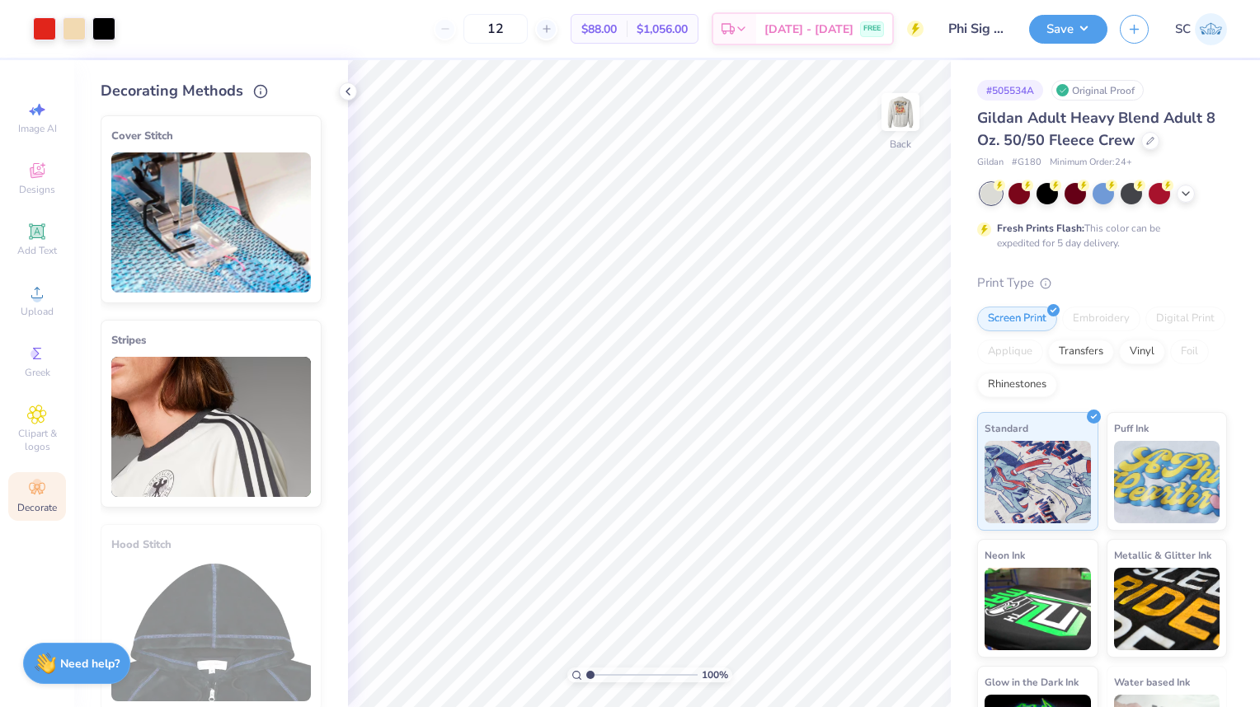
click at [1085, 27] on button "Save" at bounding box center [1068, 29] width 78 height 29
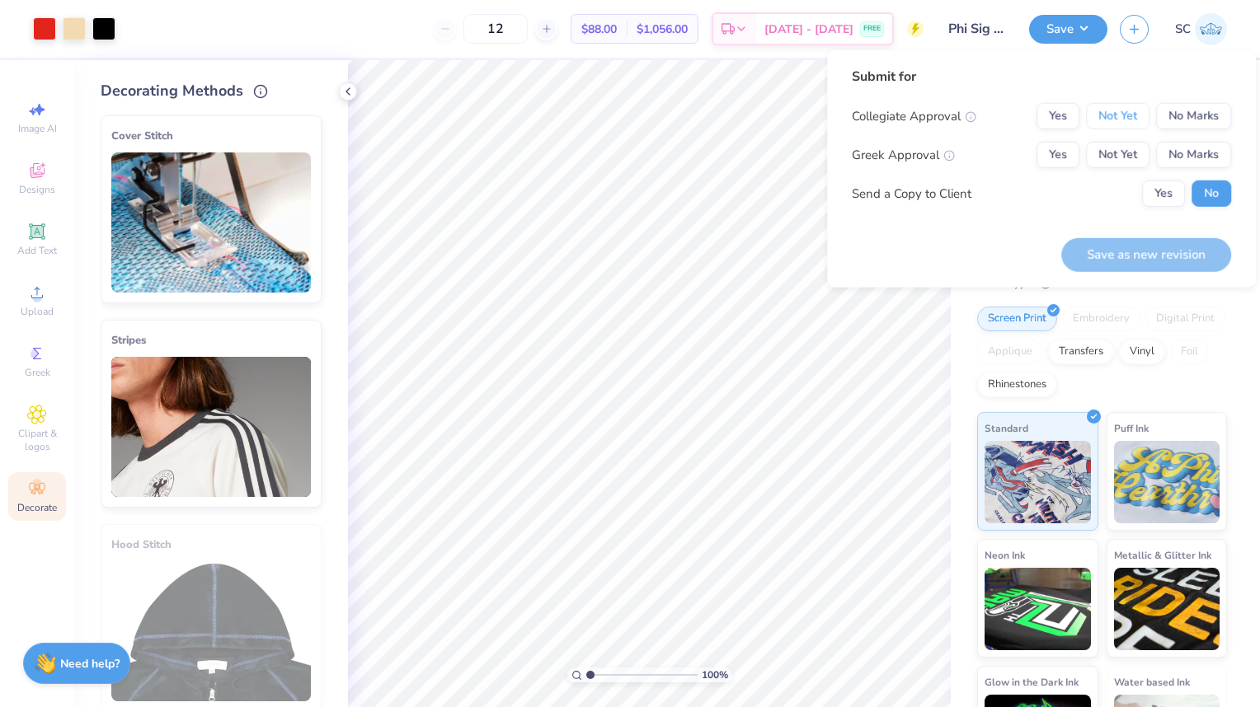
click at [1108, 123] on button "Not Yet" at bounding box center [1117, 116] width 63 height 26
click at [1131, 158] on button "Not Yet" at bounding box center [1117, 155] width 63 height 26
click at [1170, 196] on button "Yes" at bounding box center [1163, 194] width 43 height 26
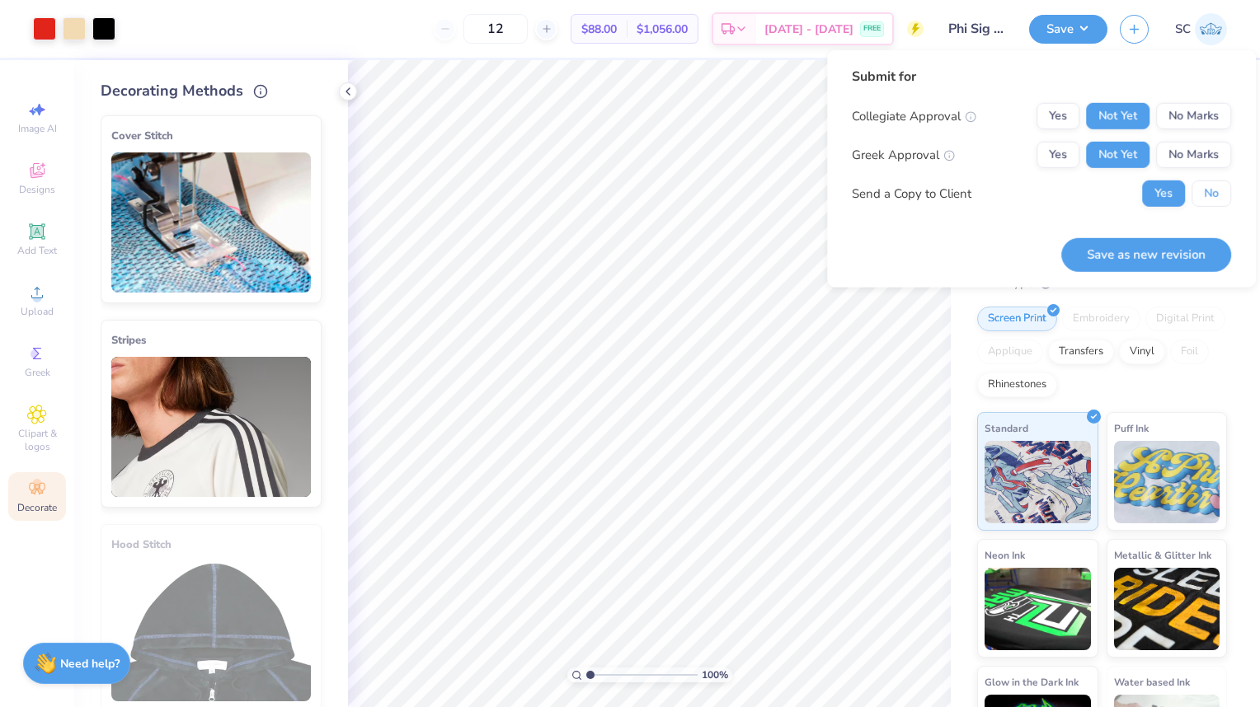
click at [1214, 191] on button "No" at bounding box center [1211, 194] width 40 height 26
click at [1176, 251] on button "Save as new revision" at bounding box center [1146, 254] width 170 height 34
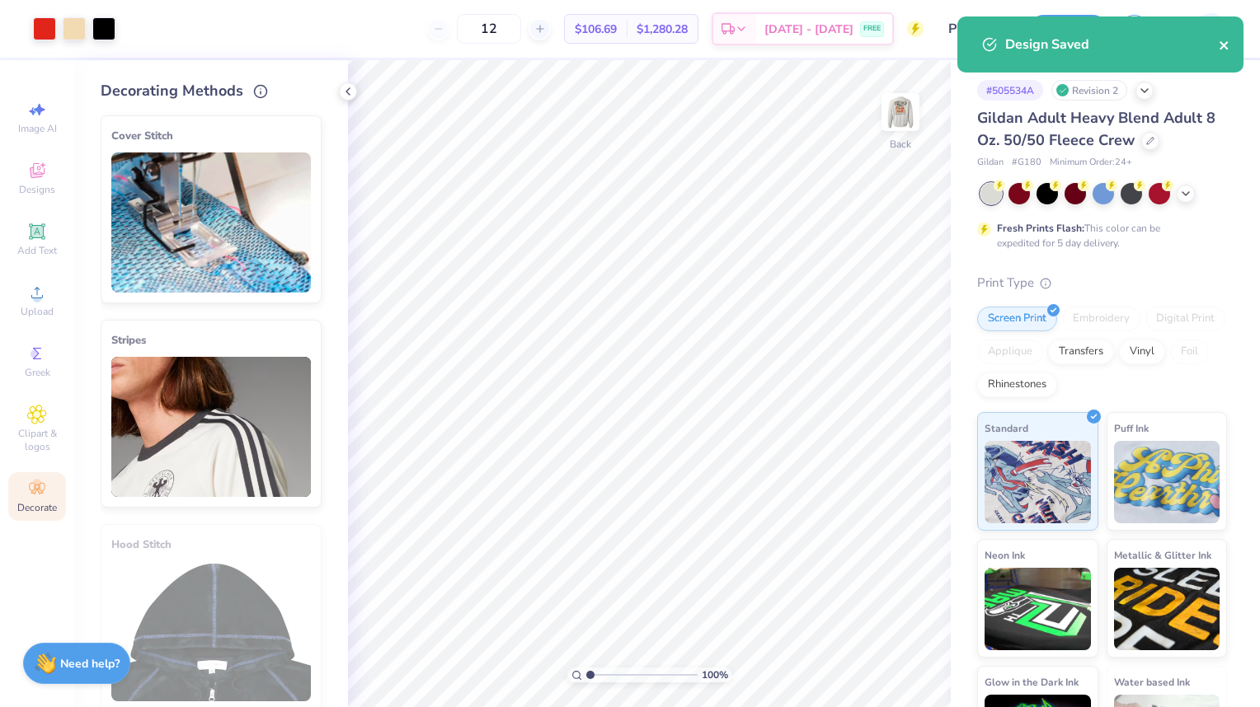
click at [1227, 51] on icon "close" at bounding box center [1224, 45] width 12 height 13
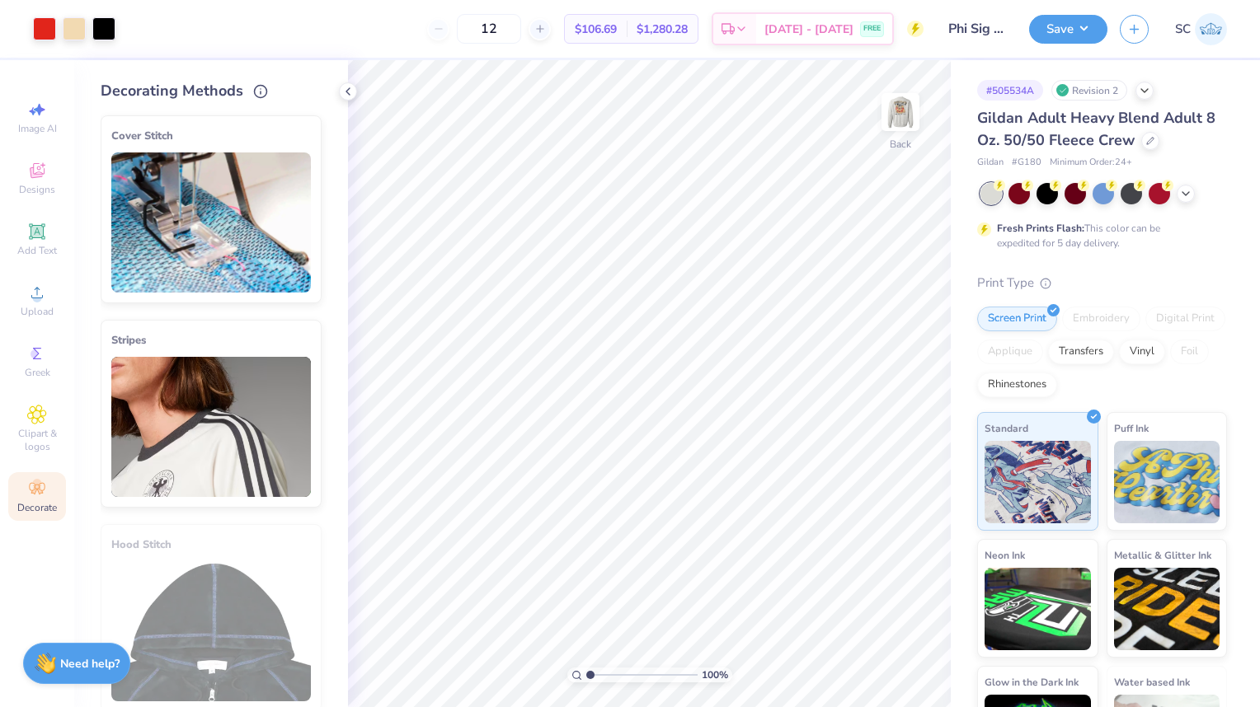
click at [1055, 39] on button "Save" at bounding box center [1068, 29] width 78 height 29
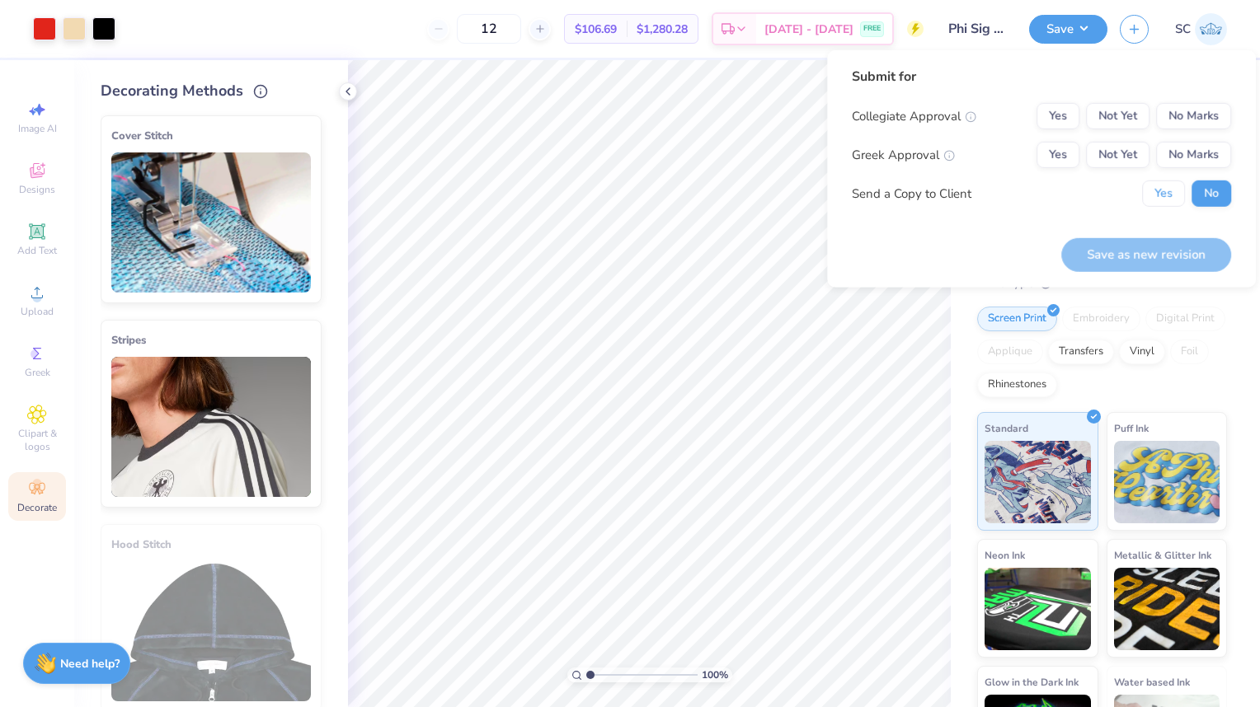
click at [1163, 206] on button "Yes" at bounding box center [1163, 194] width 43 height 26
click at [1206, 115] on button "No Marks" at bounding box center [1193, 116] width 75 height 26
click at [1179, 160] on button "No Marks" at bounding box center [1193, 155] width 75 height 26
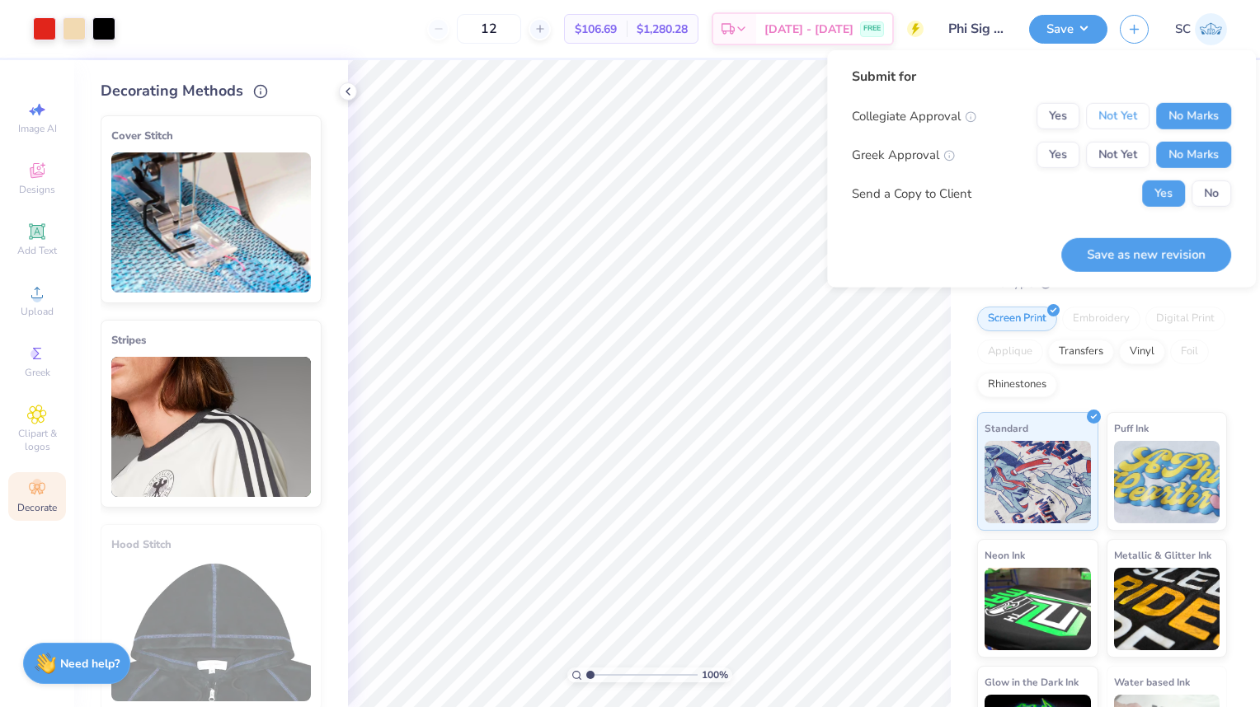
click at [1125, 117] on button "Not Yet" at bounding box center [1117, 116] width 63 height 26
click at [1117, 163] on button "Not Yet" at bounding box center [1117, 155] width 63 height 26
click at [1058, 120] on button "Yes" at bounding box center [1057, 116] width 43 height 26
click at [1061, 152] on button "Yes" at bounding box center [1057, 155] width 43 height 26
click at [1207, 204] on button "No" at bounding box center [1211, 194] width 40 height 26
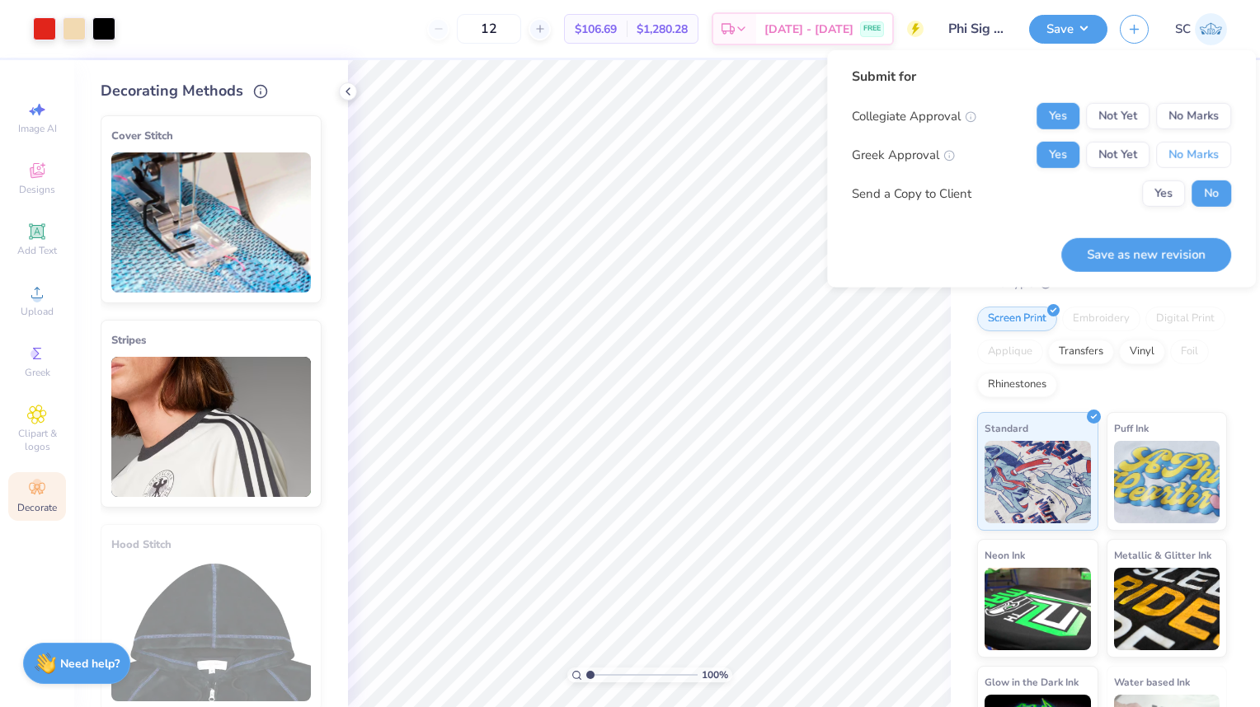
click at [1205, 159] on button "No Marks" at bounding box center [1193, 155] width 75 height 26
click at [1194, 125] on button "No Marks" at bounding box center [1193, 116] width 75 height 26
click at [1137, 163] on button "Not Yet" at bounding box center [1117, 155] width 63 height 26
click at [1126, 120] on button "Not Yet" at bounding box center [1117, 116] width 63 height 26
click at [1065, 158] on button "Yes" at bounding box center [1057, 155] width 43 height 26
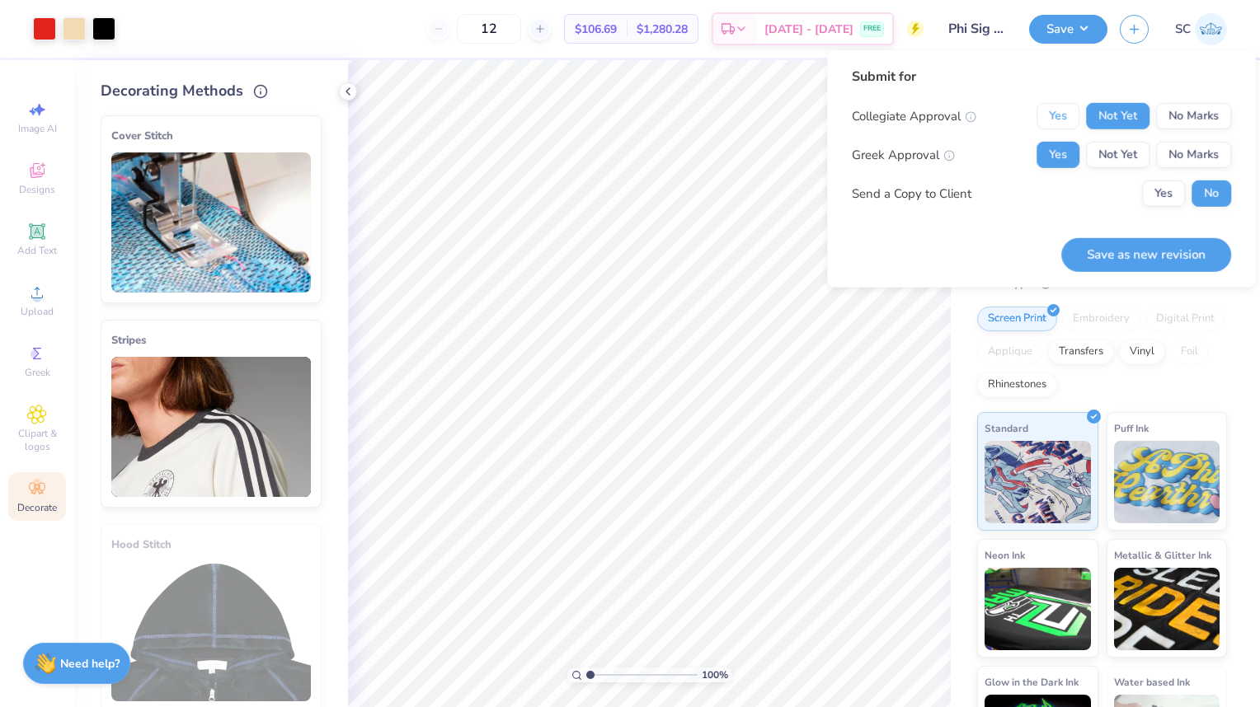
click at [1058, 118] on button "Yes" at bounding box center [1057, 116] width 43 height 26
click at [1147, 116] on button "Not Yet" at bounding box center [1117, 116] width 63 height 26
click at [1141, 148] on button "Not Yet" at bounding box center [1117, 155] width 63 height 26
click at [1155, 196] on button "Yes" at bounding box center [1163, 194] width 43 height 26
click at [1161, 252] on button "Save as new revision" at bounding box center [1146, 254] width 170 height 34
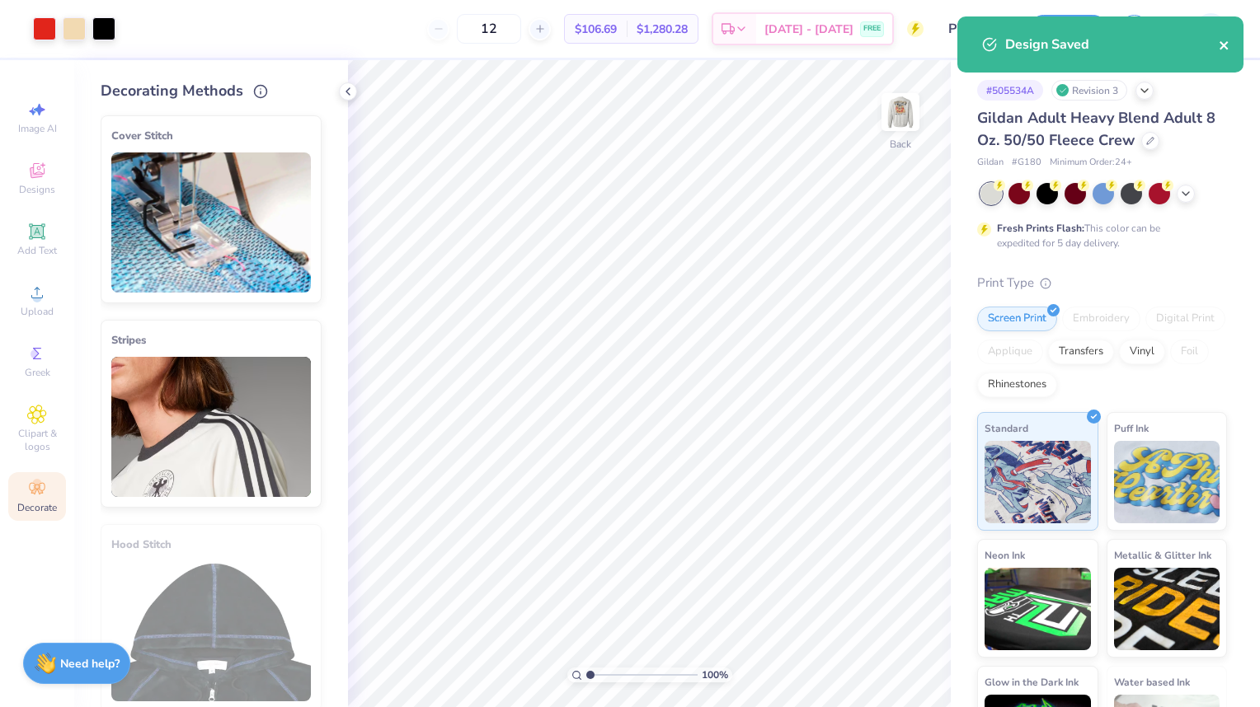
click at [1223, 45] on icon "close" at bounding box center [1223, 45] width 8 height 8
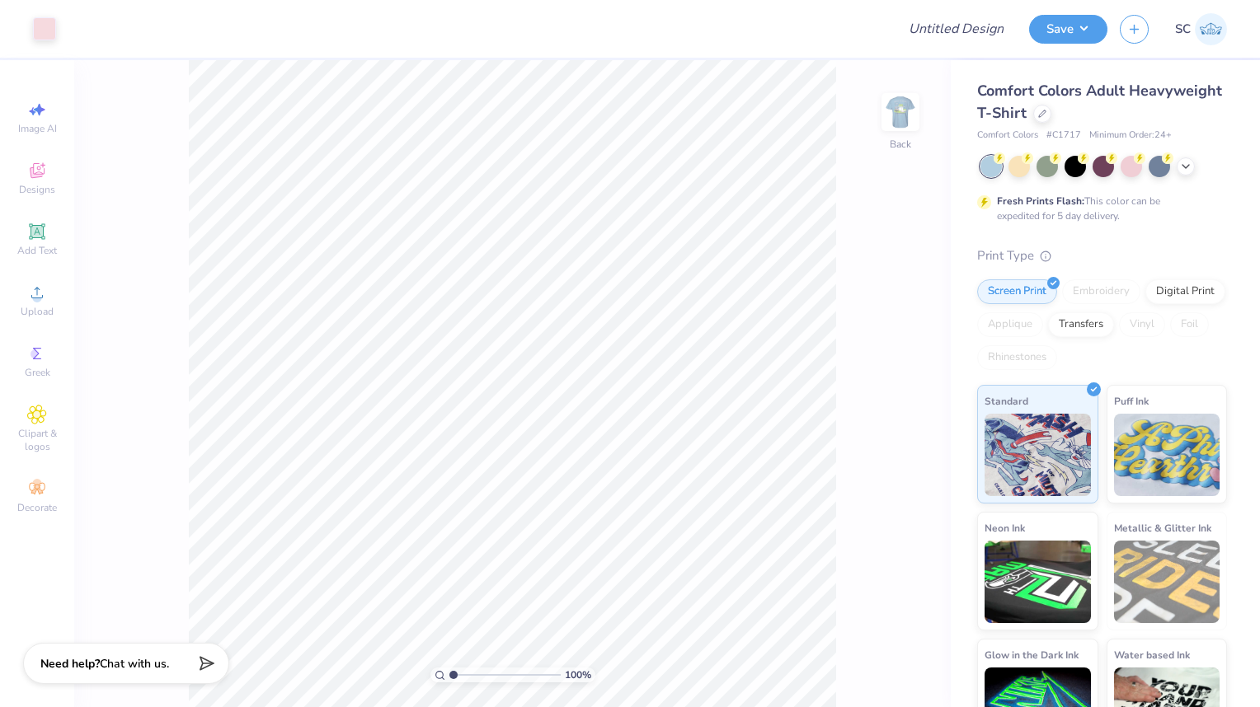
click at [881, 120] on div at bounding box center [900, 112] width 38 height 38
click at [82, 40] on div at bounding box center [74, 28] width 23 height 23
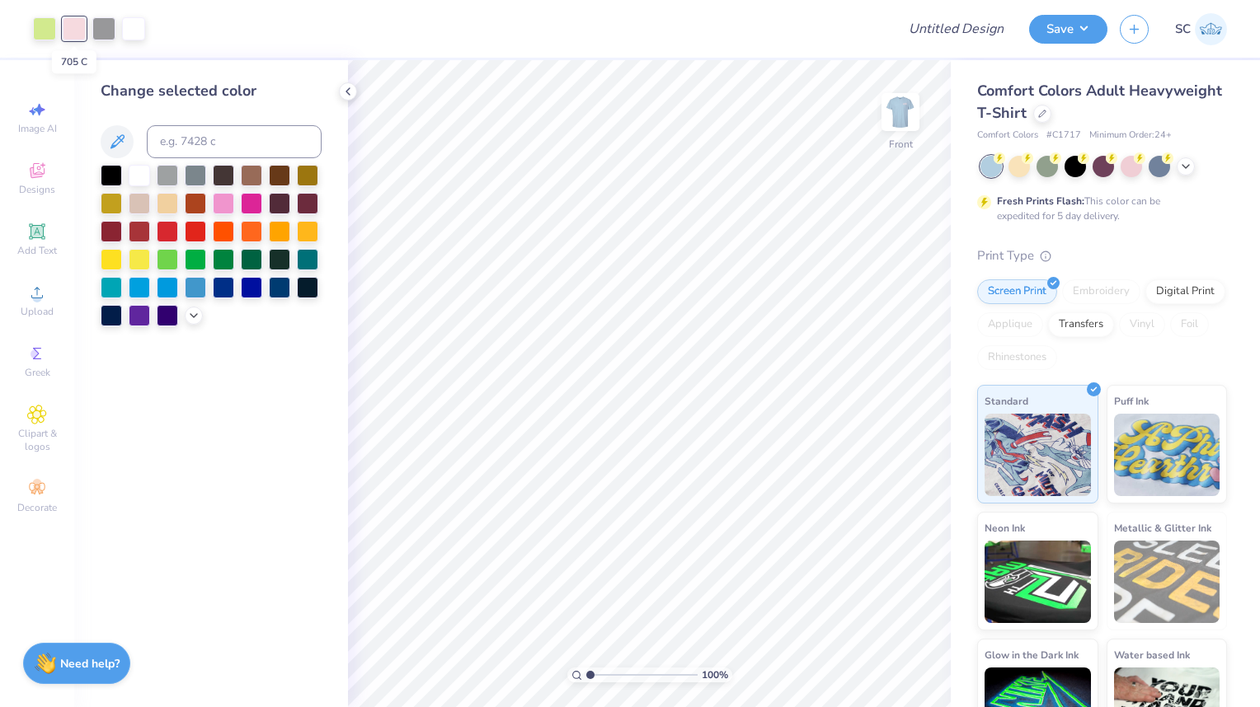
click at [171, 237] on div at bounding box center [167, 231] width 21 height 21
click at [46, 34] on div at bounding box center [44, 28] width 23 height 23
click at [191, 265] on div at bounding box center [195, 259] width 21 height 21
click at [146, 260] on div at bounding box center [139, 259] width 21 height 21
click at [868, 669] on icon at bounding box center [873, 661] width 16 height 16
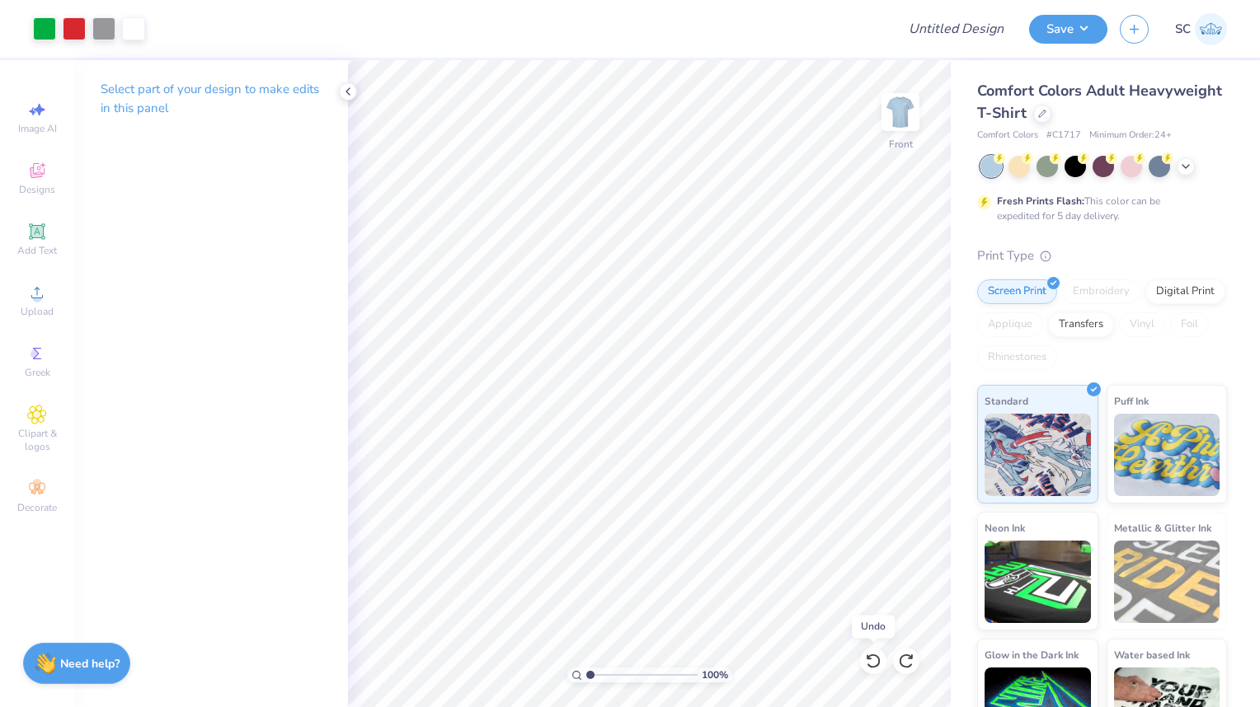
click at [873, 670] on div at bounding box center [873, 661] width 26 height 26
click at [104, 34] on div at bounding box center [103, 28] width 23 height 23
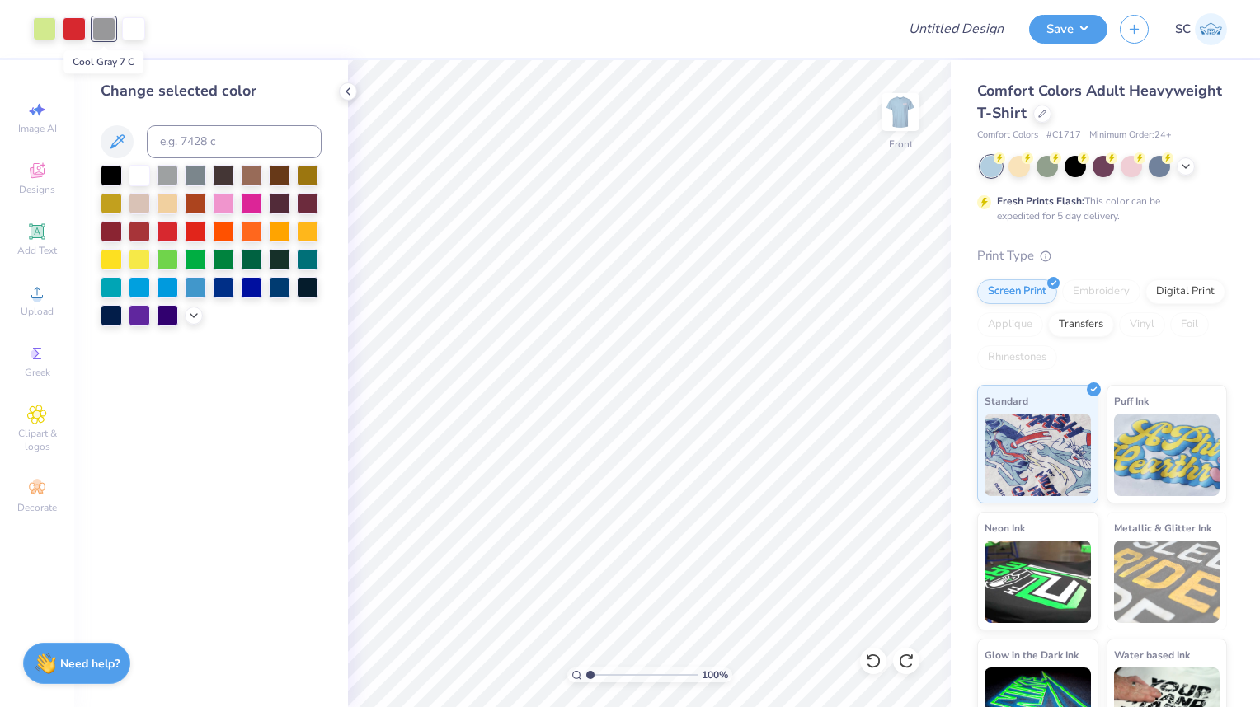
click at [166, 206] on div at bounding box center [167, 203] width 21 height 21
click at [279, 208] on div at bounding box center [279, 203] width 21 height 21
click at [109, 175] on div at bounding box center [111, 175] width 21 height 21
click at [56, 36] on div at bounding box center [44, 28] width 23 height 23
click at [198, 324] on div at bounding box center [211, 246] width 221 height 162
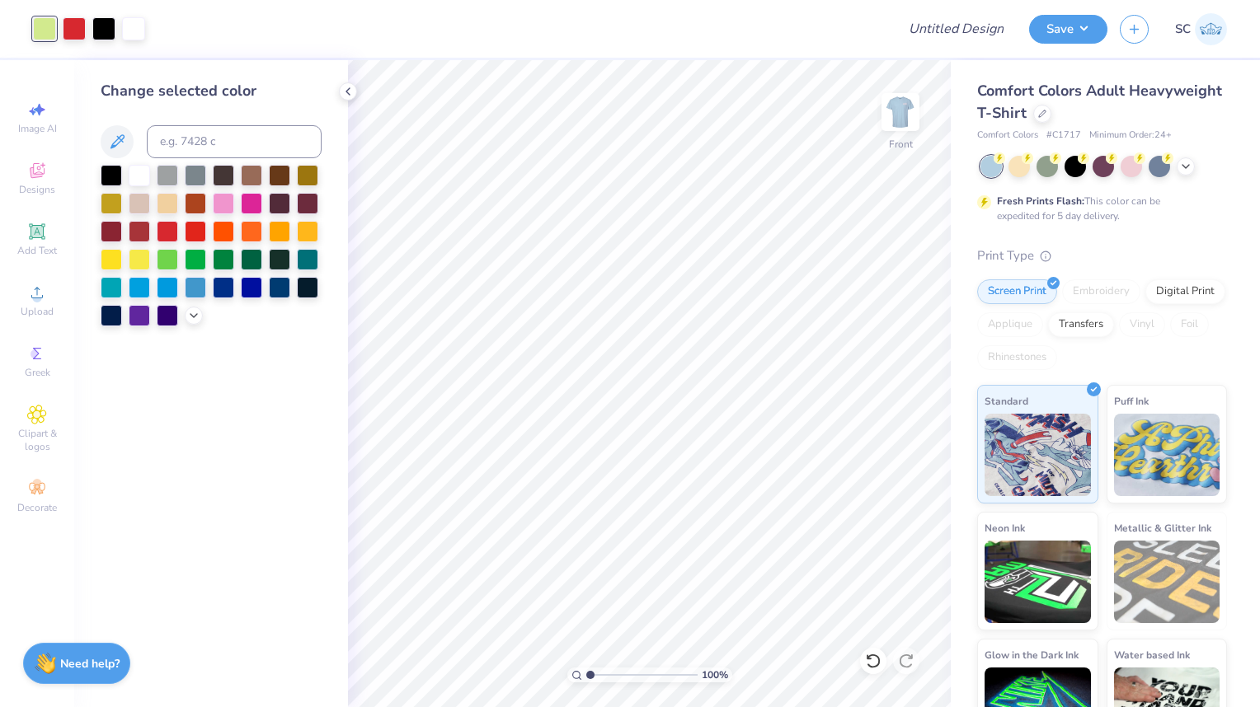
click at [191, 316] on polyline at bounding box center [193, 315] width 7 height 3
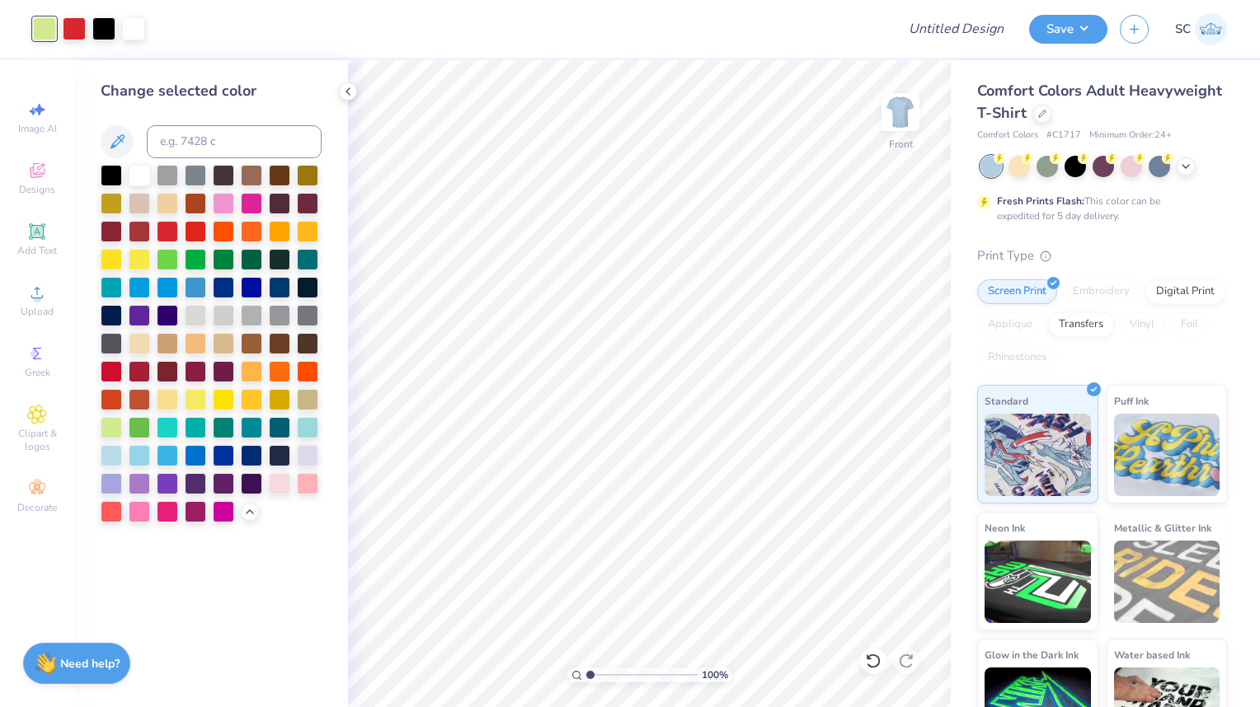
click at [165, 402] on div at bounding box center [167, 399] width 21 height 21
click at [1185, 166] on icon at bounding box center [1185, 166] width 13 height 13
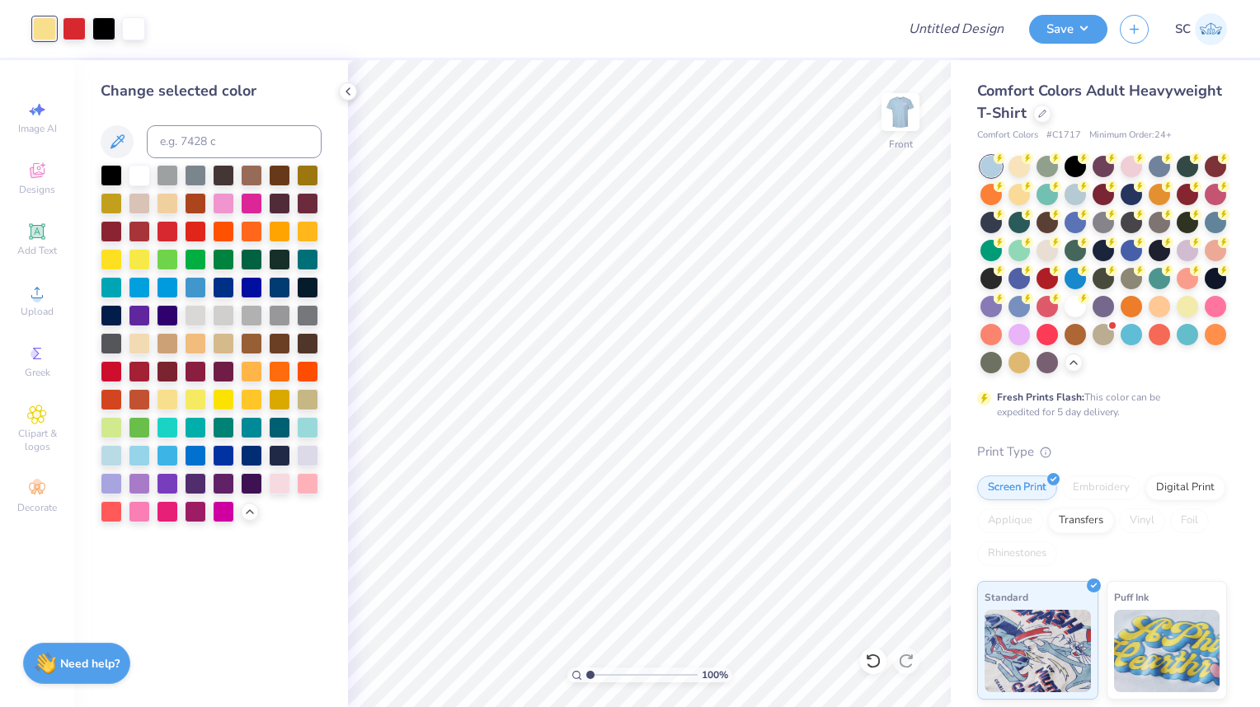
click at [1114, 228] on div at bounding box center [1102, 222] width 21 height 21
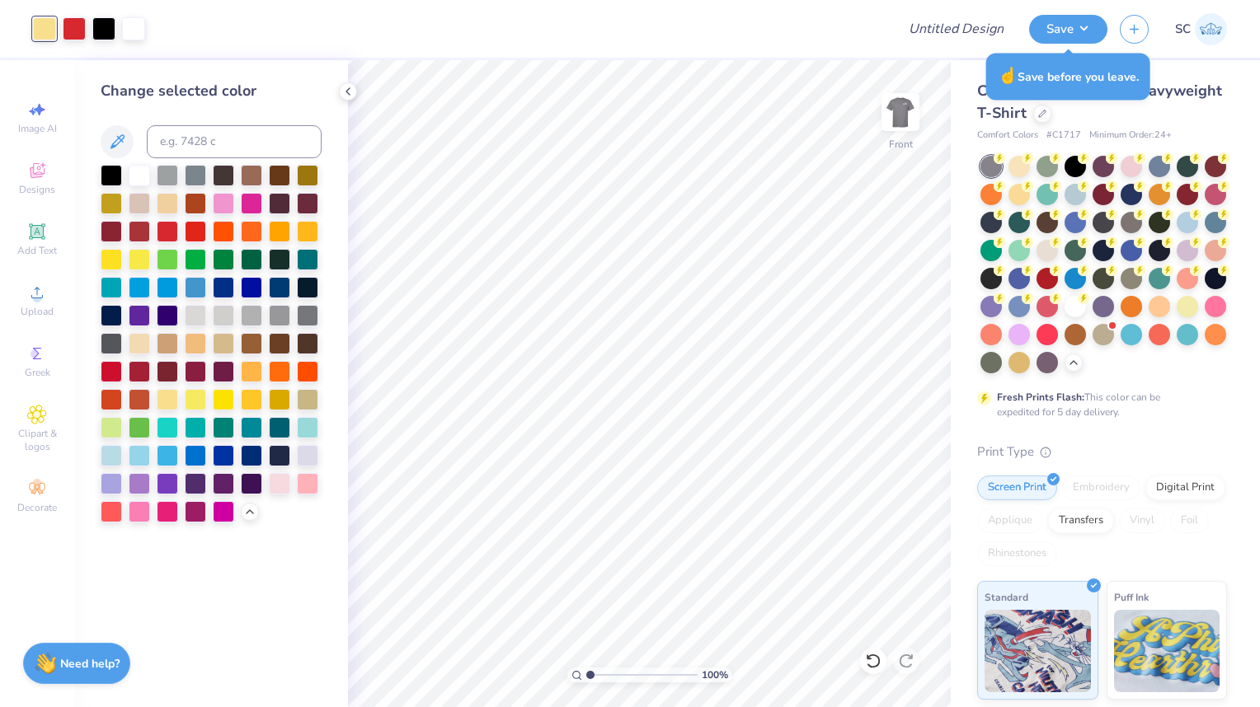
click at [279, 493] on div at bounding box center [279, 483] width 21 height 21
click at [310, 458] on div at bounding box center [307, 455] width 21 height 21
click at [86, 33] on div at bounding box center [74, 28] width 23 height 23
click at [170, 290] on div at bounding box center [167, 287] width 21 height 21
click at [216, 289] on div at bounding box center [223, 287] width 21 height 21
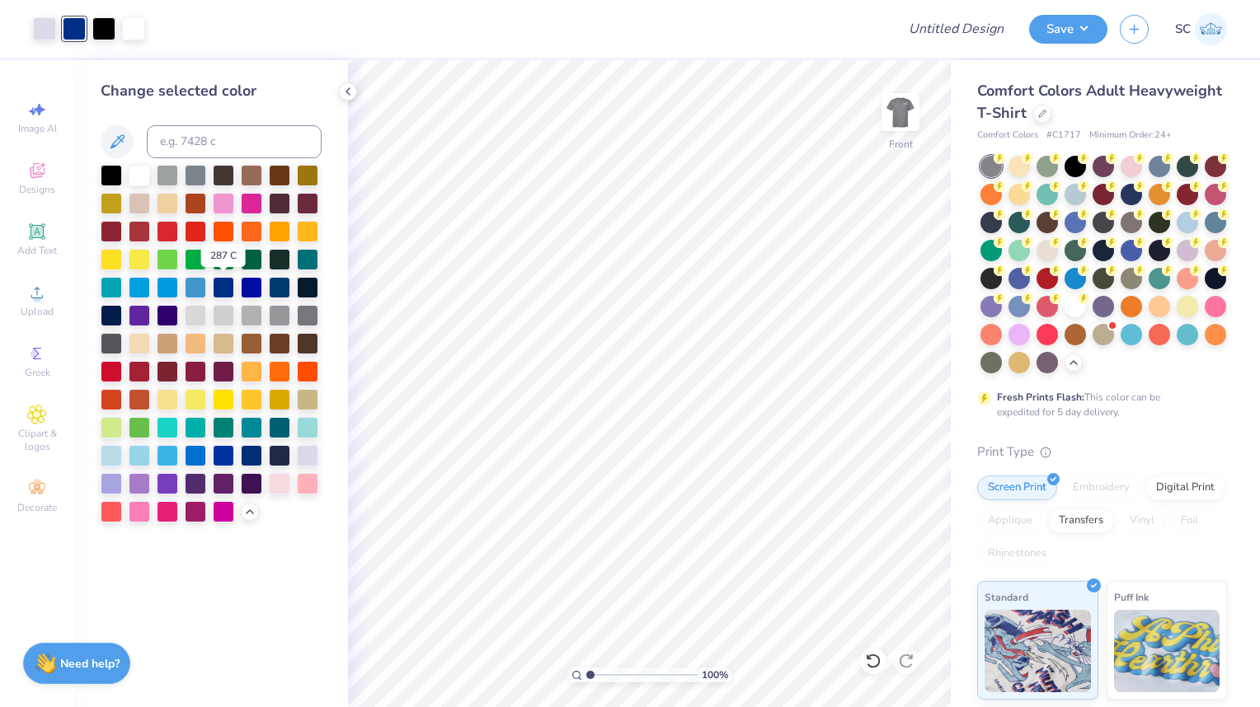
click at [40, 40] on div at bounding box center [44, 28] width 23 height 23
click at [166, 403] on div at bounding box center [167, 399] width 21 height 21
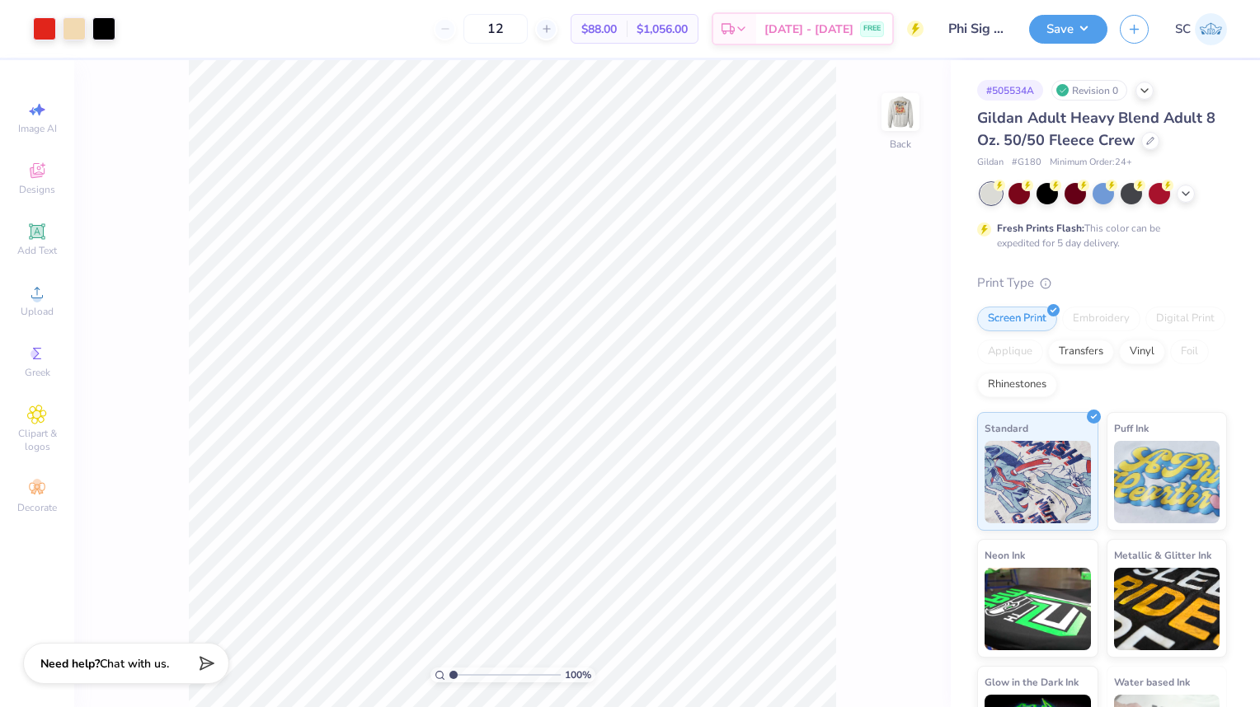
click at [1147, 145] on div at bounding box center [1150, 141] width 18 height 18
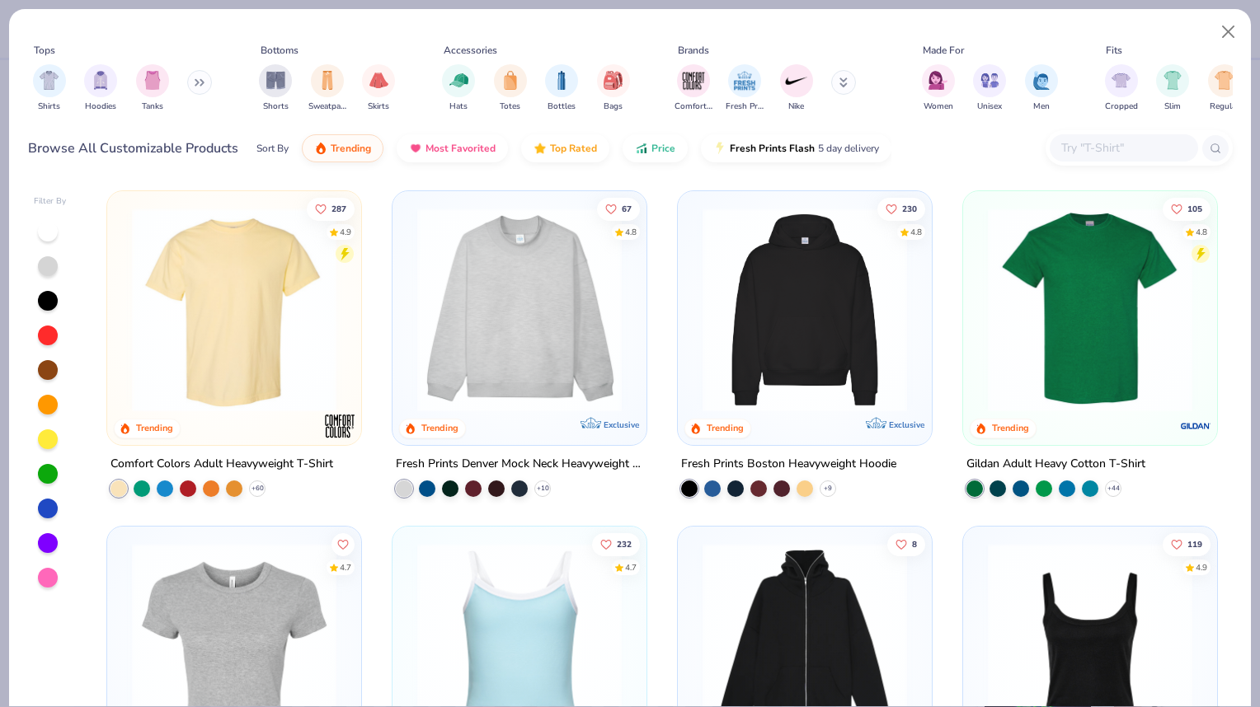
click at [1096, 224] on img at bounding box center [1089, 310] width 221 height 204
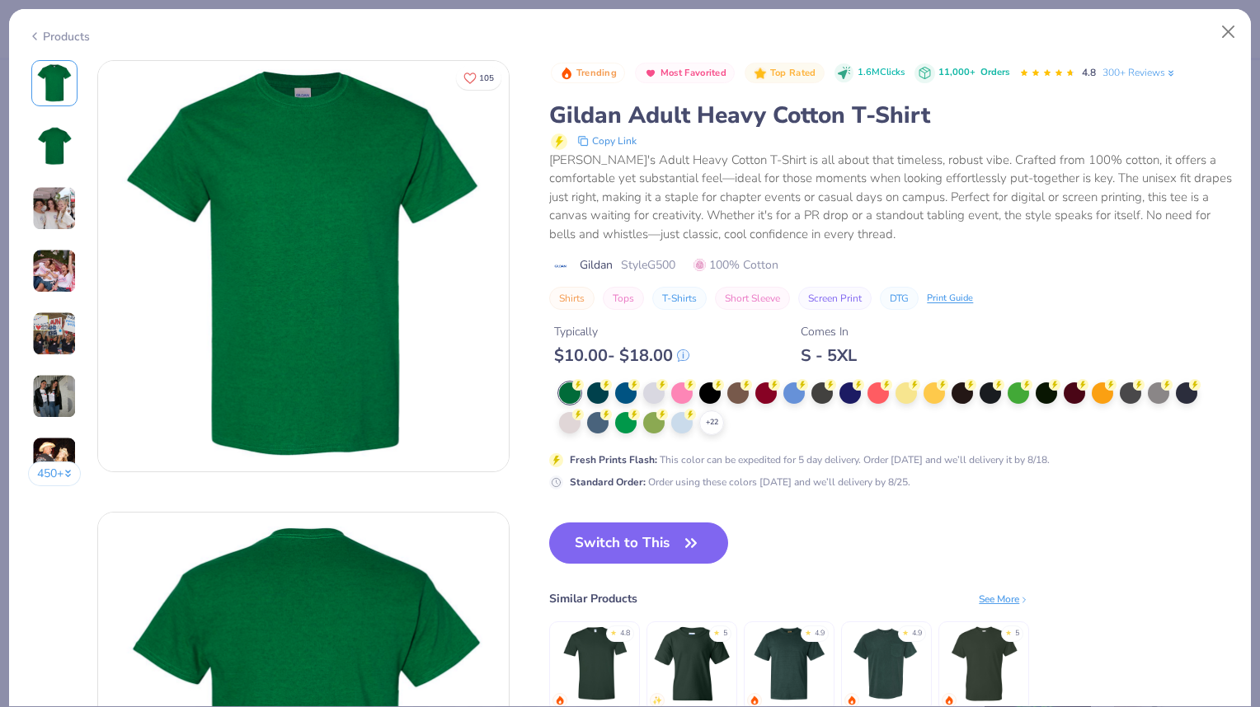
click at [1161, 389] on div at bounding box center [1157, 392] width 21 height 21
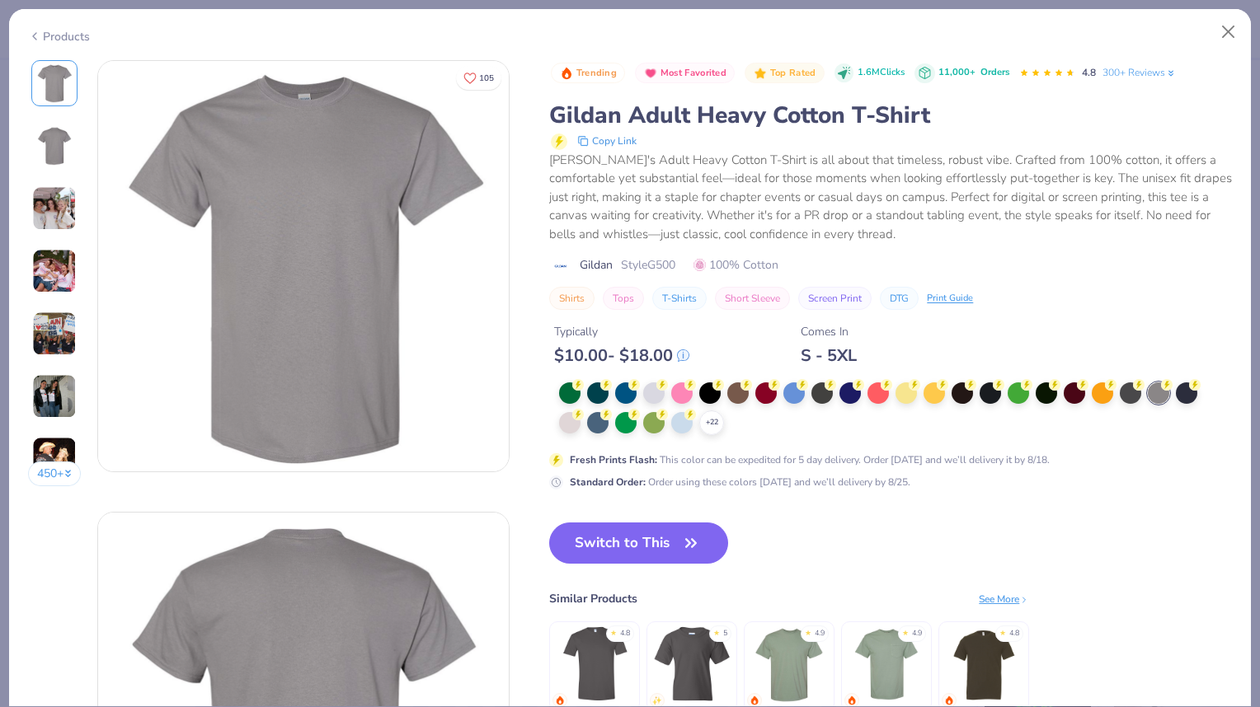
click at [692, 542] on icon "button" at bounding box center [690, 543] width 23 height 23
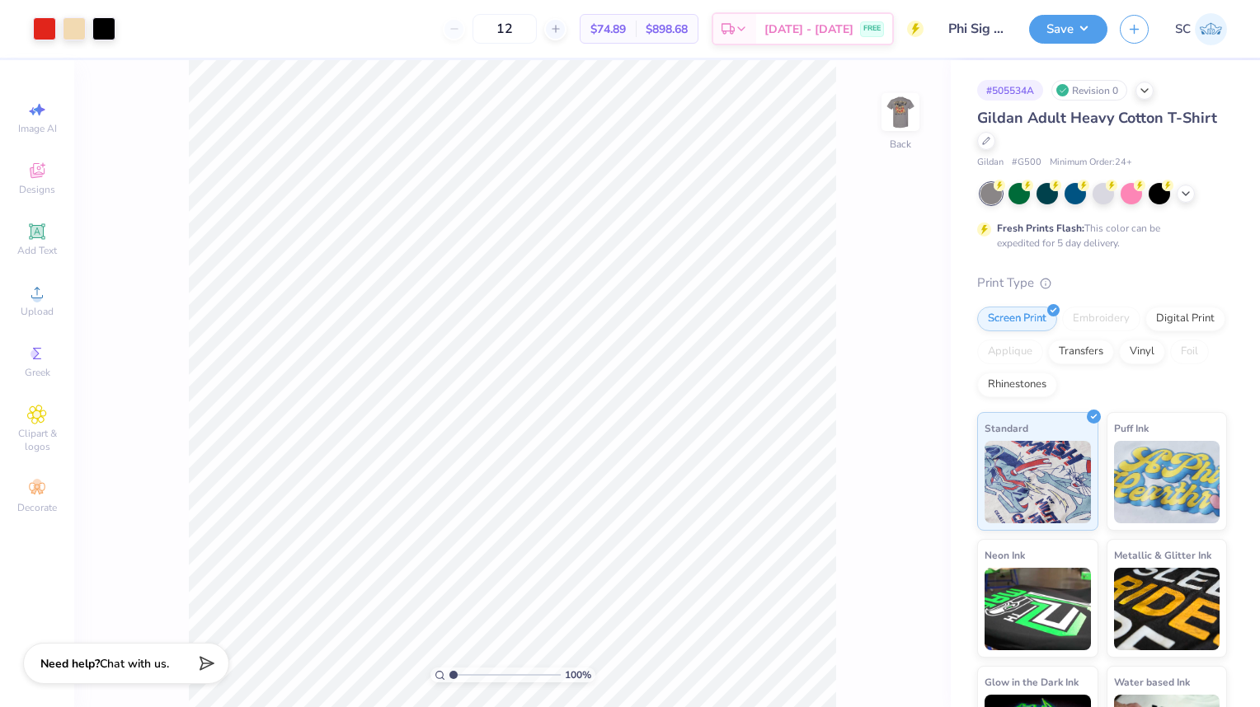
click at [884, 123] on img at bounding box center [900, 112] width 33 height 33
click at [896, 109] on img at bounding box center [900, 112] width 33 height 33
click at [1083, 40] on button "Save" at bounding box center [1068, 29] width 78 height 29
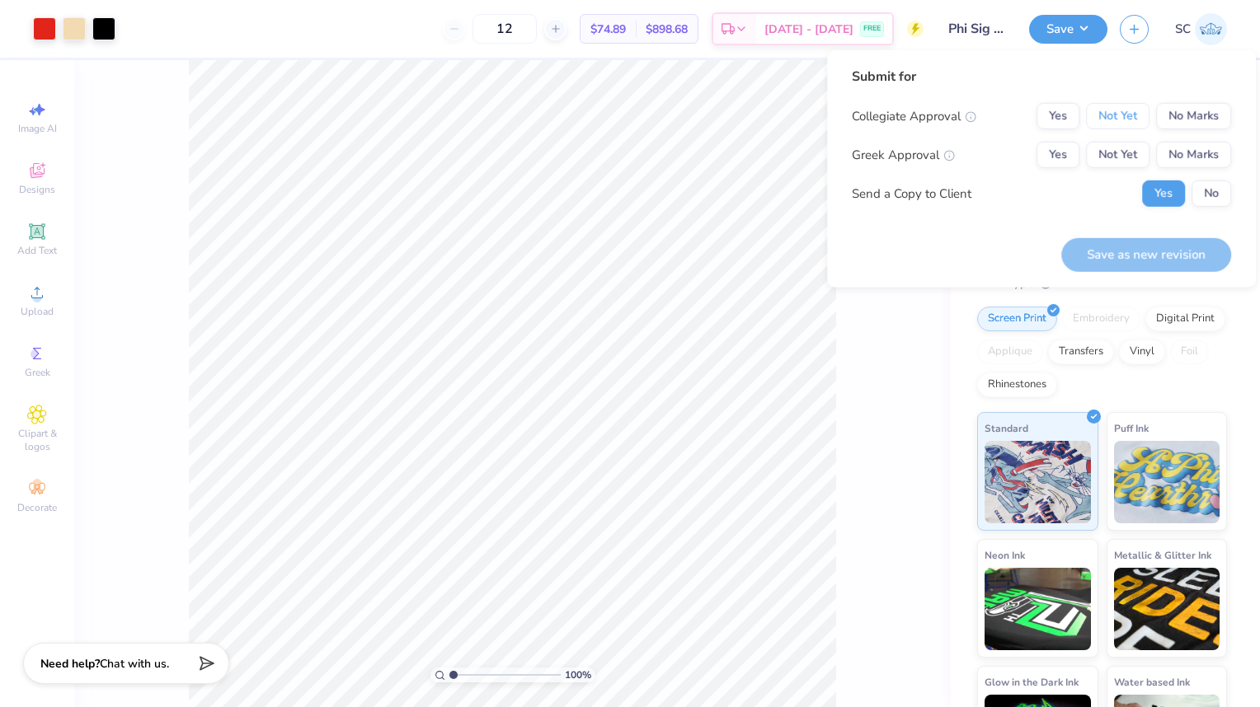
click at [1125, 119] on button "Not Yet" at bounding box center [1117, 116] width 63 height 26
click at [1129, 154] on button "Not Yet" at bounding box center [1117, 155] width 63 height 26
click at [1174, 259] on button "Save as new revision" at bounding box center [1146, 254] width 170 height 34
